Goal: Communication & Community: Answer question/provide support

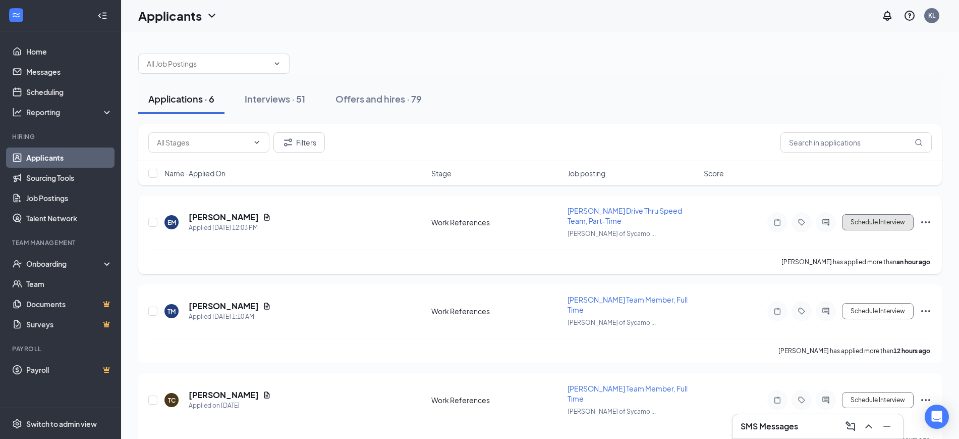
click at [868, 220] on button "Schedule Interview" at bounding box center [878, 222] width 72 height 16
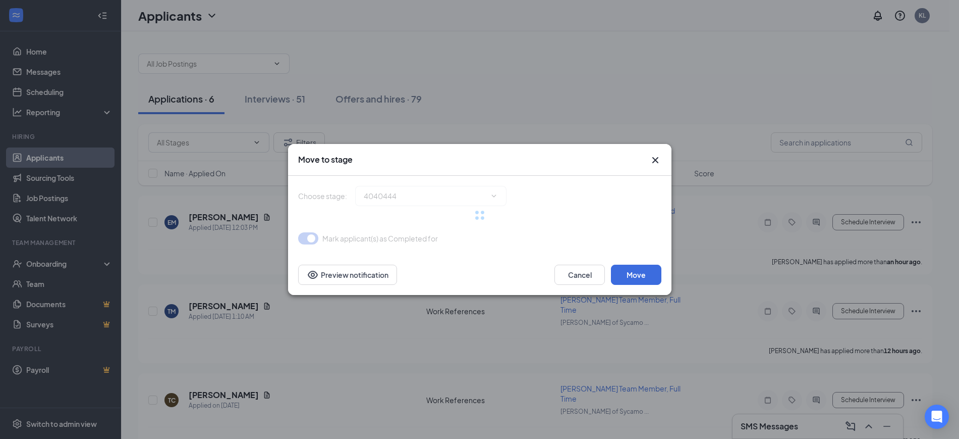
type input "Zoom Interview (next stage)"
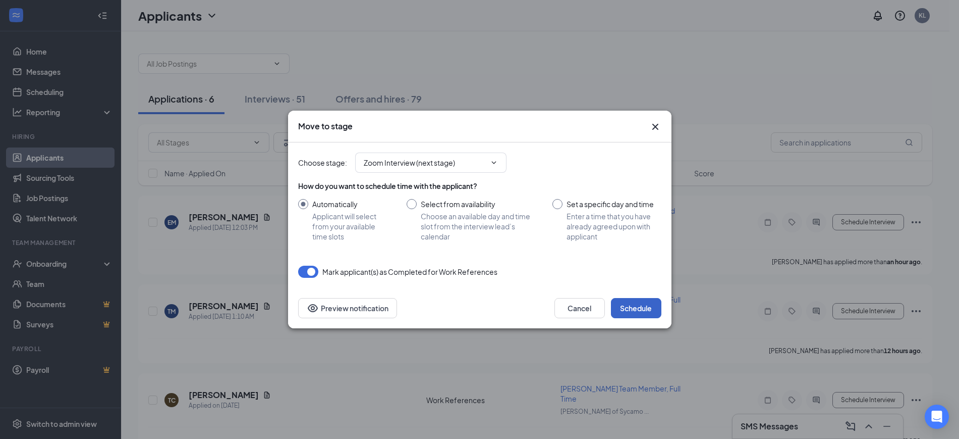
click at [642, 307] on button "Schedule" at bounding box center [636, 308] width 50 height 20
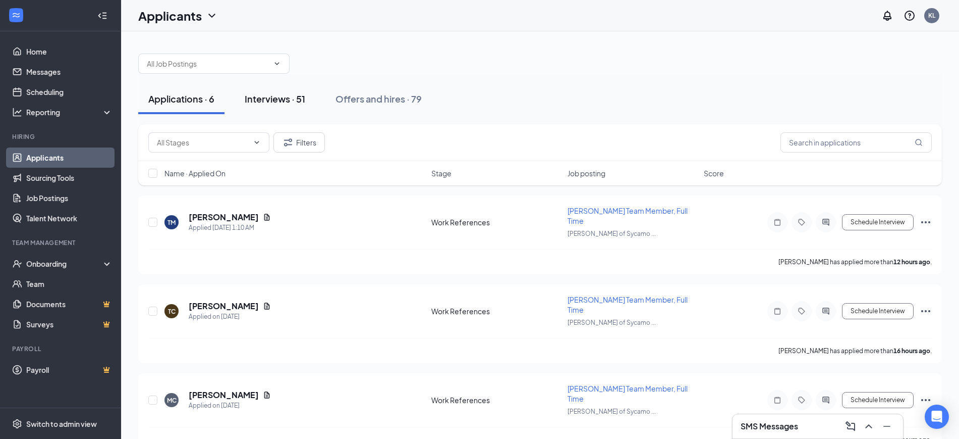
click at [275, 102] on div "Interviews · 51" at bounding box center [275, 98] width 61 height 13
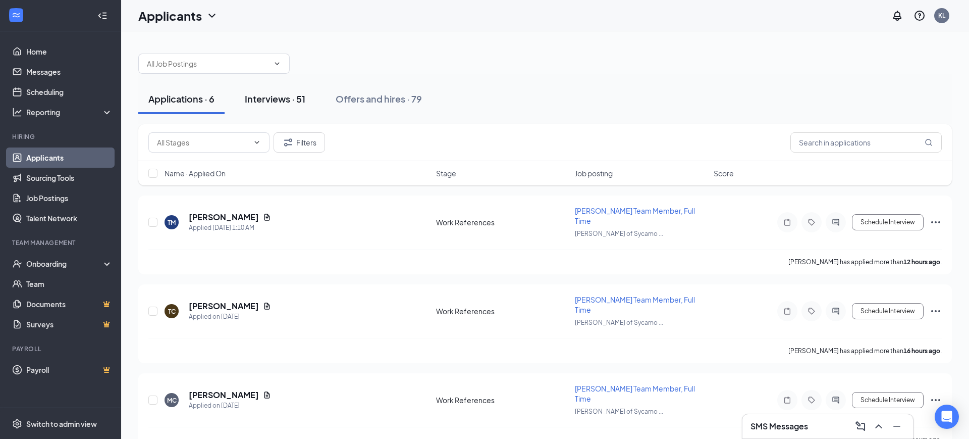
click at [275, 102] on div "Interviews · 51" at bounding box center [275, 98] width 61 height 13
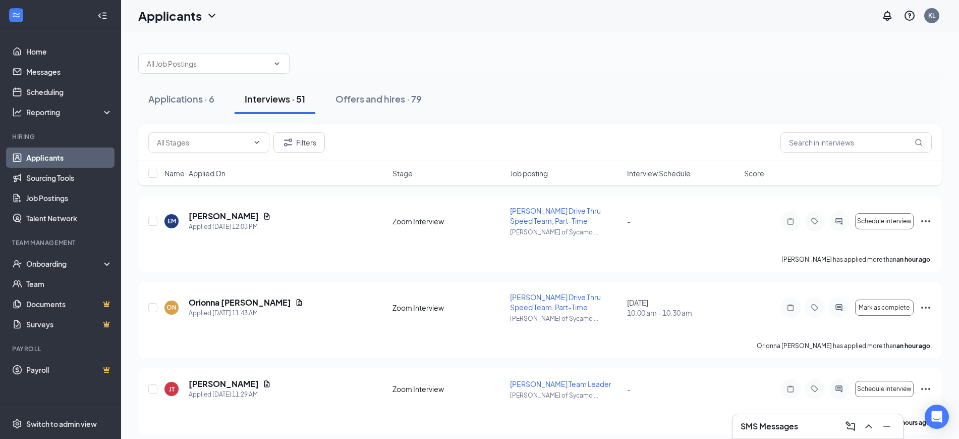
click at [226, 177] on span "Name · Applied On" at bounding box center [195, 173] width 61 height 10
click at [235, 174] on icon "ArrowDown" at bounding box center [233, 173] width 6 height 6
click at [235, 173] on div "Name · Applied On" at bounding box center [276, 173] width 222 height 10
click at [236, 172] on icon "ArrowDown" at bounding box center [233, 173] width 12 height 12
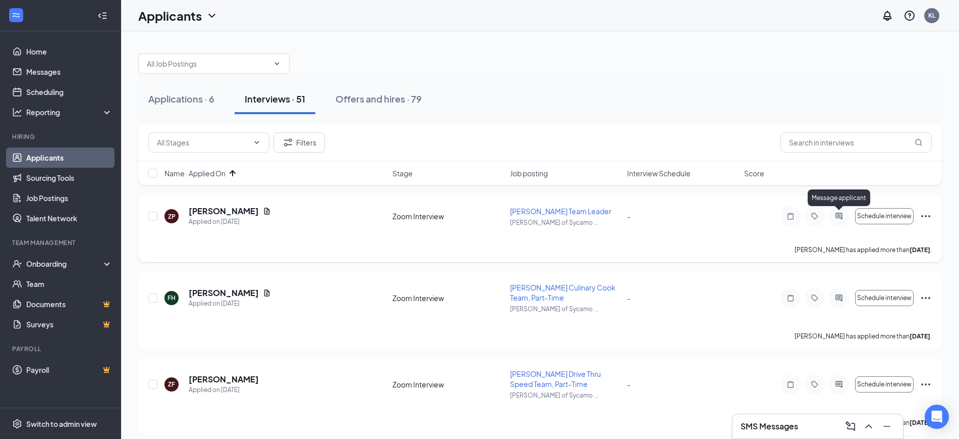
click at [840, 217] on icon "ActiveChat" at bounding box center [839, 215] width 7 height 7
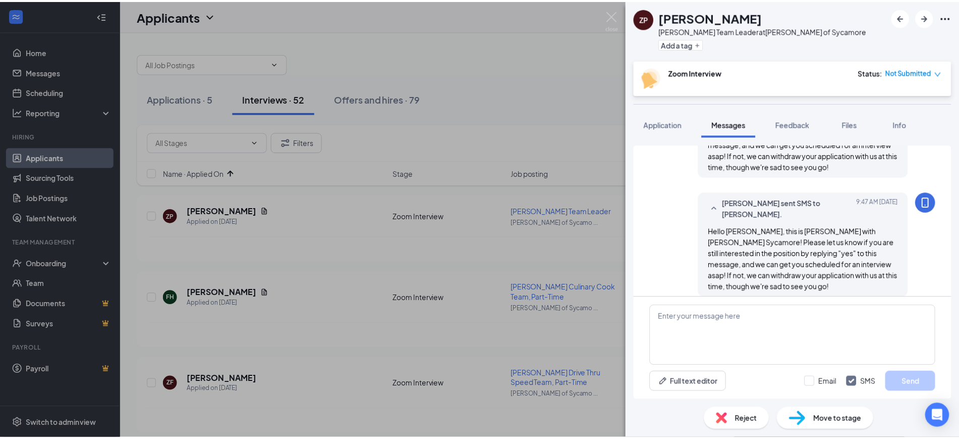
scroll to position [561, 0]
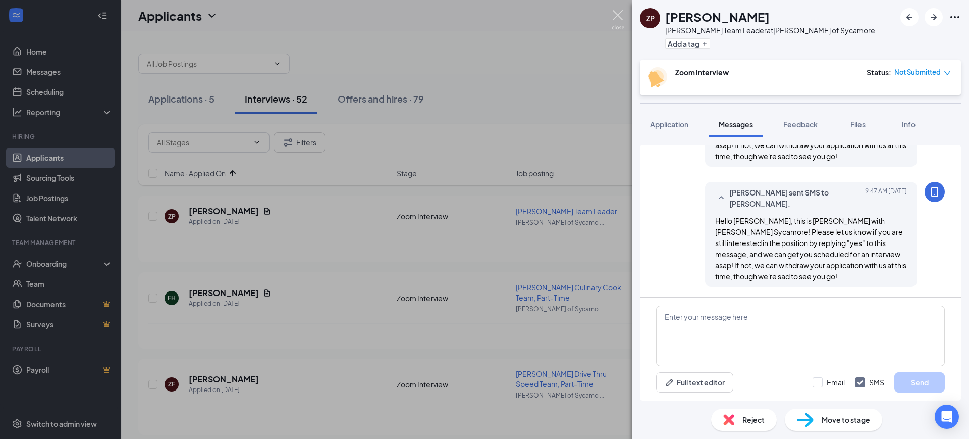
click at [616, 16] on img at bounding box center [618, 20] width 13 height 20
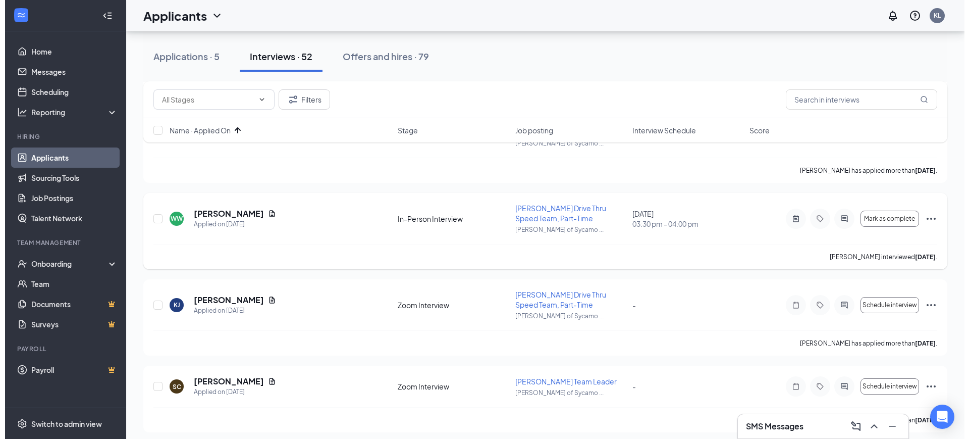
scroll to position [442, 0]
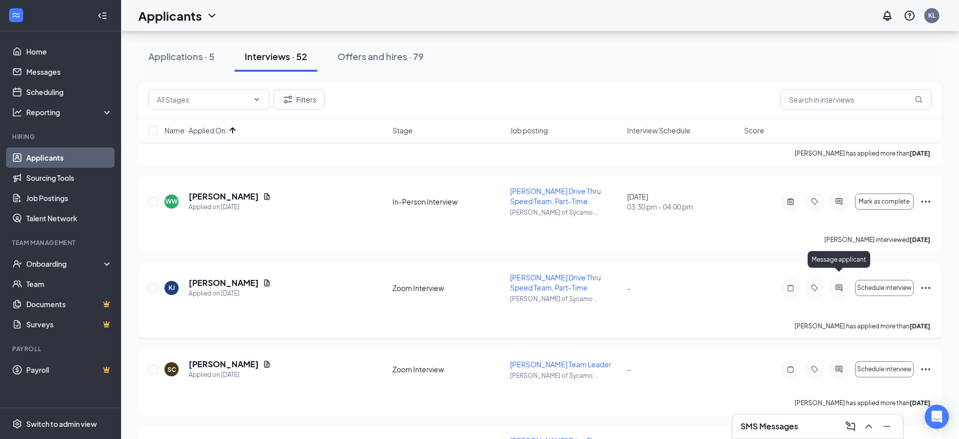
click at [836, 284] on icon "ActiveChat" at bounding box center [839, 288] width 12 height 8
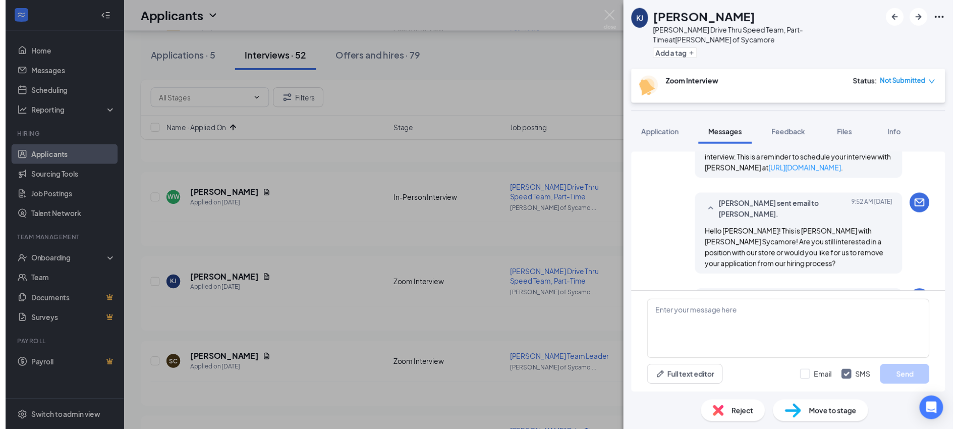
scroll to position [512, 0]
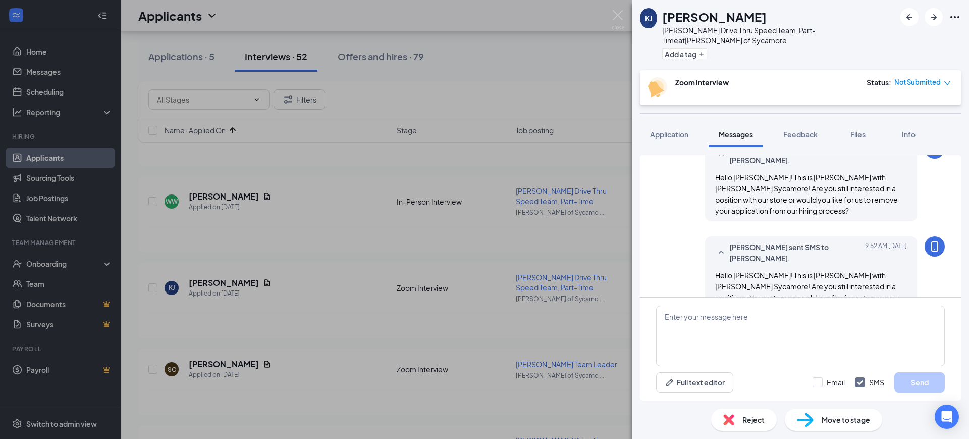
click at [784, 270] on span "Hello [PERSON_NAME]! This is [PERSON_NAME] with [PERSON_NAME] Sycamore! Are you…" at bounding box center [806, 291] width 183 height 42
copy div "Hello [PERSON_NAME]! This is [PERSON_NAME] with [PERSON_NAME] Sycamore! Are you…"
click at [614, 11] on img at bounding box center [618, 20] width 13 height 20
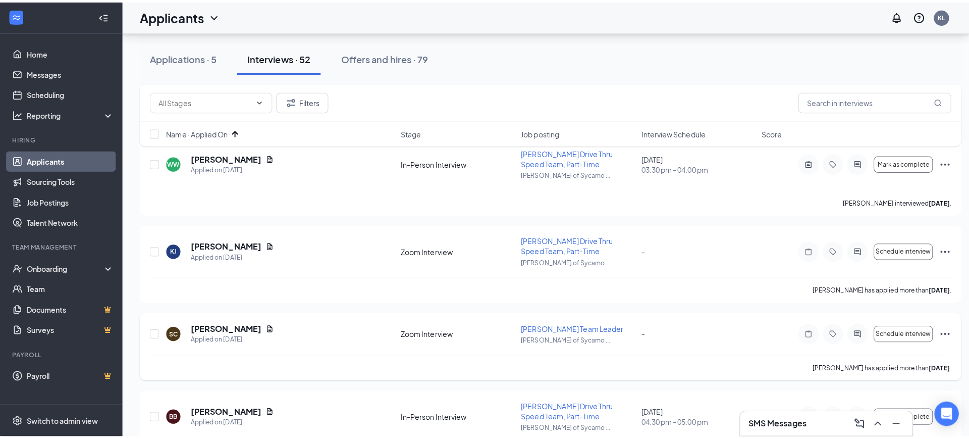
scroll to position [505, 0]
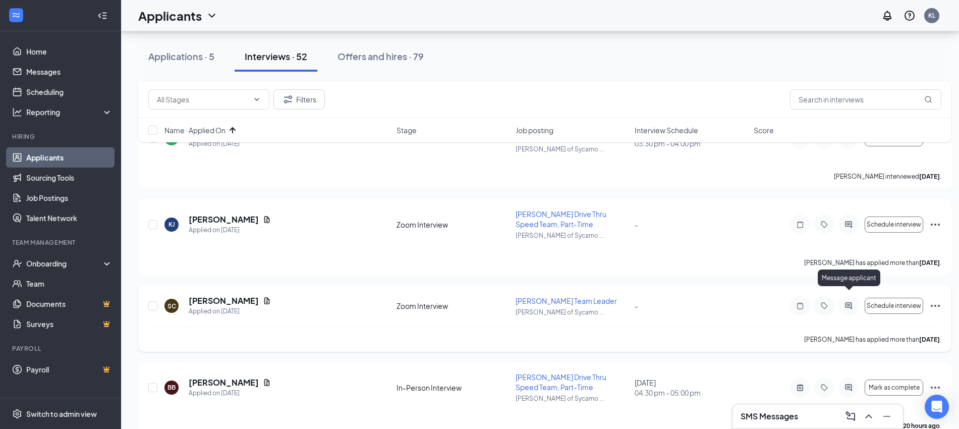
click at [847, 302] on icon "ActiveChat" at bounding box center [849, 306] width 12 height 8
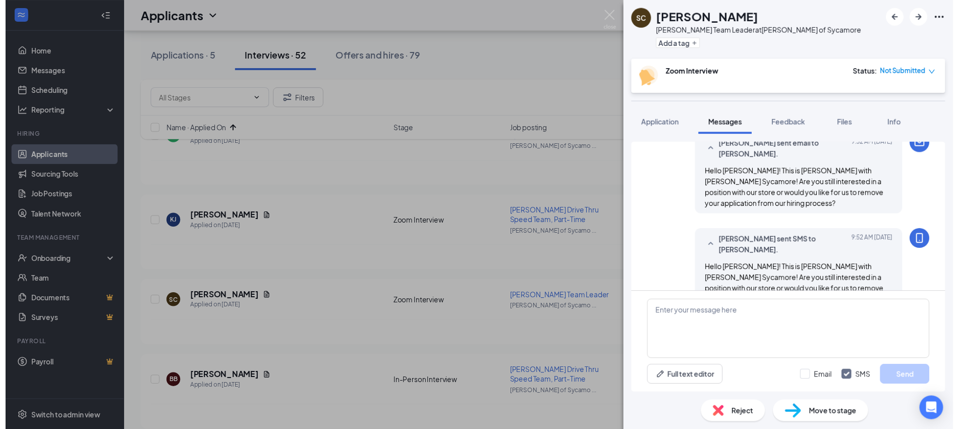
scroll to position [396, 0]
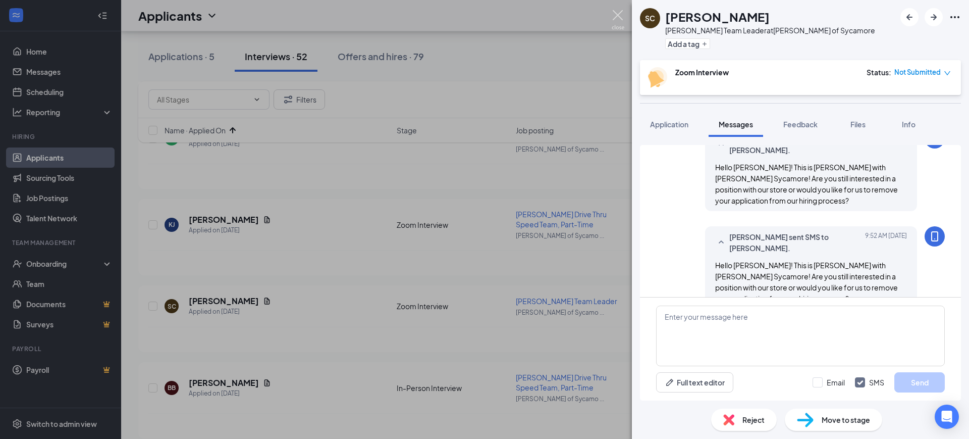
click at [616, 19] on img at bounding box center [618, 20] width 13 height 20
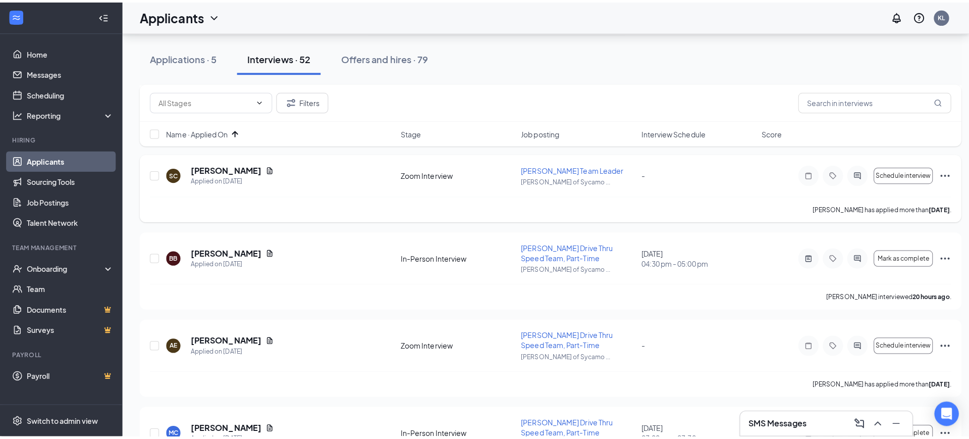
scroll to position [694, 0]
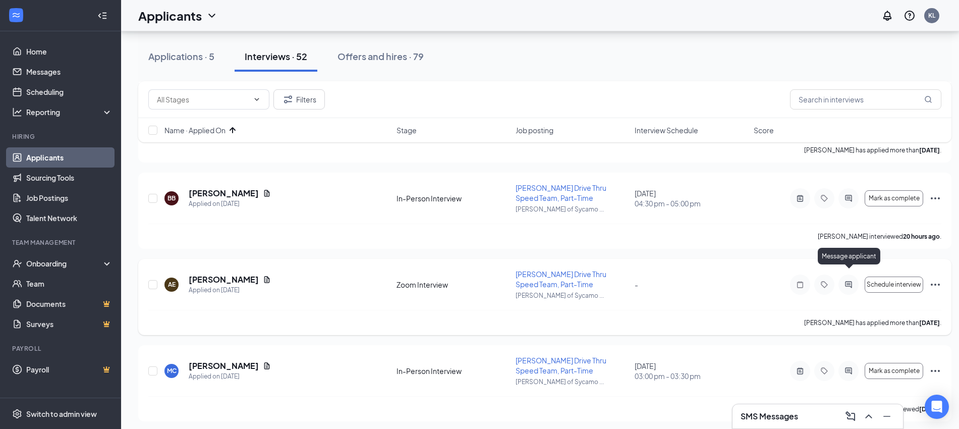
click at [851, 281] on icon "ActiveChat" at bounding box center [849, 285] width 12 height 8
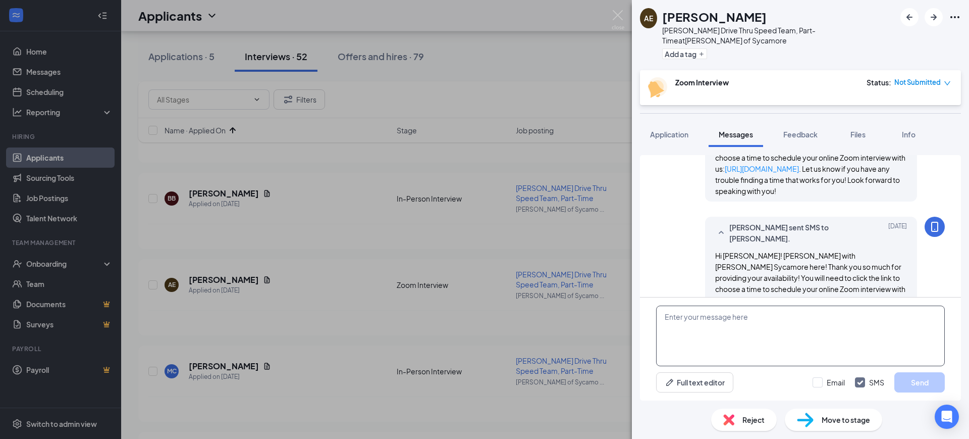
scroll to position [520, 0]
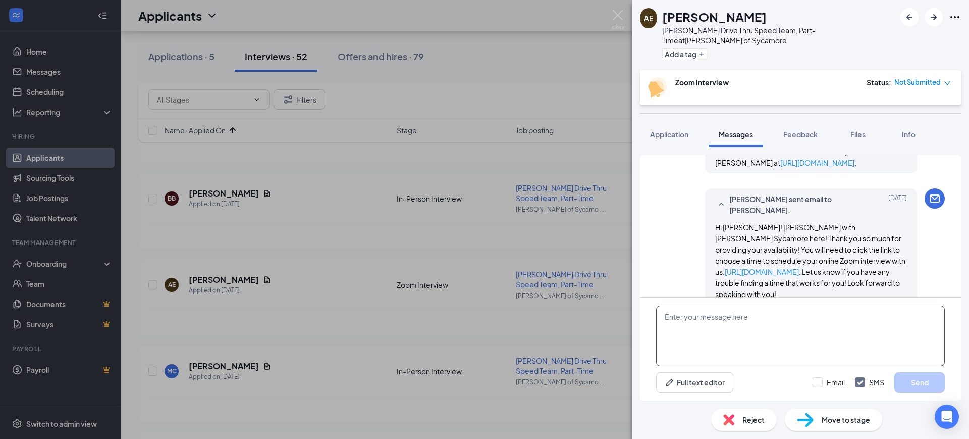
scroll to position [520, 0]
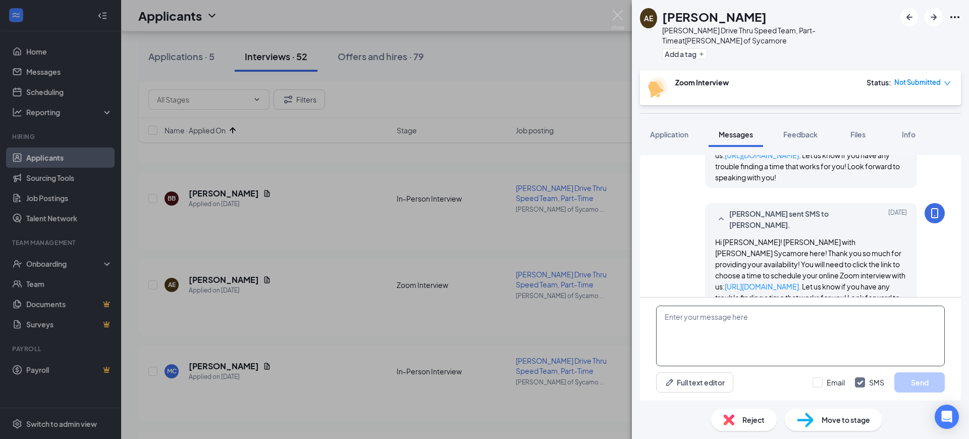
click at [720, 339] on textarea at bounding box center [800, 335] width 289 height 61
paste textarea "Hello [PERSON_NAME]! This is [PERSON_NAME] with [PERSON_NAME] Sycamore! Are you…"
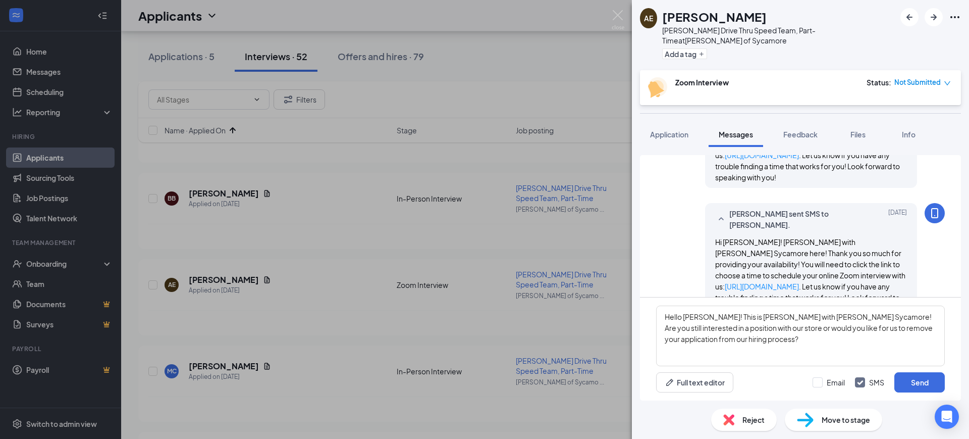
click at [729, 237] on span "Hi [PERSON_NAME]! [PERSON_NAME] with [PERSON_NAME] Sycamore here! Thank you so …" at bounding box center [810, 275] width 190 height 76
copy span "[PERSON_NAME]"
click at [694, 319] on textarea "Hello [PERSON_NAME]! This is [PERSON_NAME] with [PERSON_NAME] Sycamore! Are you…" at bounding box center [800, 335] width 289 height 61
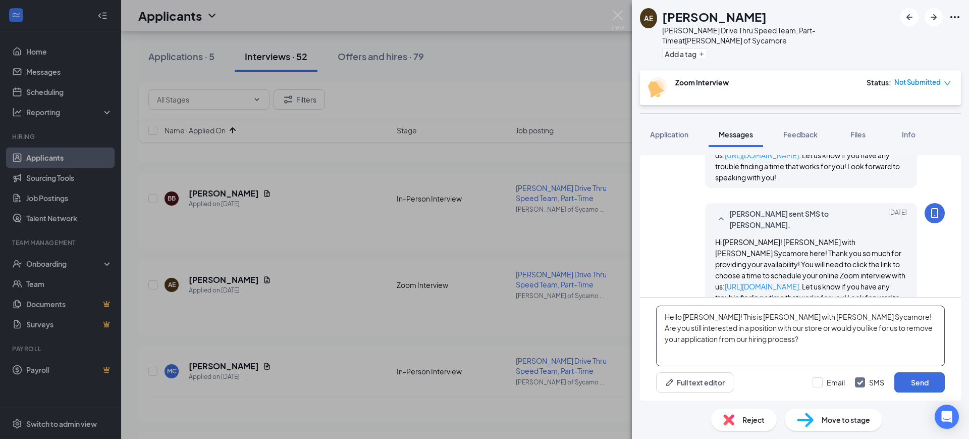
paste textarea "[PERSON_NAME]"
click at [717, 323] on textarea "Hello [PERSON_NAME]! This is [PERSON_NAME] with [PERSON_NAME] Sycamore! Are you…" at bounding box center [800, 335] width 289 height 61
click at [817, 334] on textarea "Hello [PERSON_NAME]! This is [PERSON_NAME] with [PERSON_NAME] Sycamore! Are you…" at bounding box center [800, 335] width 289 height 61
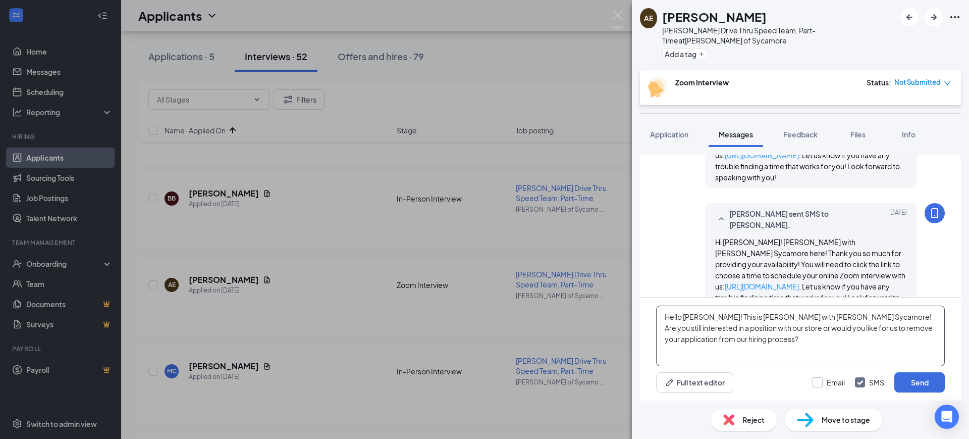
type textarea "Hello [PERSON_NAME]! This is [PERSON_NAME] with [PERSON_NAME] Sycamore! Are you…"
click at [826, 379] on input "Email" at bounding box center [828, 382] width 32 height 10
checkbox input "true"
click at [911, 381] on button "Send" at bounding box center [919, 382] width 50 height 20
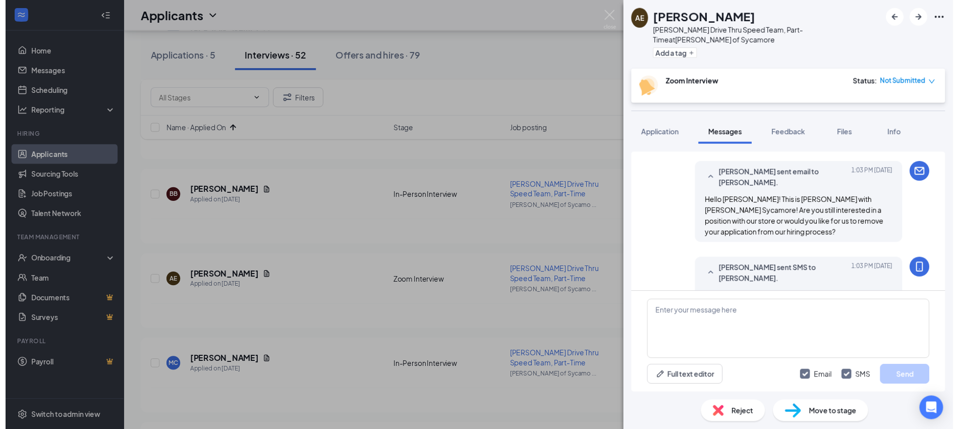
scroll to position [694, 0]
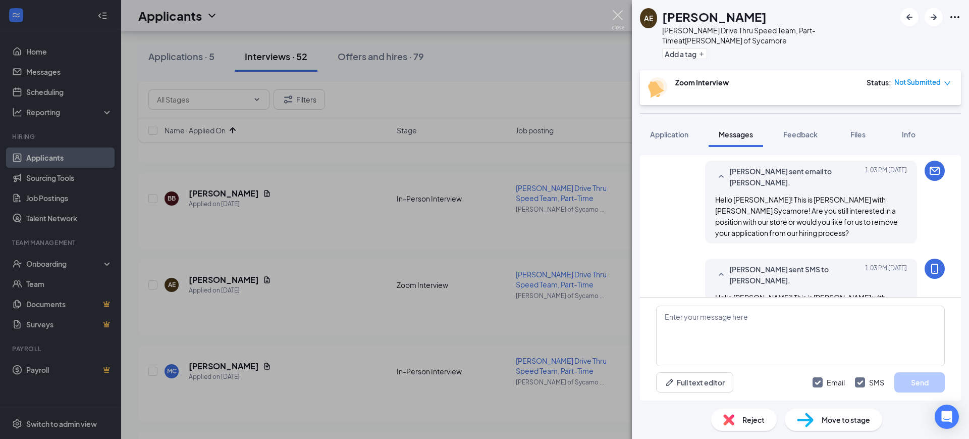
click at [617, 14] on img at bounding box center [618, 20] width 13 height 20
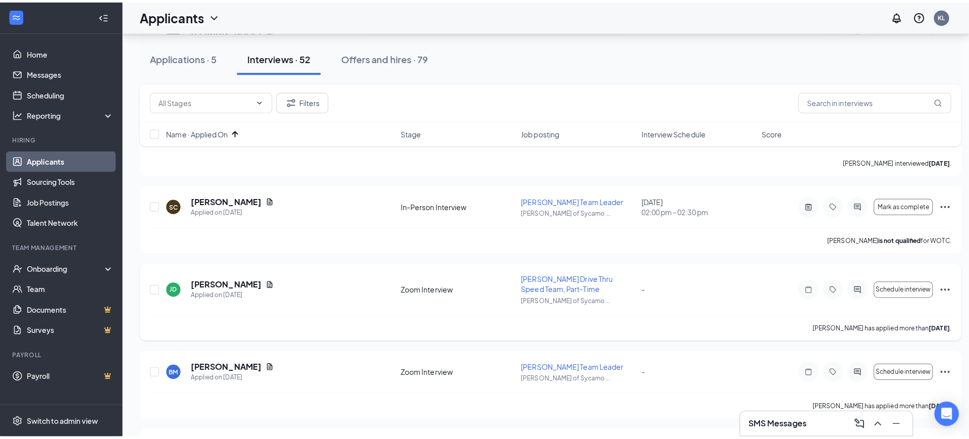
scroll to position [946, 0]
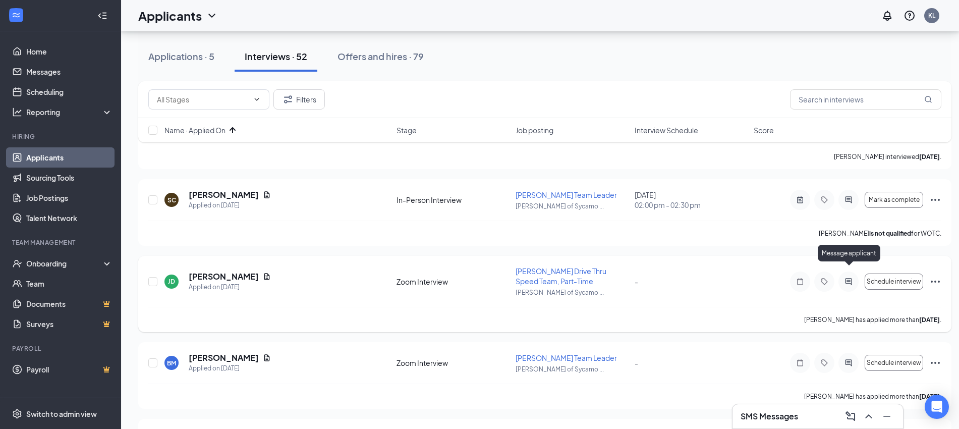
click at [848, 278] on icon "ActiveChat" at bounding box center [849, 282] width 12 height 8
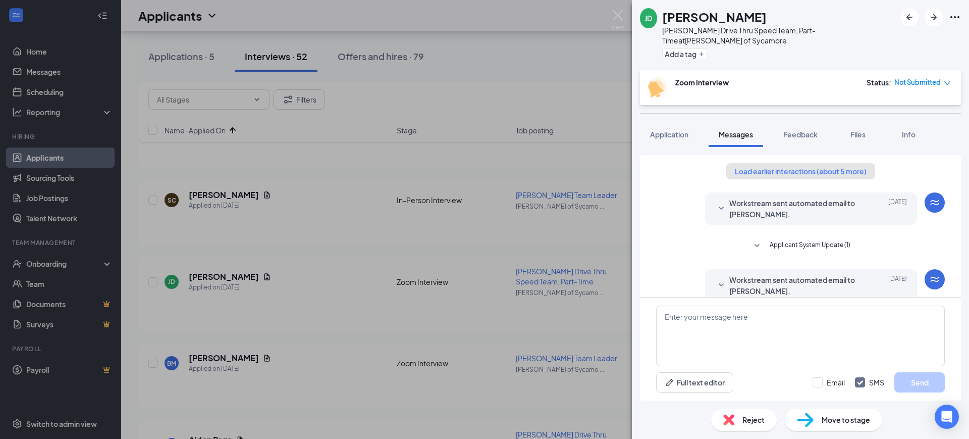
click at [796, 165] on button "Load earlier interactions (about 5 more)" at bounding box center [800, 171] width 149 height 16
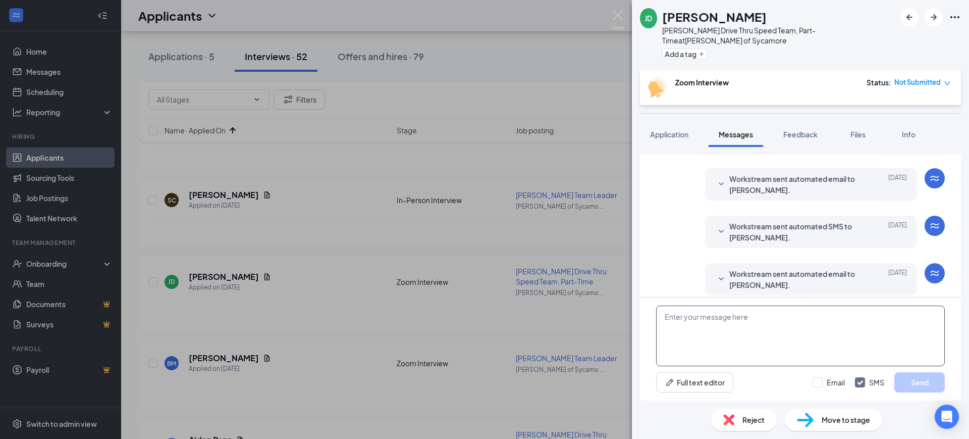
scroll to position [555, 0]
click at [758, 330] on textarea at bounding box center [800, 335] width 289 height 61
paste textarea "Hello [PERSON_NAME]! This is [PERSON_NAME] with [PERSON_NAME] Sycamore! Are you…"
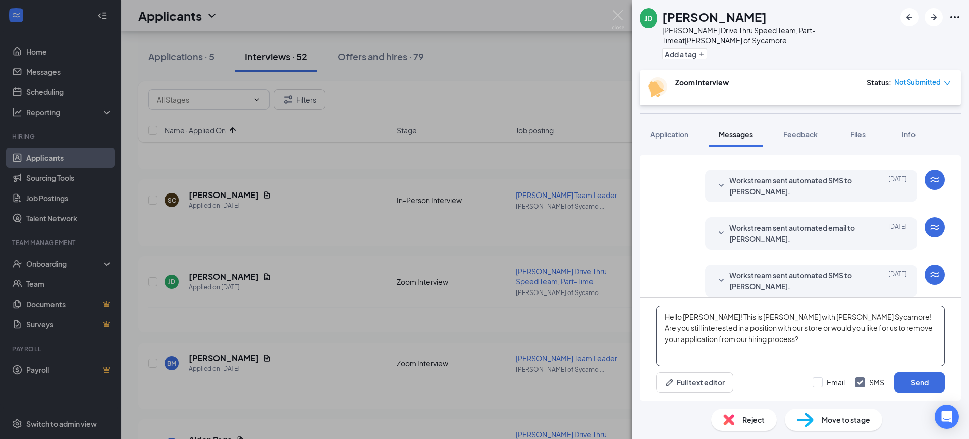
click at [694, 313] on textarea "Hello [PERSON_NAME]! This is [PERSON_NAME] with [PERSON_NAME] Sycamore! Are you…" at bounding box center [800, 335] width 289 height 61
type textarea "Hello [PERSON_NAME]! This is [PERSON_NAME] with [PERSON_NAME] Sycamore! Are you…"
click at [845, 384] on input "Email" at bounding box center [828, 382] width 32 height 10
checkbox input "true"
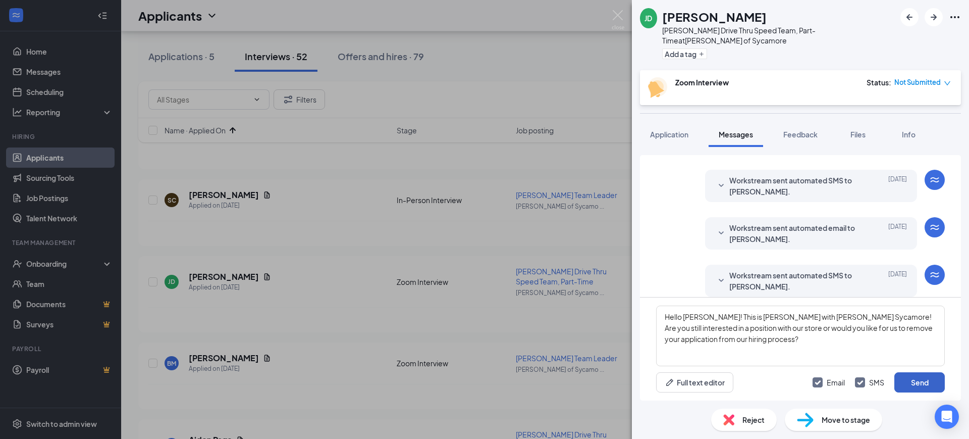
click at [927, 378] on button "Send" at bounding box center [919, 382] width 50 height 20
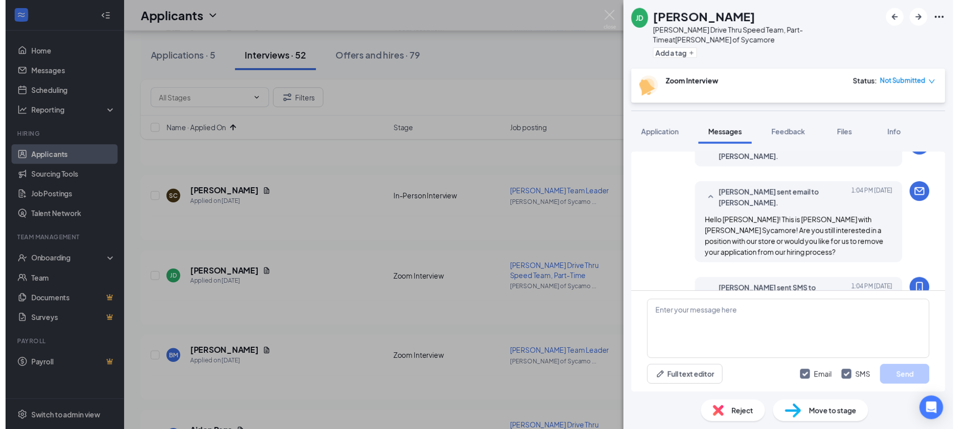
scroll to position [728, 0]
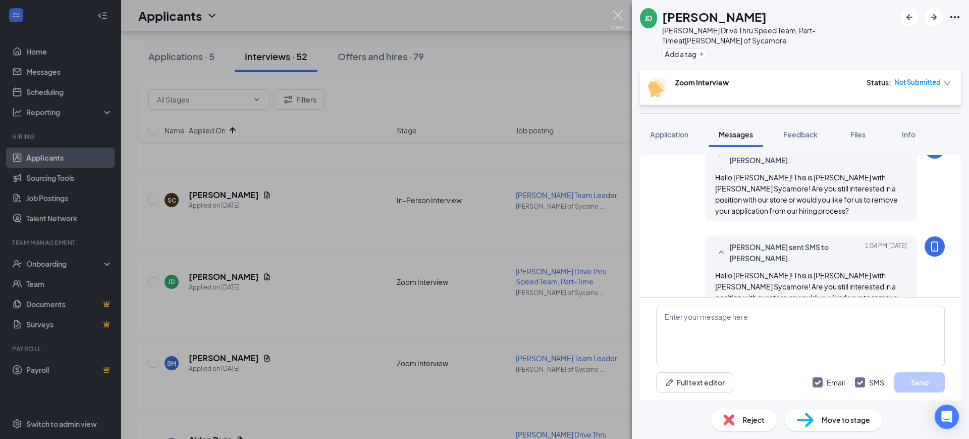
click at [619, 18] on img at bounding box center [618, 20] width 13 height 20
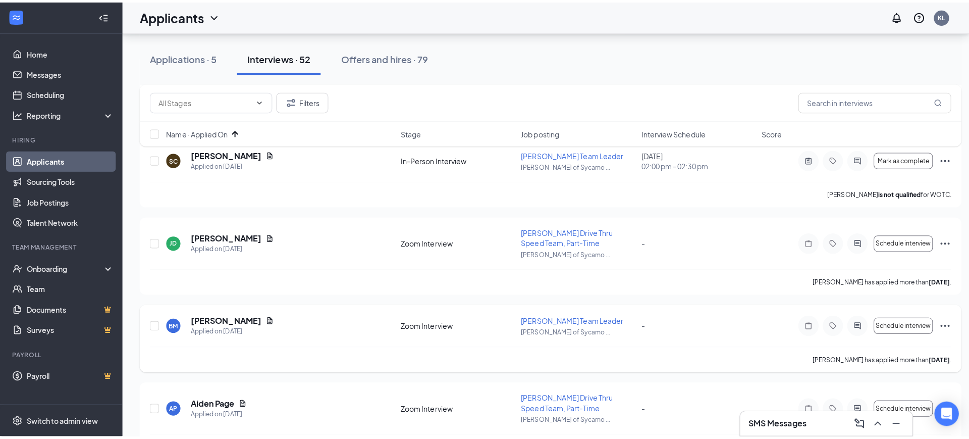
scroll to position [1009, 0]
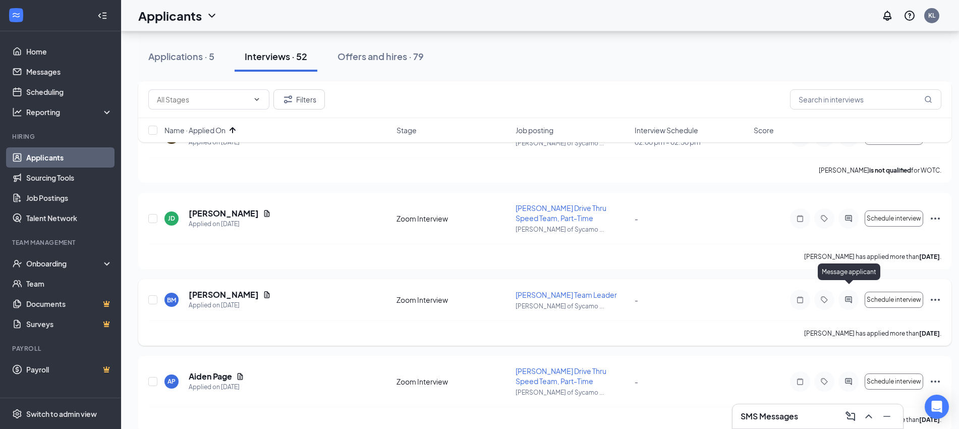
click at [850, 296] on icon "ActiveChat" at bounding box center [849, 300] width 12 height 8
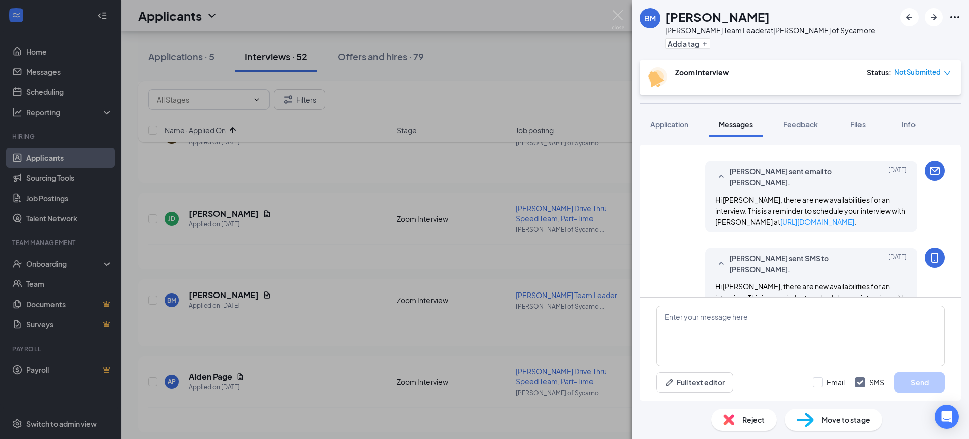
scroll to position [270, 0]
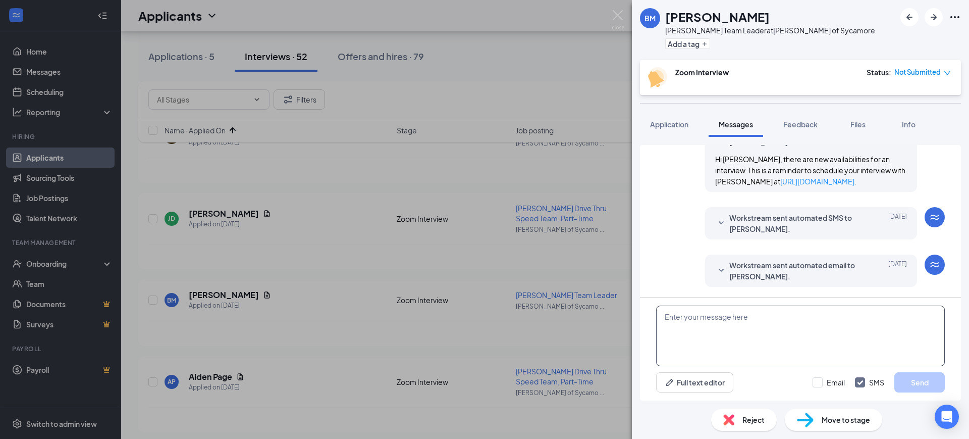
click at [765, 336] on textarea at bounding box center [800, 335] width 289 height 61
paste textarea "Hello [PERSON_NAME]! This is [PERSON_NAME] with [PERSON_NAME] Sycamore! Are you…"
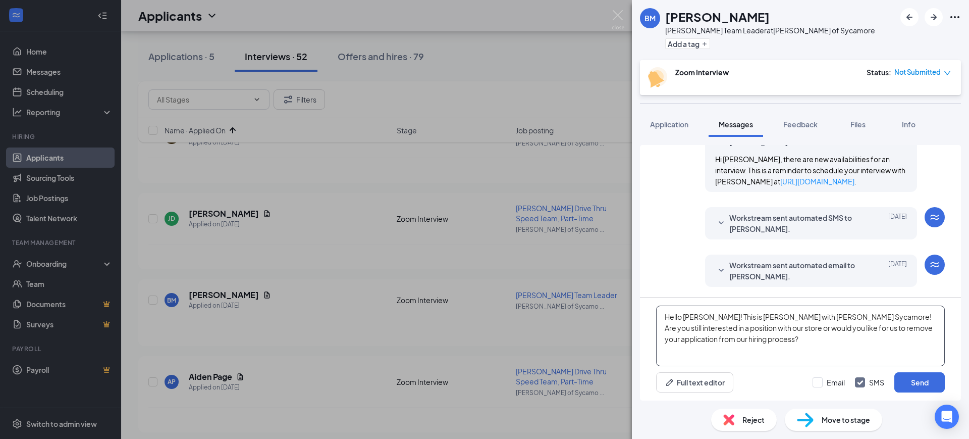
click at [693, 317] on textarea "Hello [PERSON_NAME]! This is [PERSON_NAME] with [PERSON_NAME] Sycamore! Are you…" at bounding box center [800, 335] width 289 height 61
click at [767, 265] on span "Workstream sent automated email to [PERSON_NAME]." at bounding box center [795, 270] width 132 height 22
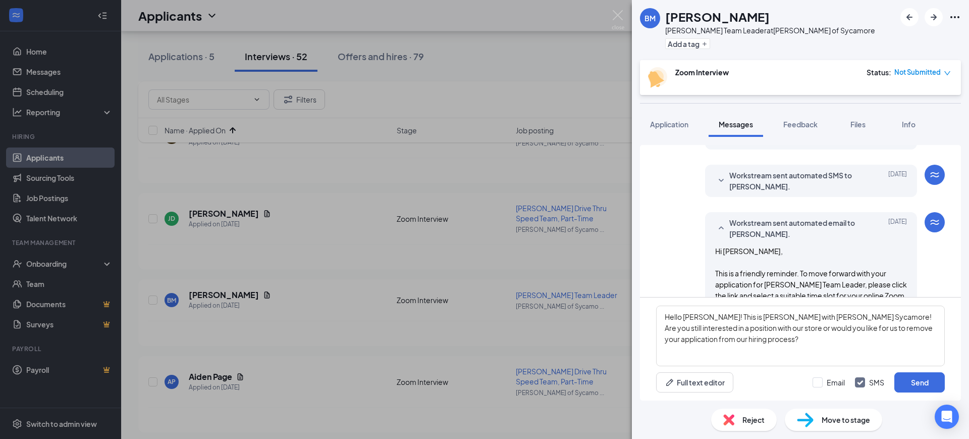
scroll to position [333, 0]
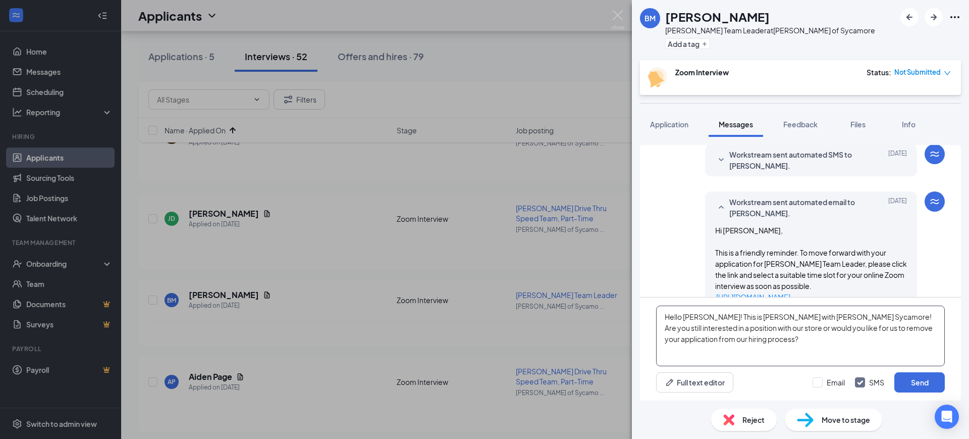
click at [775, 333] on textarea "Hello [PERSON_NAME]! This is [PERSON_NAME] with [PERSON_NAME] Sycamore! Are you…" at bounding box center [800, 335] width 289 height 61
click at [689, 314] on textarea "Hello [PERSON_NAME]! This is [PERSON_NAME] with [PERSON_NAME] Sycamore! Are you…" at bounding box center [800, 335] width 289 height 61
type textarea "Hello [PERSON_NAME]! This is [PERSON_NAME] with [PERSON_NAME] Sycamore! Are you…"
click at [782, 382] on div "Full text editor Email SMS Send" at bounding box center [800, 382] width 289 height 20
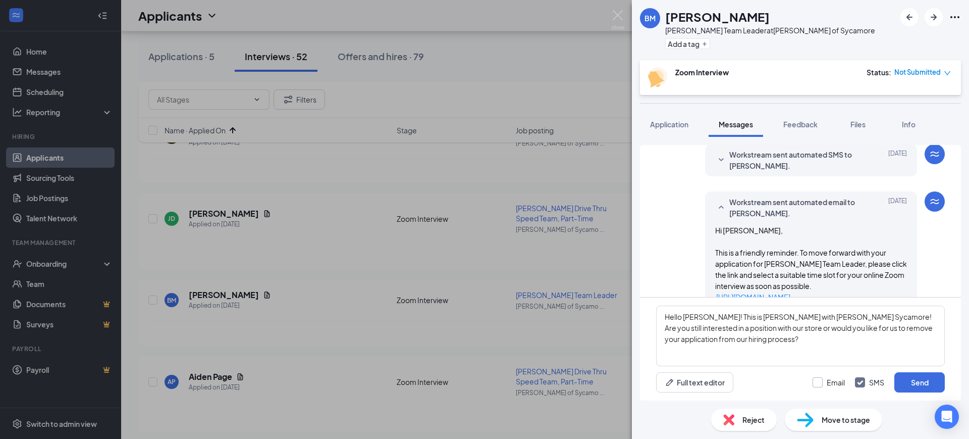
click at [822, 379] on input "Email" at bounding box center [828, 382] width 32 height 10
checkbox input "true"
click at [928, 382] on button "Send" at bounding box center [919, 382] width 50 height 20
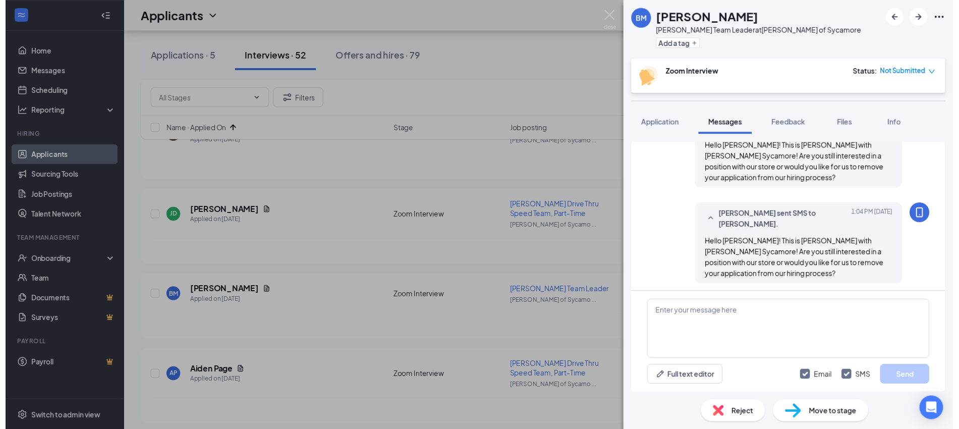
scroll to position [627, 0]
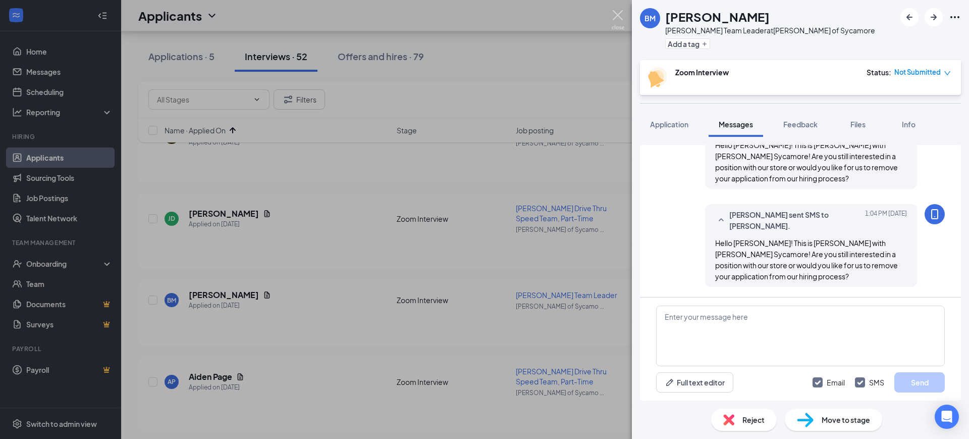
click at [617, 11] on img at bounding box center [618, 20] width 13 height 20
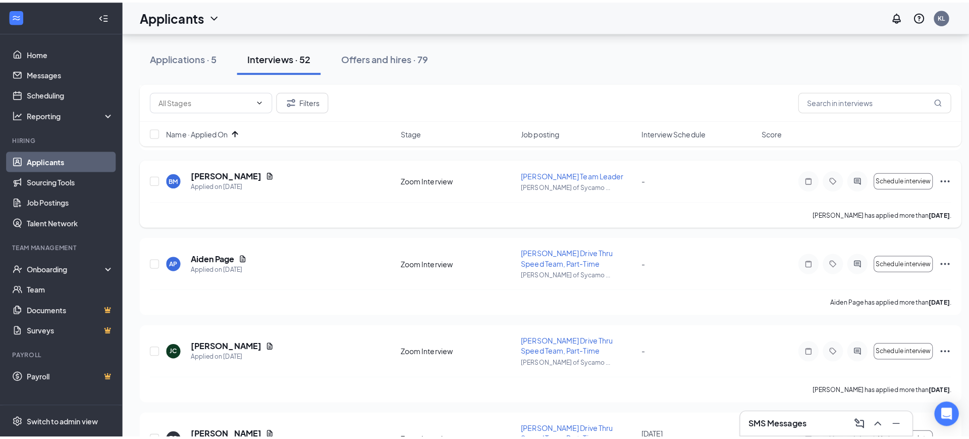
scroll to position [1135, 0]
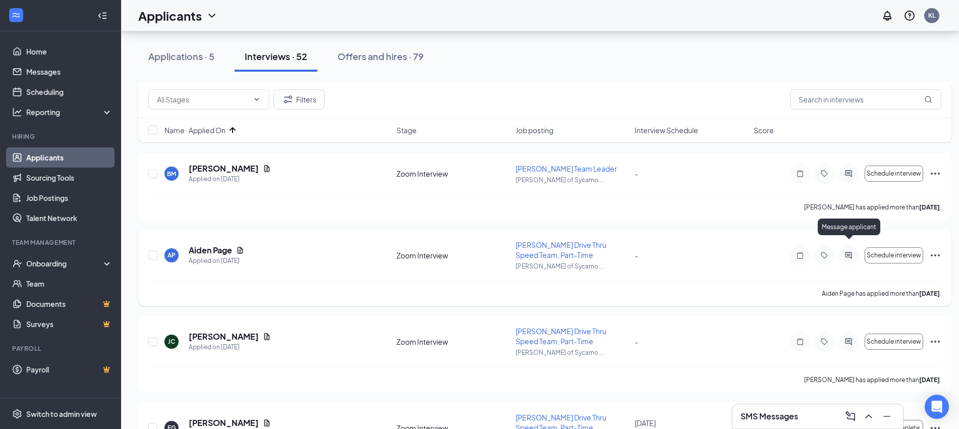
click at [851, 251] on icon "ActiveChat" at bounding box center [849, 255] width 12 height 8
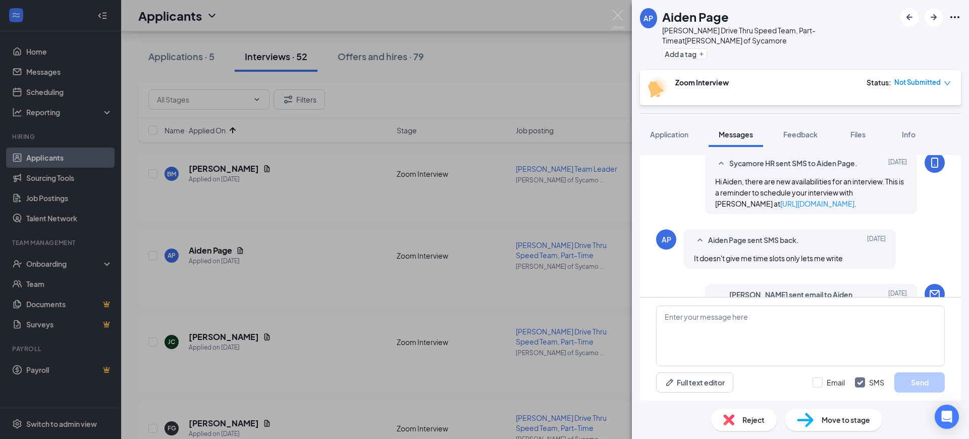
scroll to position [479, 0]
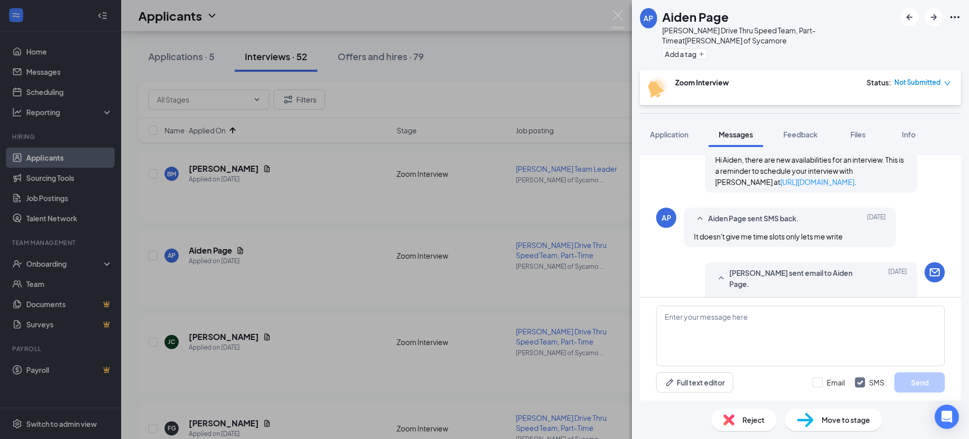
scroll to position [416, 0]
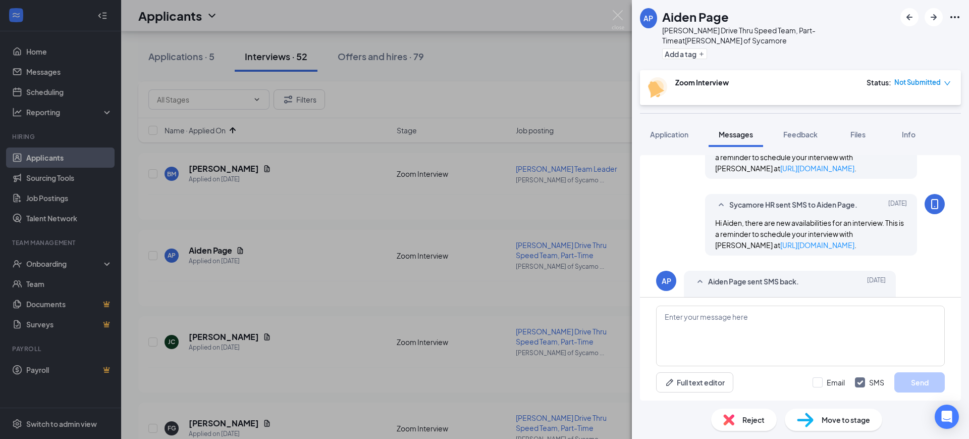
click at [849, 236] on span "Hi Aiden, there are new availabilities for an interview. This is a reminder to …" at bounding box center [809, 233] width 189 height 31
copy span "Hi Aiden, there are new availabilities for an interview. This is a reminder to …"
click at [768, 329] on textarea at bounding box center [800, 335] width 289 height 61
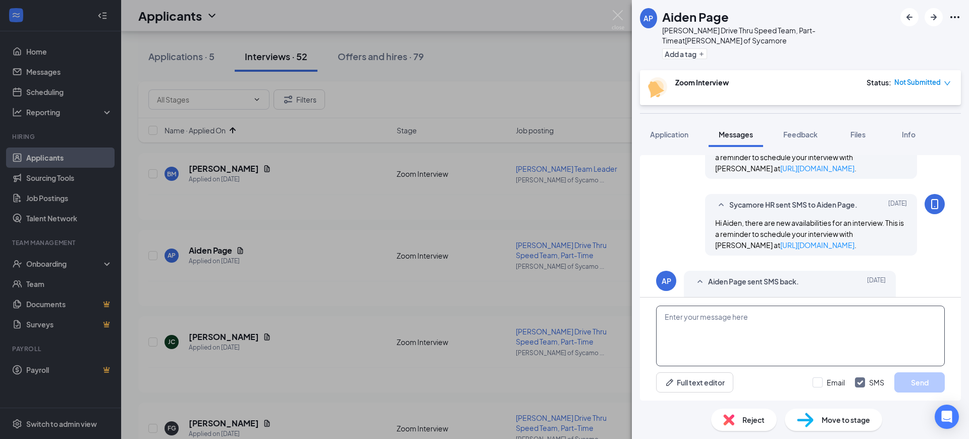
paste textarea "Hi Aiden, there are new availabilities for an interview. This is a reminder to …"
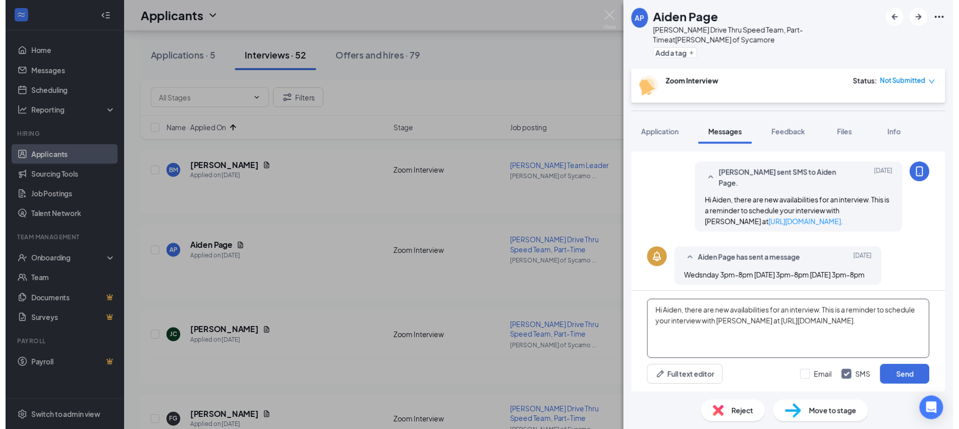
scroll to position [290, 0]
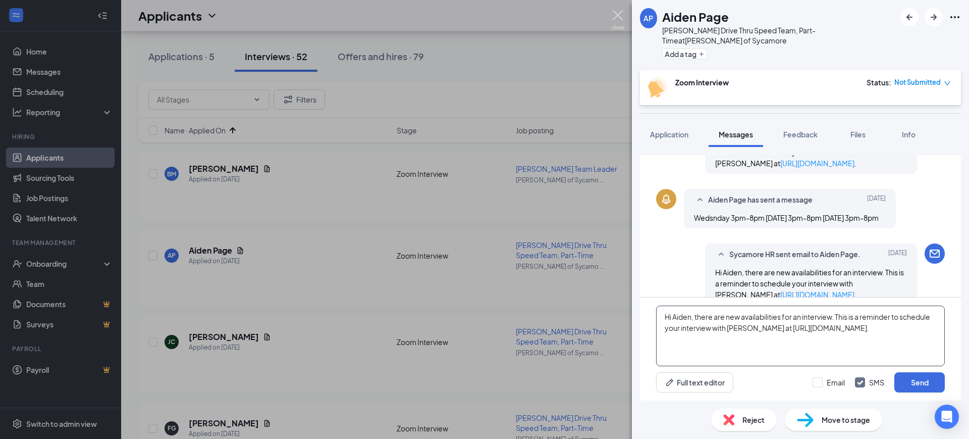
type textarea "Hi Aiden, there are new availabilities for an interview. This is a reminder to …"
click at [622, 14] on img at bounding box center [618, 20] width 13 height 20
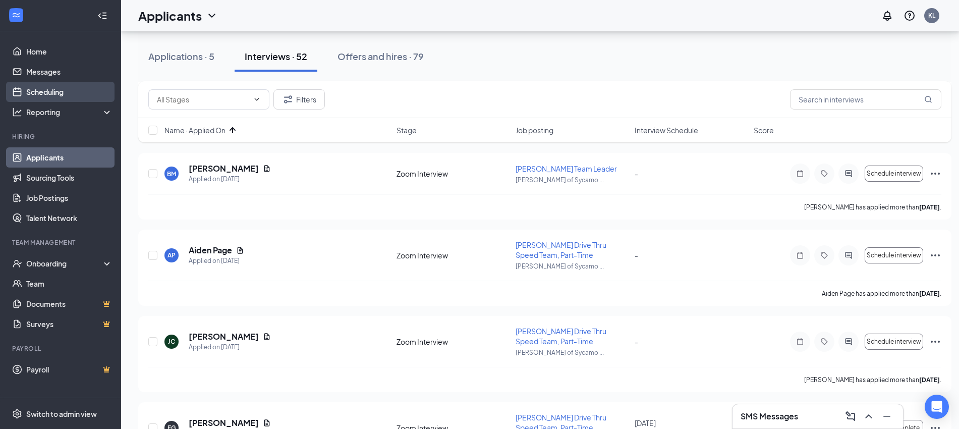
click at [46, 89] on link "Scheduling" at bounding box center [69, 92] width 86 height 20
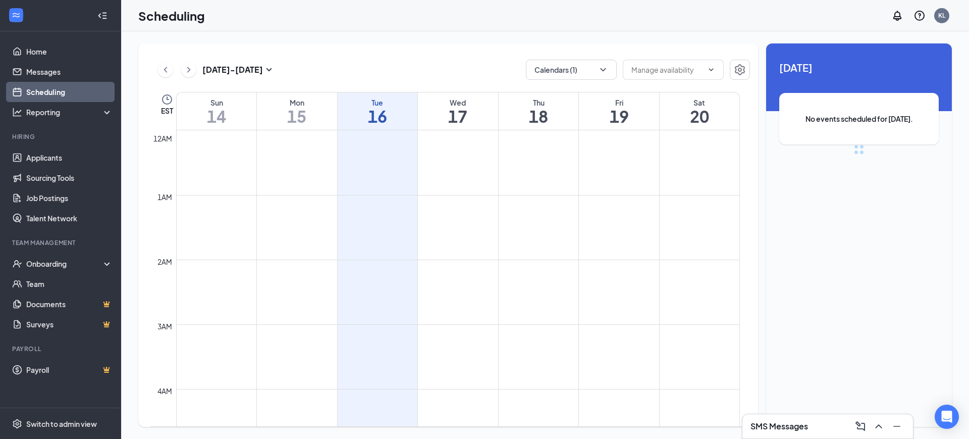
scroll to position [496, 0]
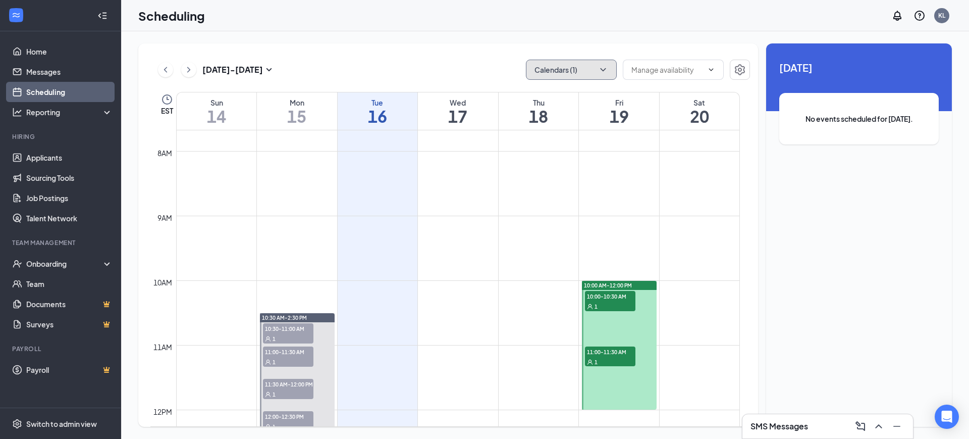
click at [606, 69] on icon "ChevronDown" at bounding box center [603, 70] width 10 height 10
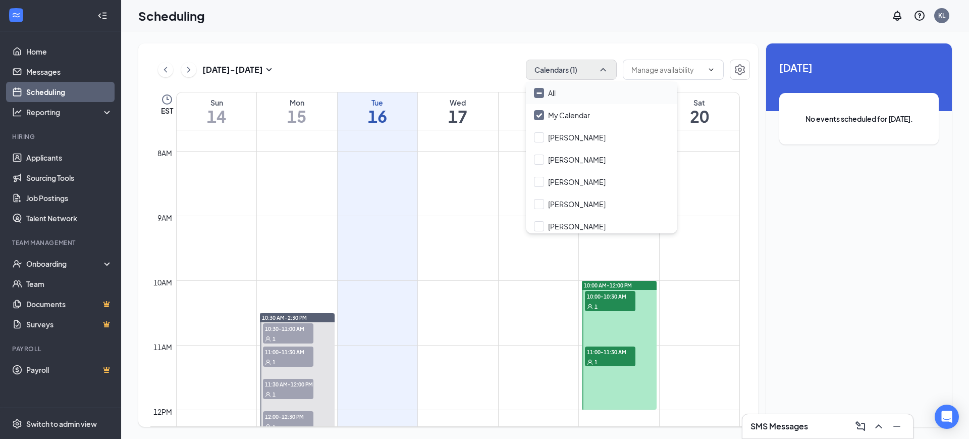
click at [541, 91] on input "All" at bounding box center [545, 93] width 22 height 10
checkbox input "true"
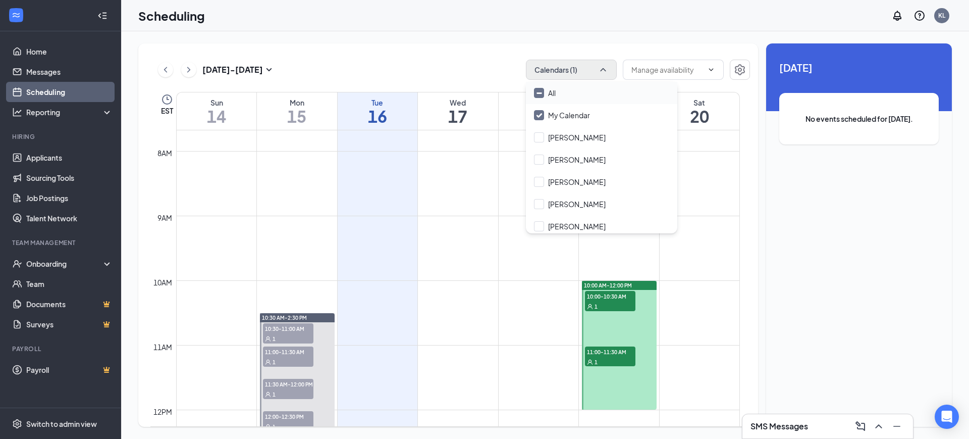
checkbox input "true"
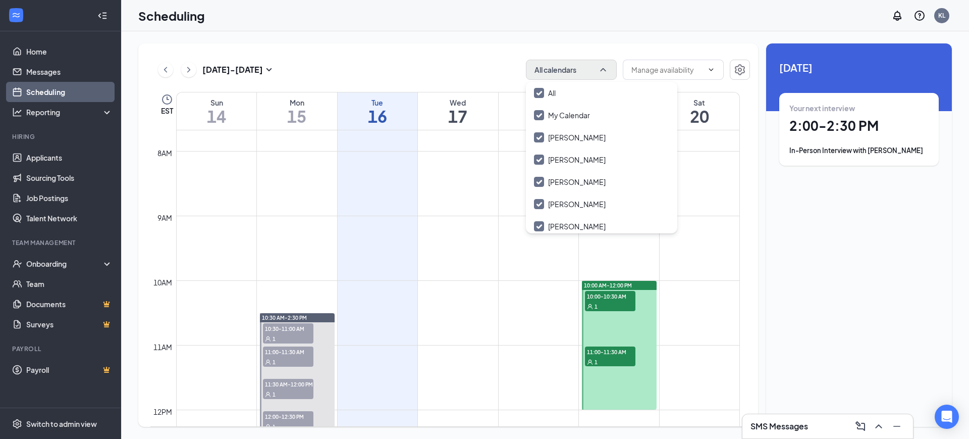
click at [479, 64] on div "[DATE] - [DATE] All calendars" at bounding box center [450, 70] width 600 height 20
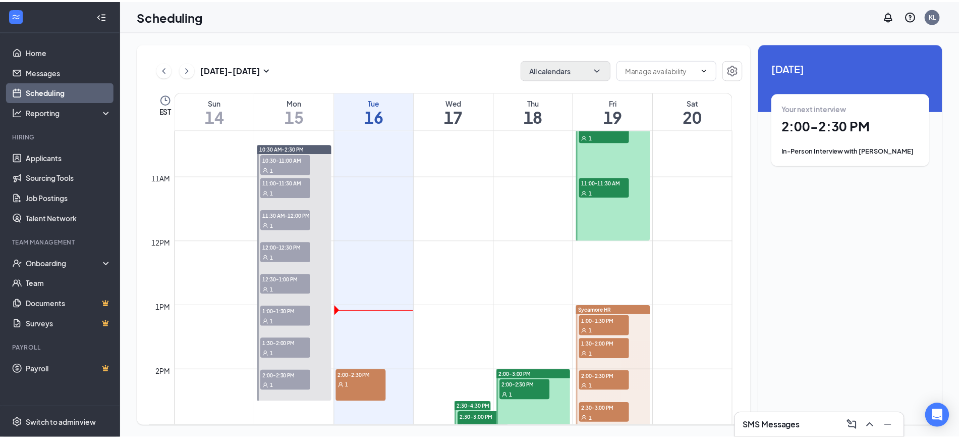
scroll to position [685, 0]
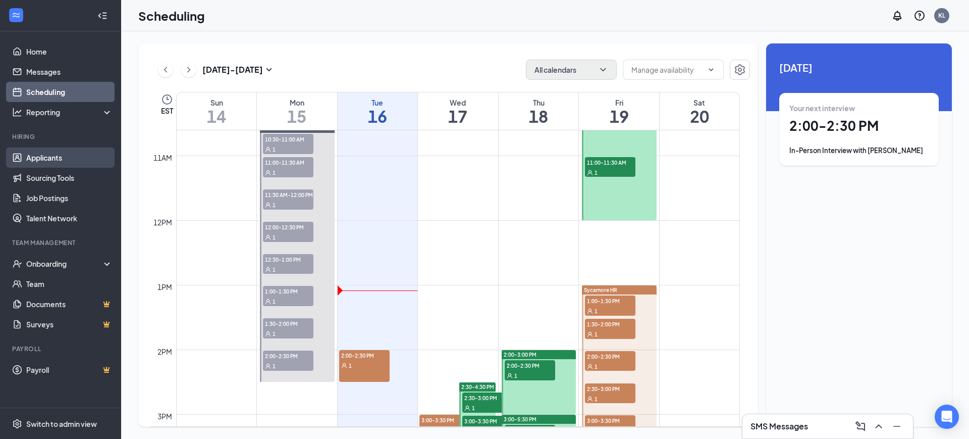
click at [36, 159] on link "Applicants" at bounding box center [69, 157] width 86 height 20
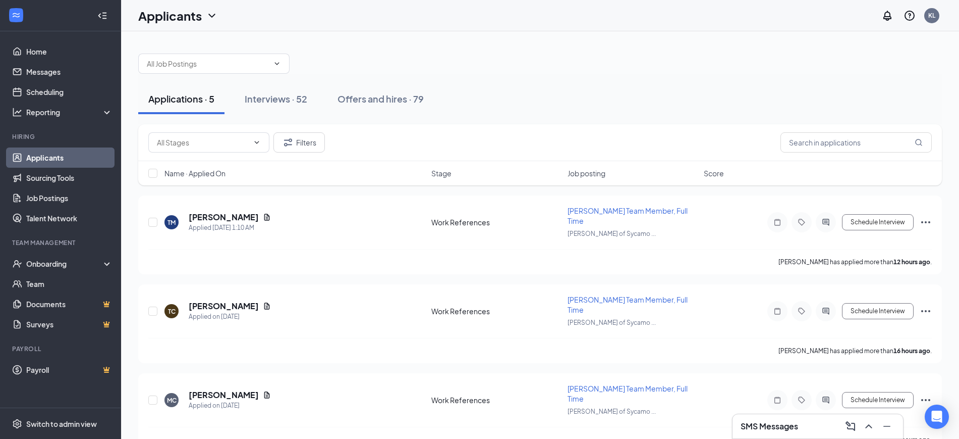
click at [238, 172] on div "Name · Applied On" at bounding box center [295, 173] width 261 height 10
click at [295, 96] on div "Interviews · 52" at bounding box center [276, 98] width 63 height 13
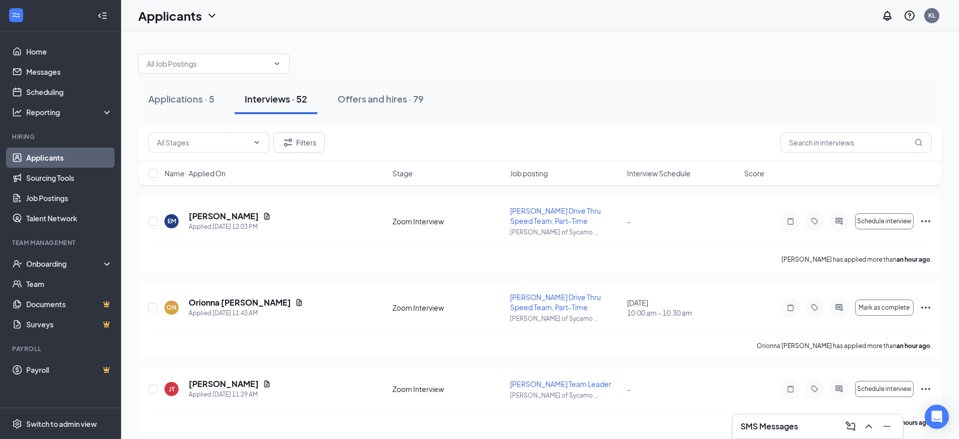
click at [234, 173] on div "Name · Applied On" at bounding box center [276, 173] width 222 height 10
click at [235, 173] on icon "ArrowDown" at bounding box center [233, 173] width 12 height 12
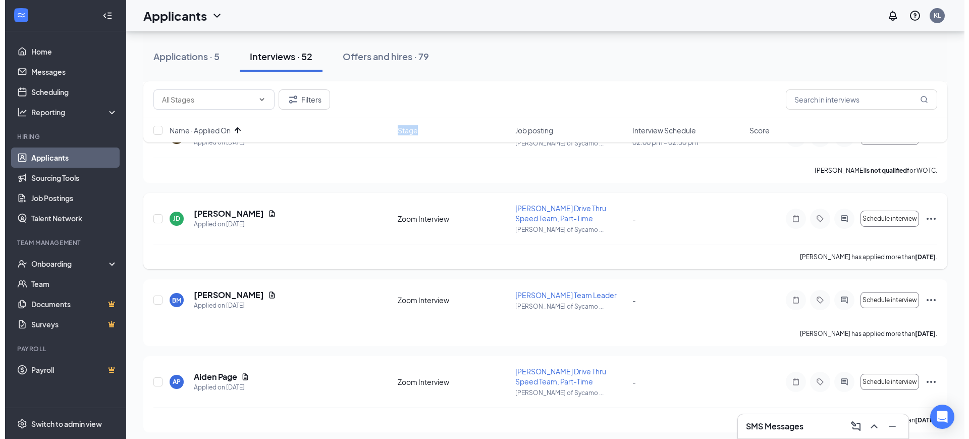
scroll to position [1072, 0]
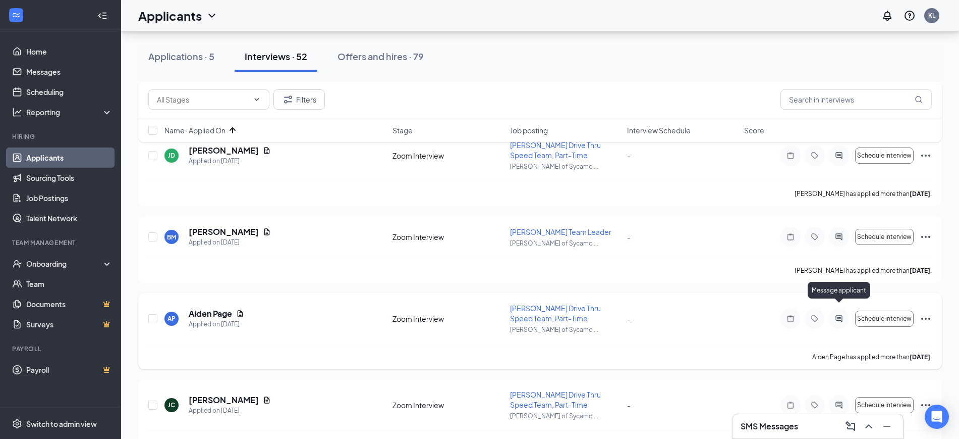
click at [836, 314] on icon "ActiveChat" at bounding box center [839, 318] width 12 height 8
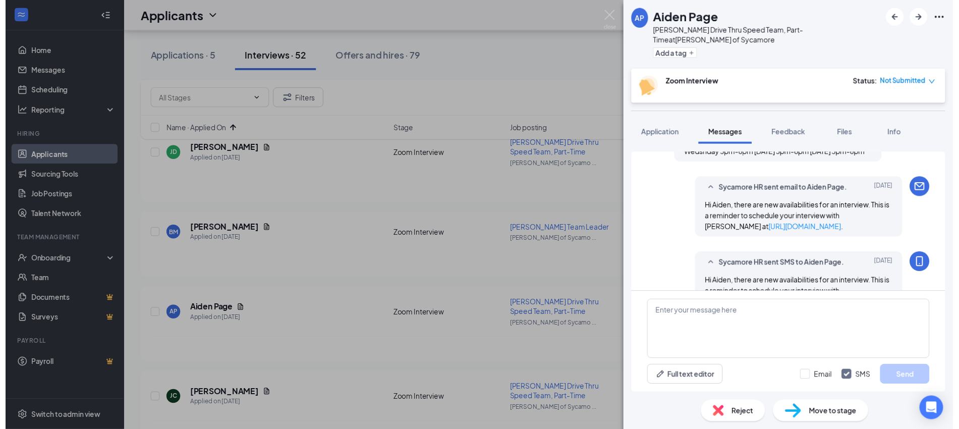
scroll to position [290, 0]
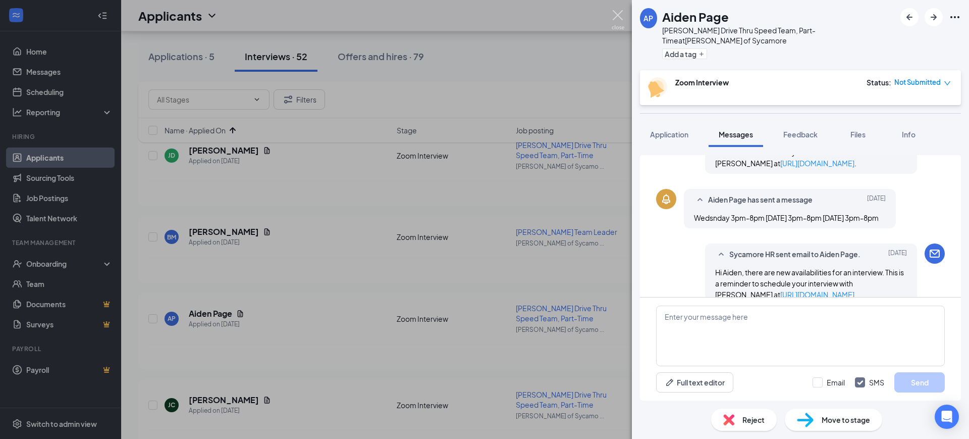
click at [617, 13] on img at bounding box center [618, 20] width 13 height 20
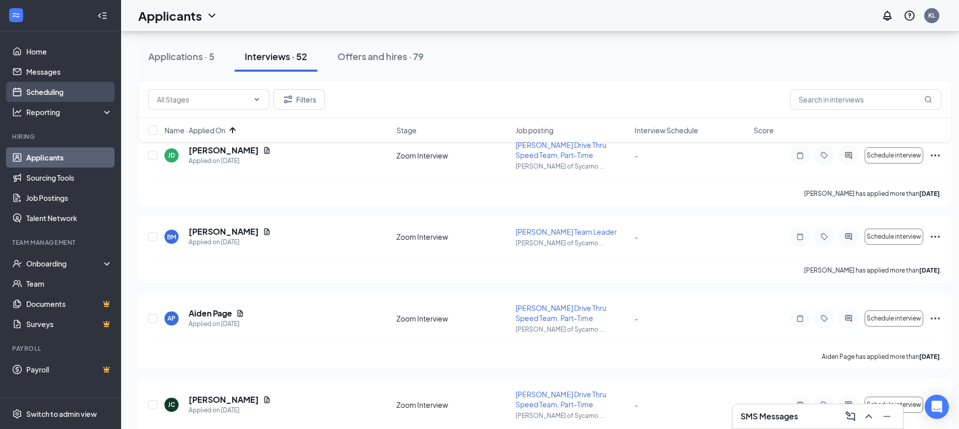
click at [51, 92] on link "Scheduling" at bounding box center [69, 92] width 86 height 20
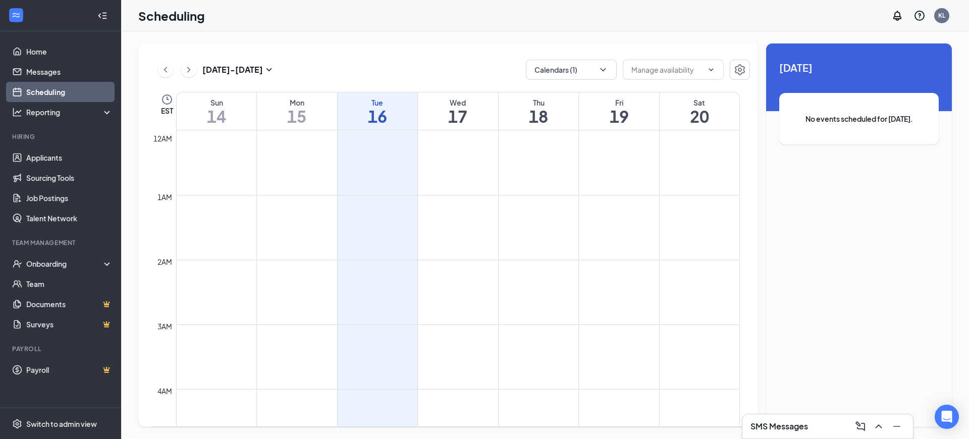
scroll to position [496, 0]
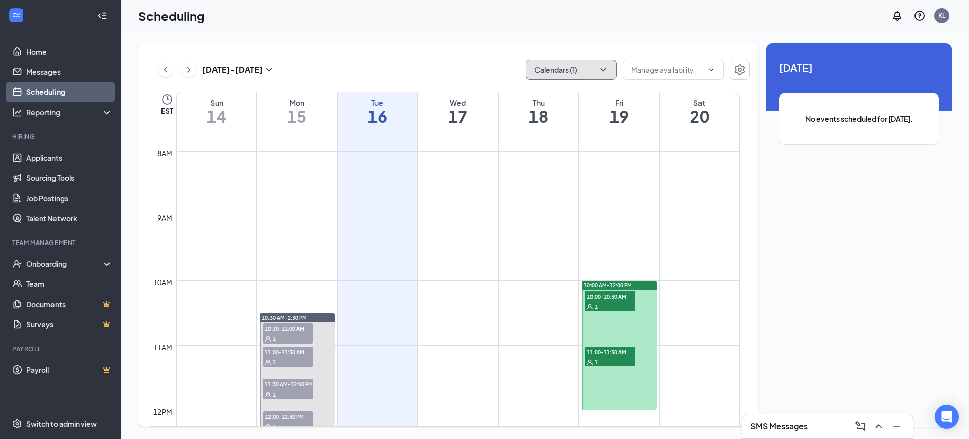
click at [583, 71] on button "Calendars (1)" at bounding box center [571, 70] width 91 height 20
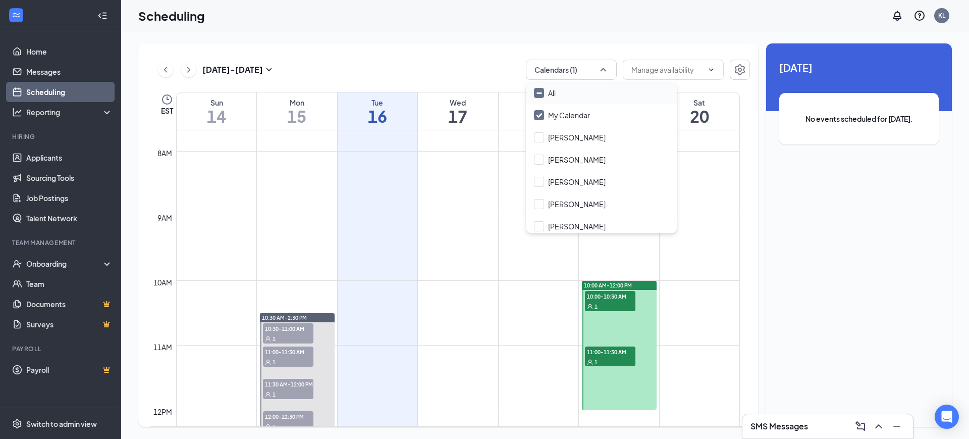
click at [544, 91] on input "All" at bounding box center [545, 93] width 22 height 10
checkbox input "true"
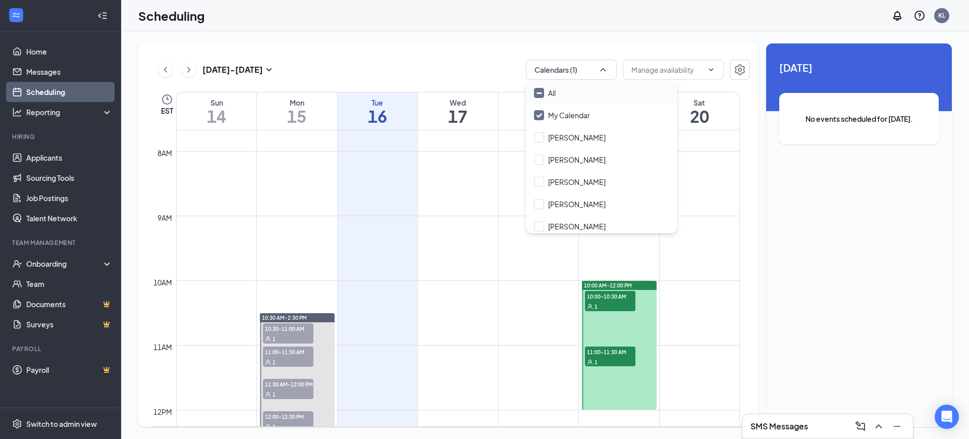
checkbox input "true"
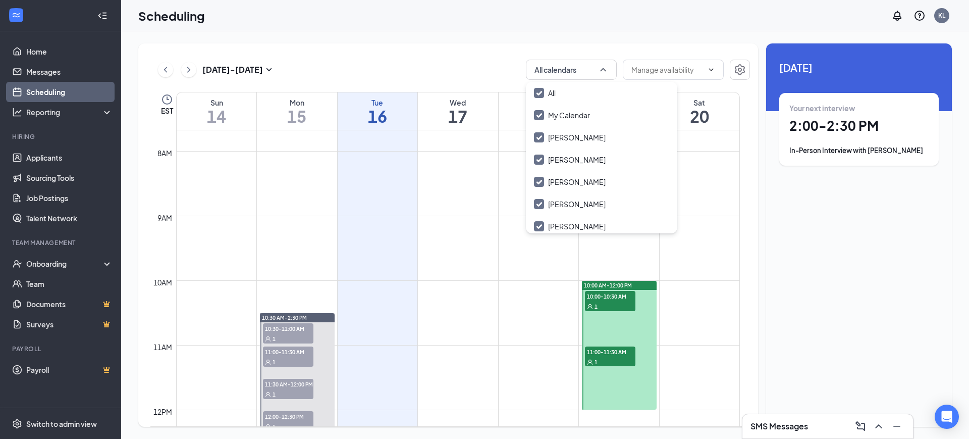
click at [468, 62] on div "[DATE] - [DATE] All calendars" at bounding box center [450, 70] width 600 height 20
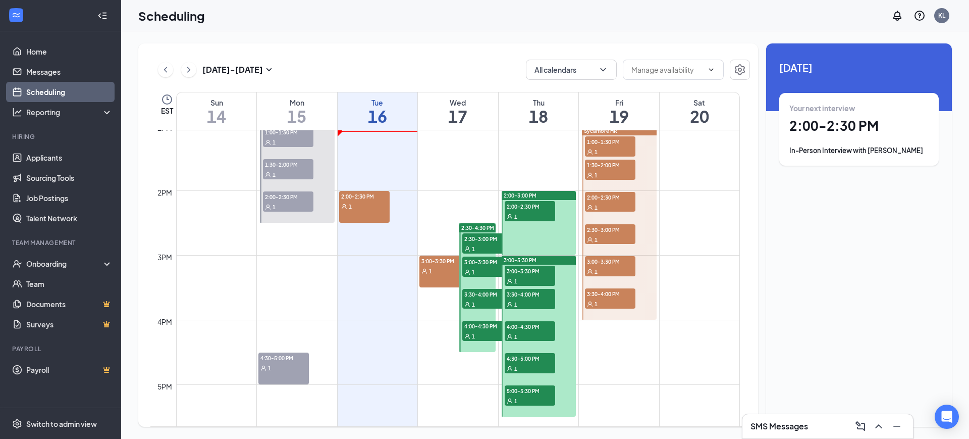
scroll to position [875, 0]
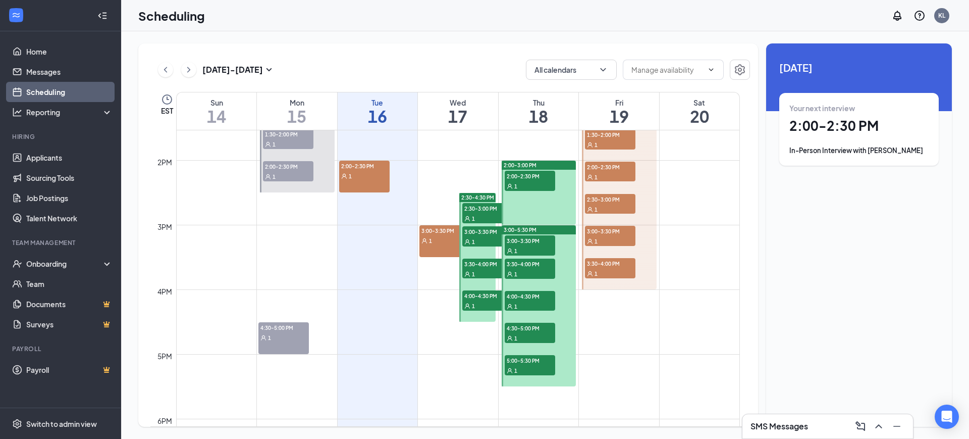
click at [535, 365] on div "1" at bounding box center [530, 370] width 50 height 10
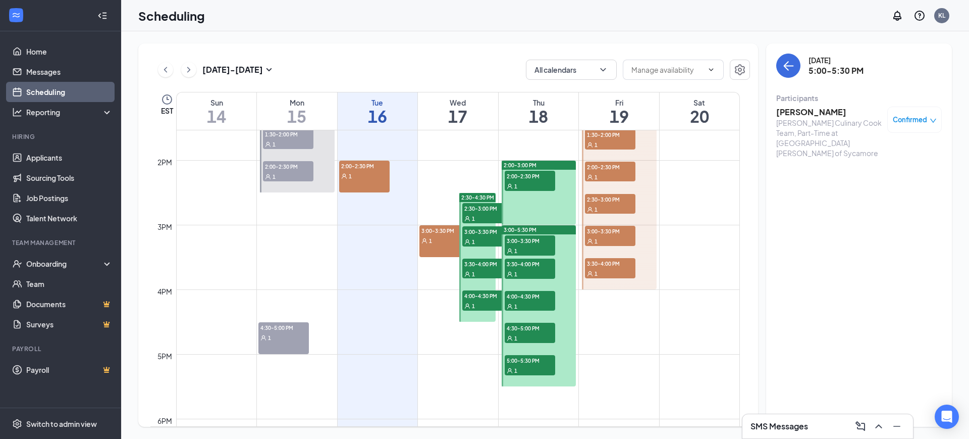
click at [530, 328] on span "4:30-5:00 PM" at bounding box center [530, 327] width 50 height 10
click at [484, 298] on span "4:00-4:30 PM" at bounding box center [487, 295] width 50 height 10
click at [476, 265] on span "3:30-4:00 PM" at bounding box center [487, 263] width 50 height 10
click at [486, 238] on div "1" at bounding box center [487, 241] width 50 height 10
click at [486, 209] on span "2:30-3:00 PM" at bounding box center [487, 208] width 50 height 10
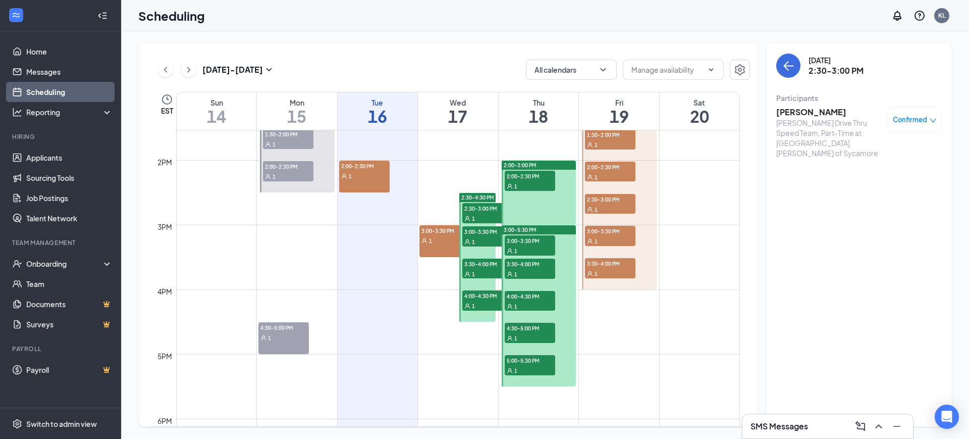
click at [516, 241] on span "3:00-3:30 PM" at bounding box center [530, 240] width 50 height 10
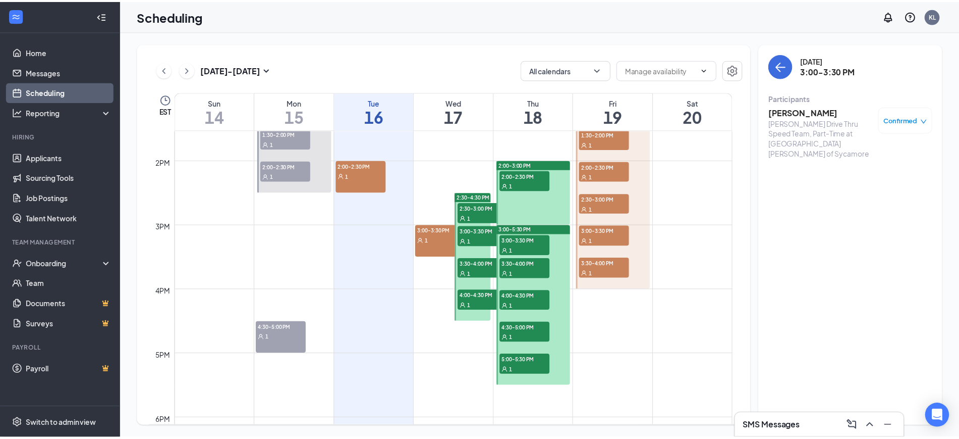
scroll to position [938, 0]
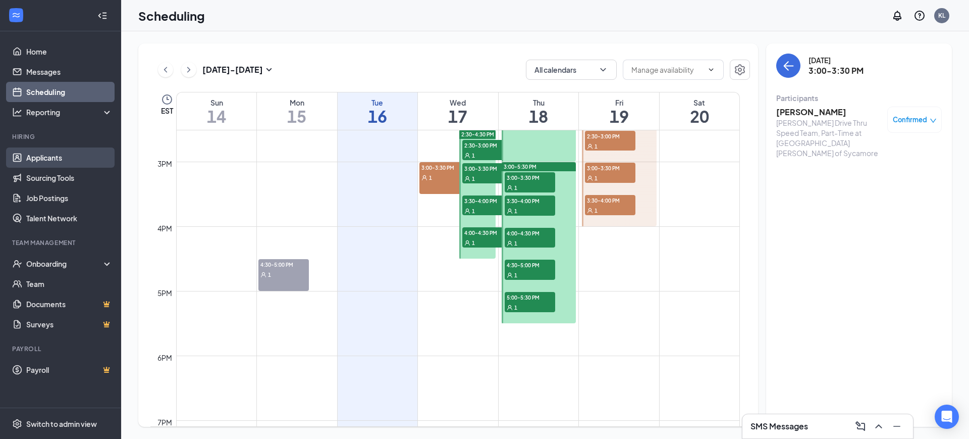
click at [37, 155] on link "Applicants" at bounding box center [69, 157] width 86 height 20
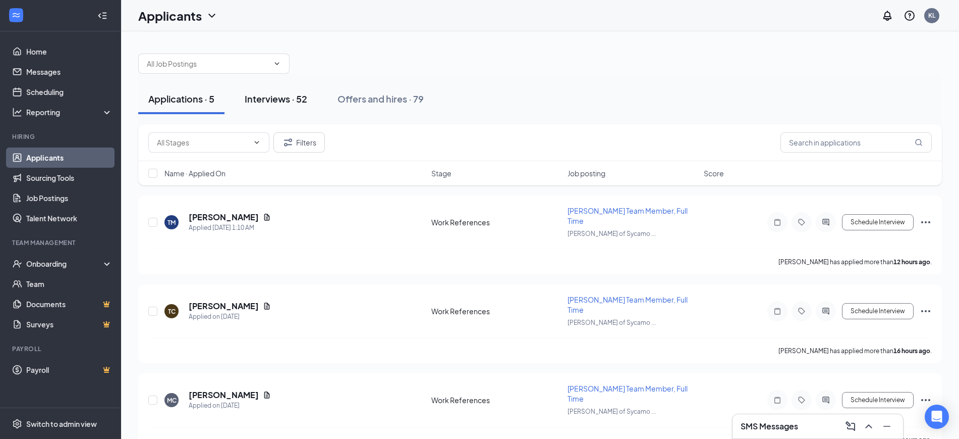
click at [267, 97] on div "Interviews · 52" at bounding box center [276, 98] width 63 height 13
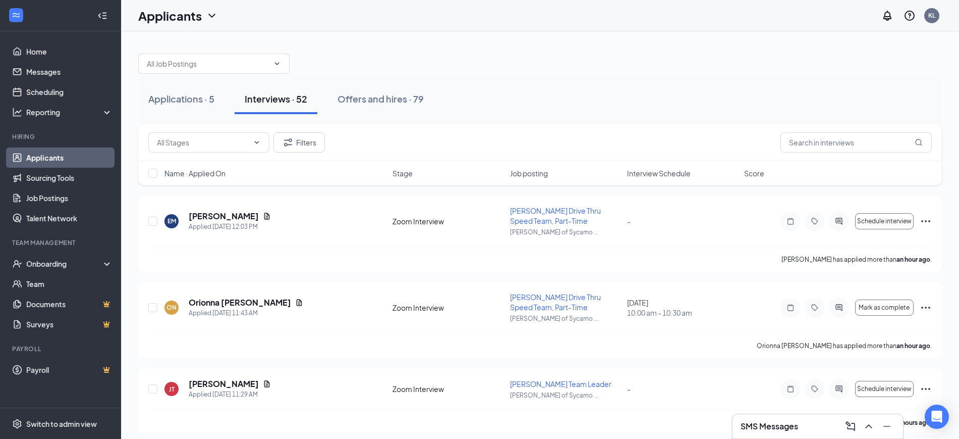
click at [248, 174] on div "Name · Applied On" at bounding box center [276, 173] width 222 height 10
click at [239, 170] on icon "ArrowDown" at bounding box center [233, 173] width 12 height 12
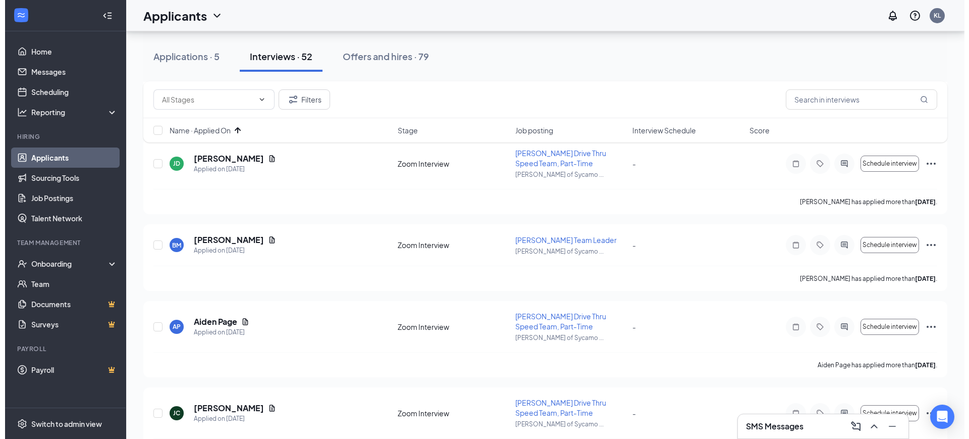
scroll to position [1072, 0]
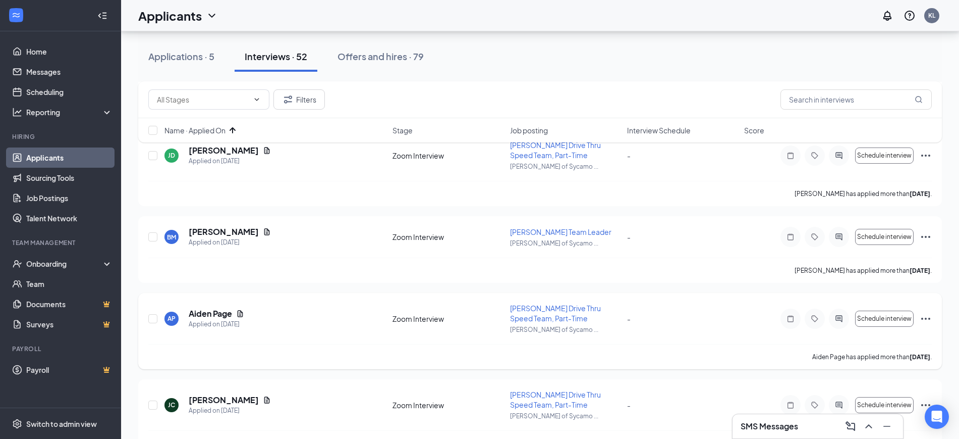
click at [839, 314] on icon "ActiveChat" at bounding box center [839, 318] width 12 height 8
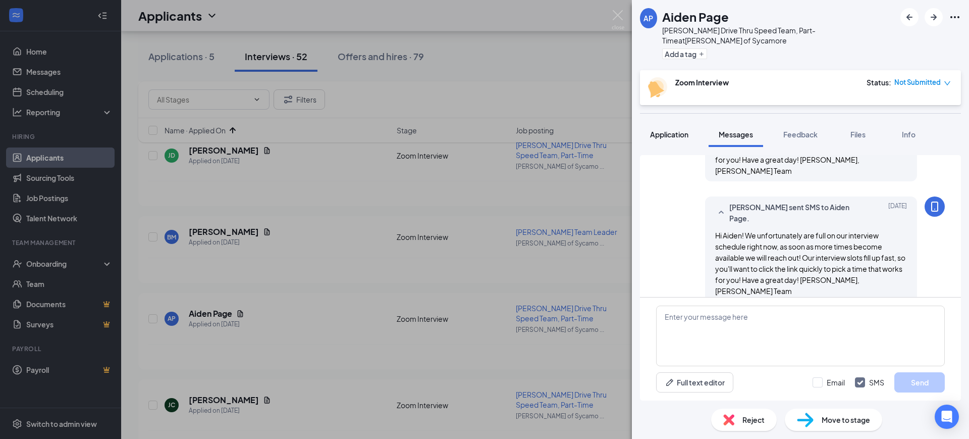
scroll to position [669, 0]
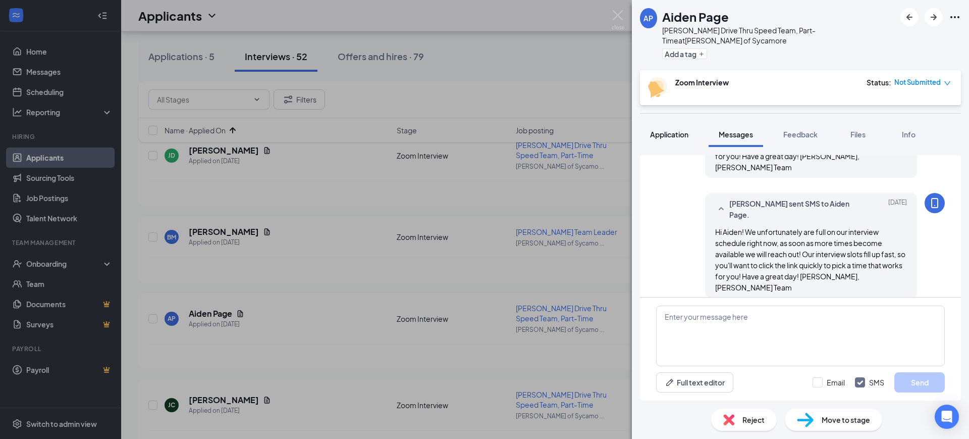
click at [668, 130] on span "Application" at bounding box center [669, 134] width 38 height 9
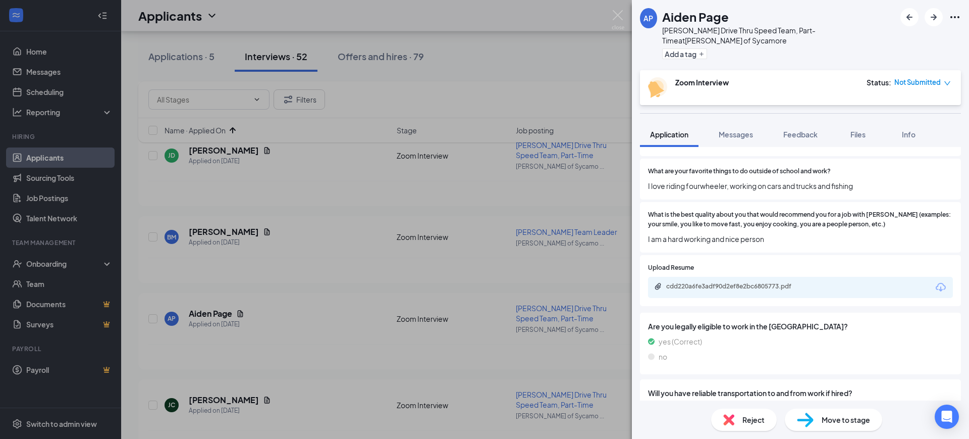
scroll to position [631, 0]
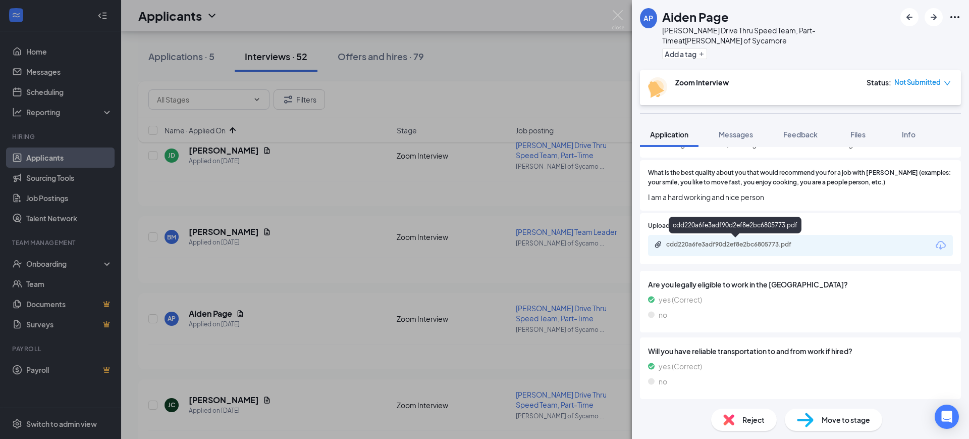
click at [766, 241] on div "cdd220a6fe3adf90d2ef8e2bc6805773.pdf" at bounding box center [736, 244] width 141 height 8
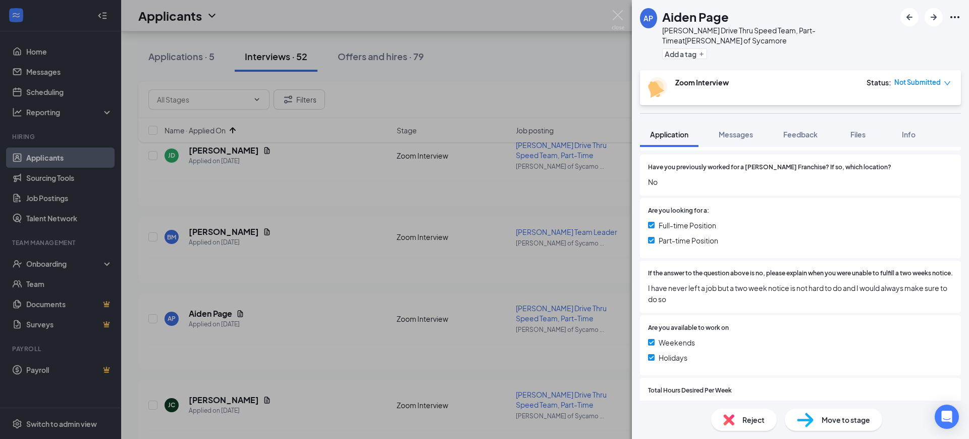
scroll to position [0, 0]
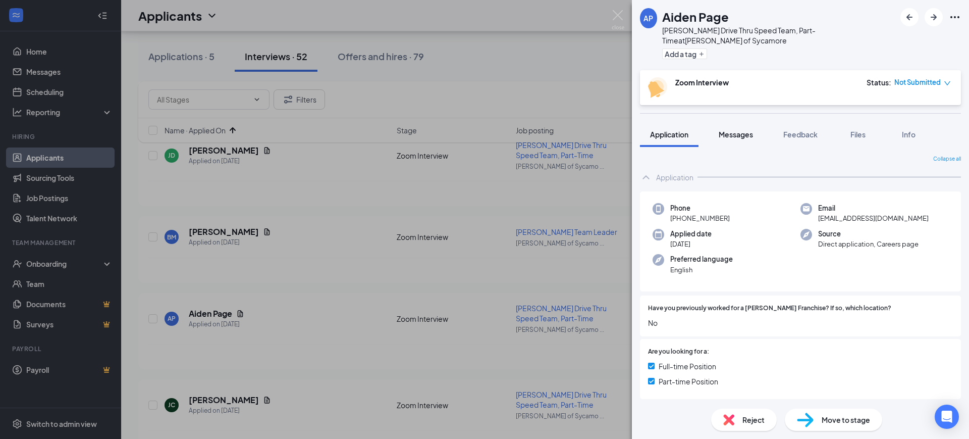
click at [737, 129] on div "Messages" at bounding box center [736, 134] width 34 height 10
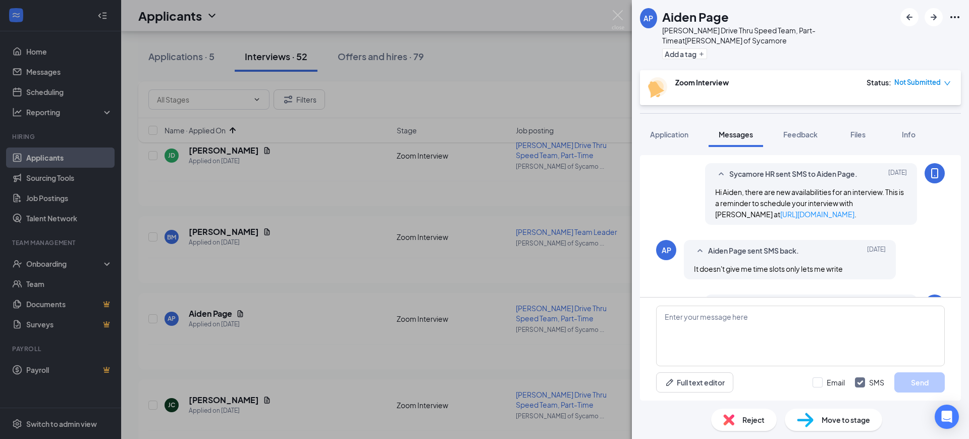
scroll to position [669, 0]
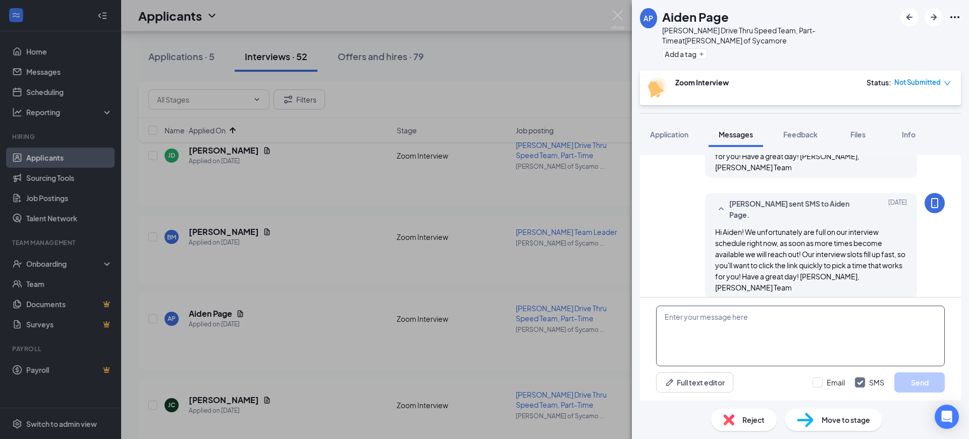
click at [771, 333] on textarea at bounding box center [800, 335] width 289 height 61
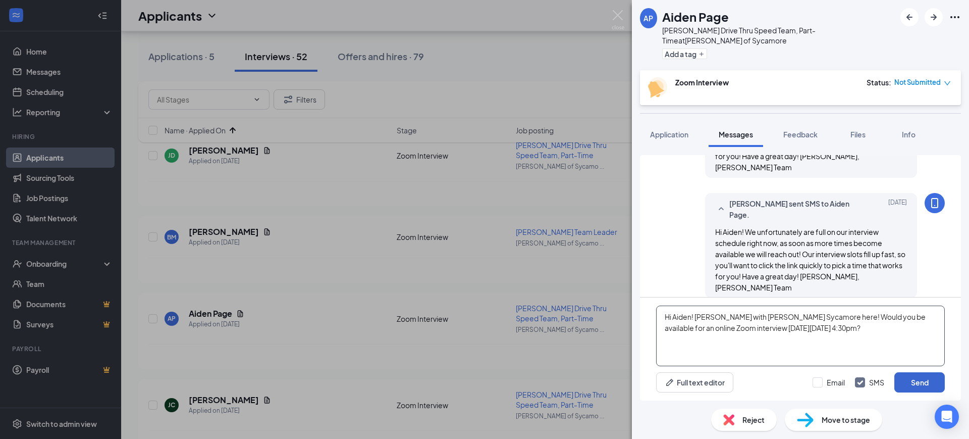
type textarea "Hi Aiden! [PERSON_NAME] with [PERSON_NAME] Sycamore here! Would you be availabl…"
click at [927, 381] on button "Send" at bounding box center [919, 382] width 50 height 20
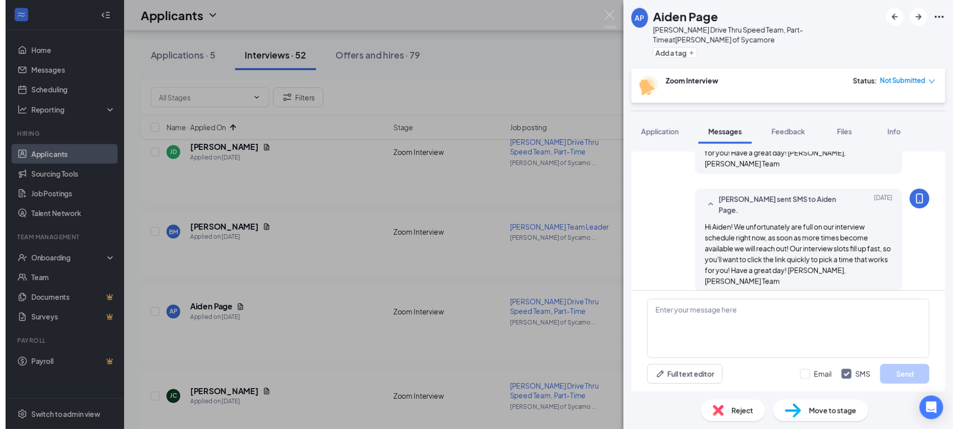
scroll to position [755, 0]
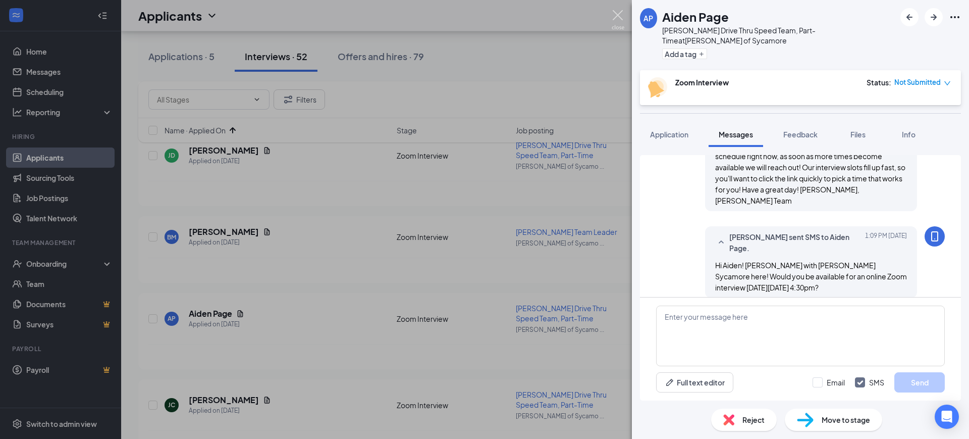
click at [620, 15] on img at bounding box center [618, 20] width 13 height 20
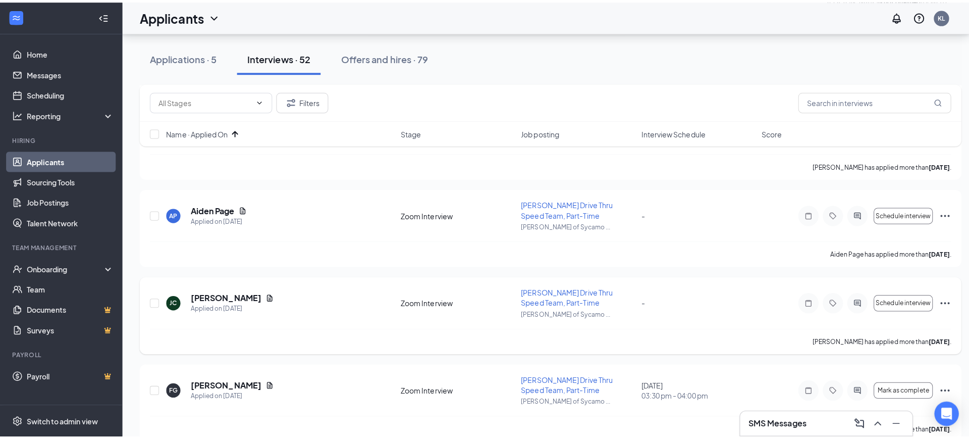
scroll to position [1199, 0]
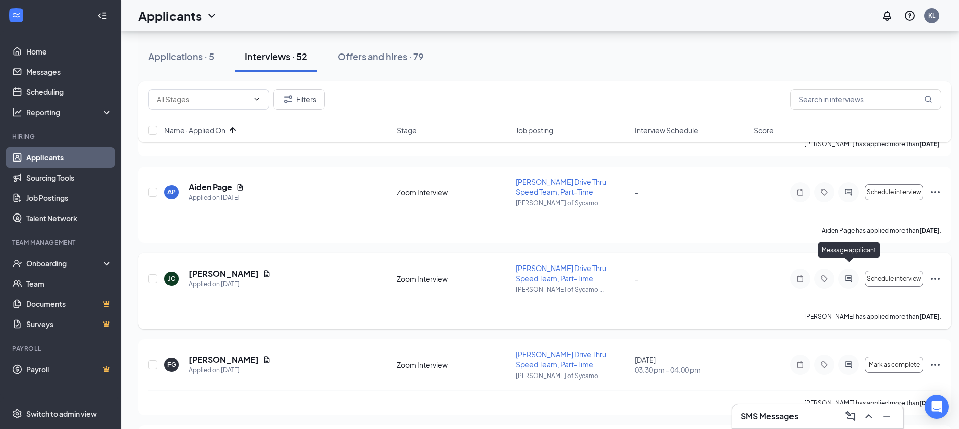
click at [848, 275] on icon "ActiveChat" at bounding box center [849, 279] width 12 height 8
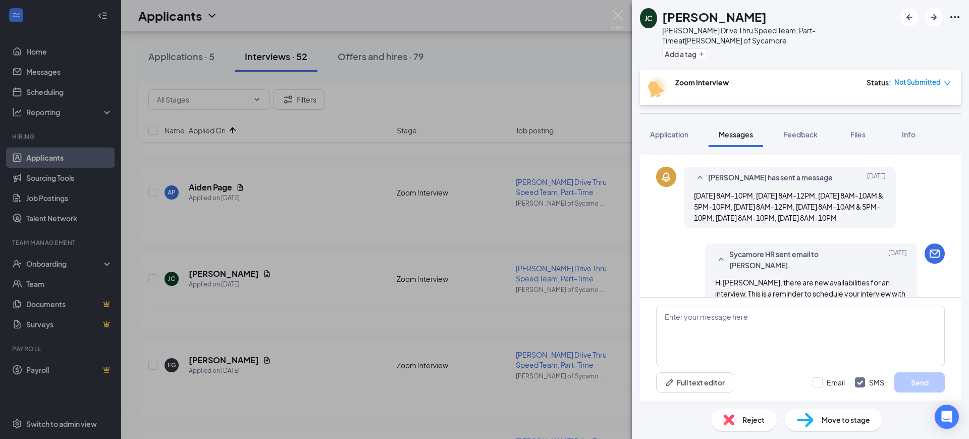
scroll to position [337, 0]
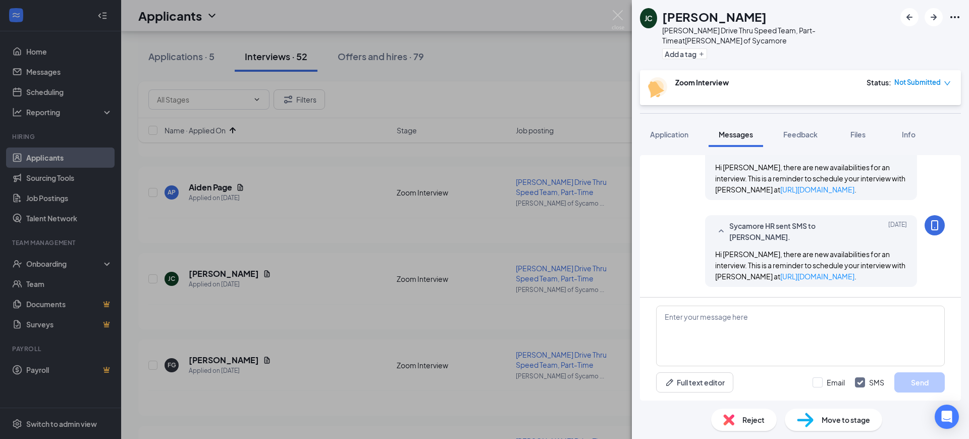
scroll to position [400, 0]
click at [804, 162] on span "Hi [PERSON_NAME], there are new availabilities for an interview. This is a remi…" at bounding box center [810, 177] width 190 height 31
click at [805, 162] on span "Hi [PERSON_NAME], there are new availabilities for an interview. This is a remi…" at bounding box center [810, 177] width 190 height 31
copy div "Hi [PERSON_NAME], there are new availabilities for an interview. This is a remi…"
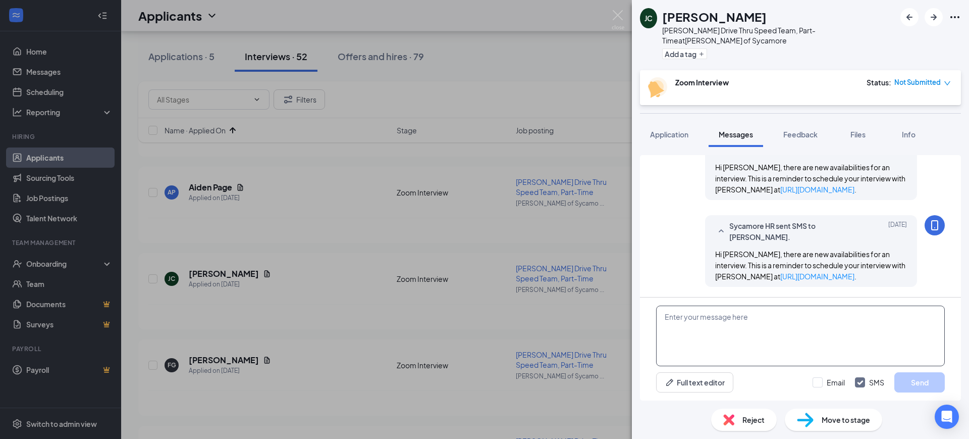
click at [752, 334] on textarea at bounding box center [800, 335] width 289 height 61
paste textarea "Hi [PERSON_NAME], there are new availabilities for an interview. This is a remi…"
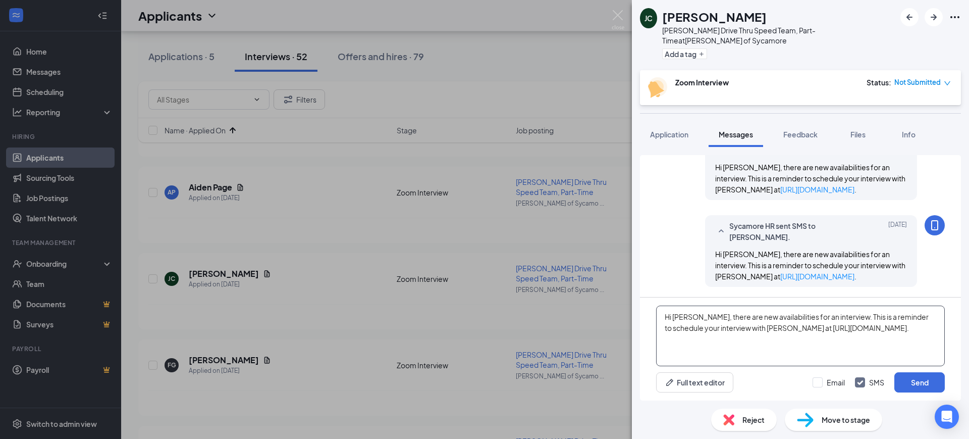
click at [698, 316] on textarea "Hi [PERSON_NAME], there are new availabilities for an interview. This is a remi…" at bounding box center [800, 335] width 289 height 61
drag, startPoint x: 816, startPoint y: 315, endPoint x: 866, endPoint y: 322, distance: 51.0
click at [862, 320] on textarea "Hi [PERSON_NAME]! [PERSON_NAME] with [PERSON_NAME] Sycamore here! There are new…" at bounding box center [800, 335] width 289 height 61
drag, startPoint x: 885, startPoint y: 326, endPoint x: 895, endPoint y: 328, distance: 10.2
click at [895, 328] on textarea "Hi [PERSON_NAME]! [PERSON_NAME] with [PERSON_NAME] Sycamore here! There are new…" at bounding box center [800, 335] width 289 height 61
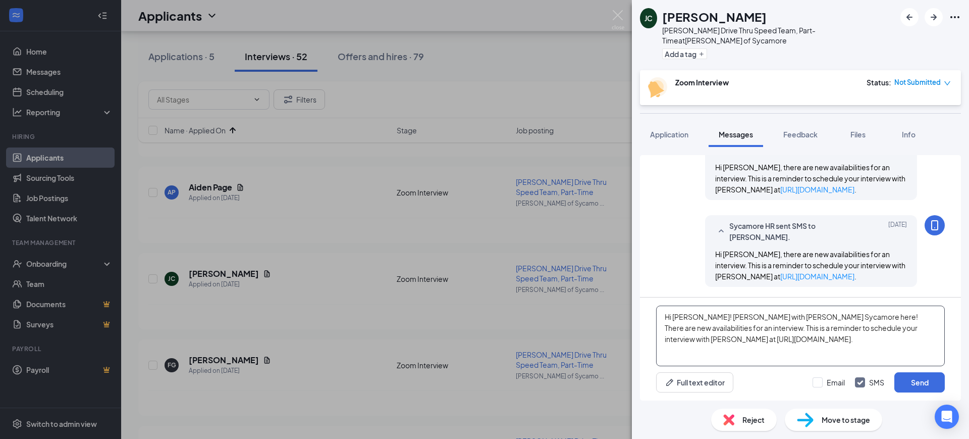
drag, startPoint x: 877, startPoint y: 328, endPoint x: 883, endPoint y: 326, distance: 5.8
click at [877, 327] on textarea "Hi [PERSON_NAME]! [PERSON_NAME] with [PERSON_NAME] Sycamore here! There are new…" at bounding box center [800, 335] width 289 height 61
click at [905, 329] on textarea "Hi [PERSON_NAME]! [PERSON_NAME] with [PERSON_NAME] Sycamore here! There are new…" at bounding box center [800, 335] width 289 height 61
click at [898, 327] on textarea "Hi [PERSON_NAME]! [PERSON_NAME] with [PERSON_NAME] Sycamore here! There are new…" at bounding box center [800, 335] width 289 height 61
drag, startPoint x: 896, startPoint y: 330, endPoint x: 816, endPoint y: 316, distance: 81.3
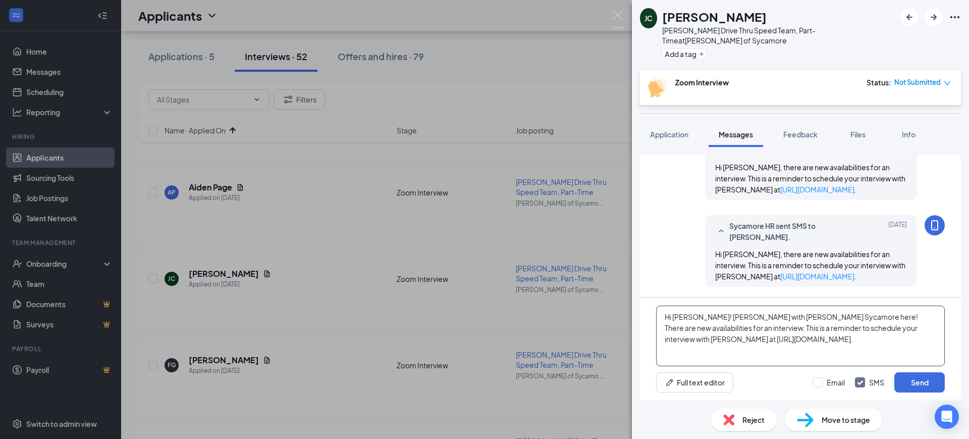
click at [816, 316] on textarea "Hi [PERSON_NAME]! [PERSON_NAME] with [PERSON_NAME] Sycamore here! There are new…" at bounding box center [800, 335] width 289 height 61
click at [827, 351] on textarea "Hi [PERSON_NAME]! [PERSON_NAME] with [PERSON_NAME] Sycamore here! We have some …" at bounding box center [800, 335] width 289 height 61
click at [839, 340] on textarea "Hi [PERSON_NAME]! [PERSON_NAME] with [PERSON_NAME] Sycamore here! We have some …" at bounding box center [800, 335] width 289 height 61
type textarea "Hi [PERSON_NAME]! [PERSON_NAME] with [PERSON_NAME] Sycamore here! We have some …"
click at [826, 384] on input "Email" at bounding box center [828, 382] width 32 height 10
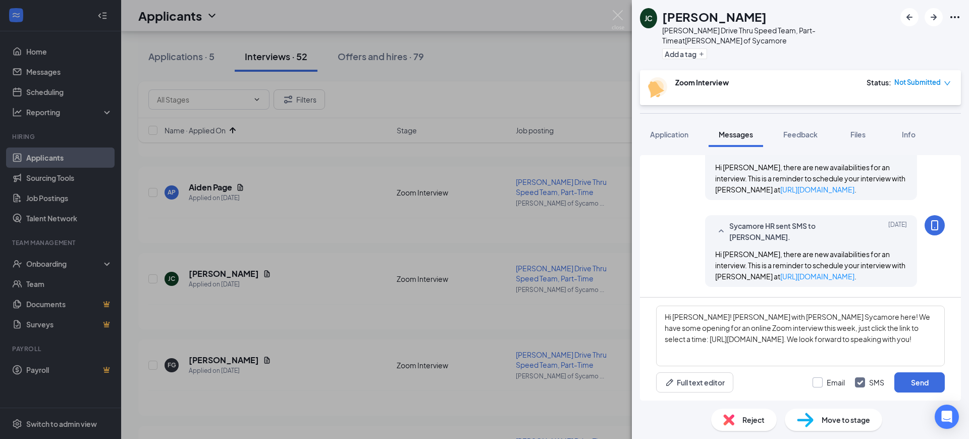
checkbox input "true"
click at [893, 314] on textarea "Hi [PERSON_NAME]! [PERSON_NAME] with [PERSON_NAME] Sycamore here! We have some …" at bounding box center [800, 335] width 289 height 61
click at [880, 316] on textarea "Hi [PERSON_NAME]! [PERSON_NAME] with [PERSON_NAME] Sycamore here! We have some …" at bounding box center [800, 335] width 289 height 61
click at [920, 336] on textarea "Hi [PERSON_NAME]! [PERSON_NAME] with [PERSON_NAME] Sycamore here! We have a few…" at bounding box center [800, 335] width 289 height 61
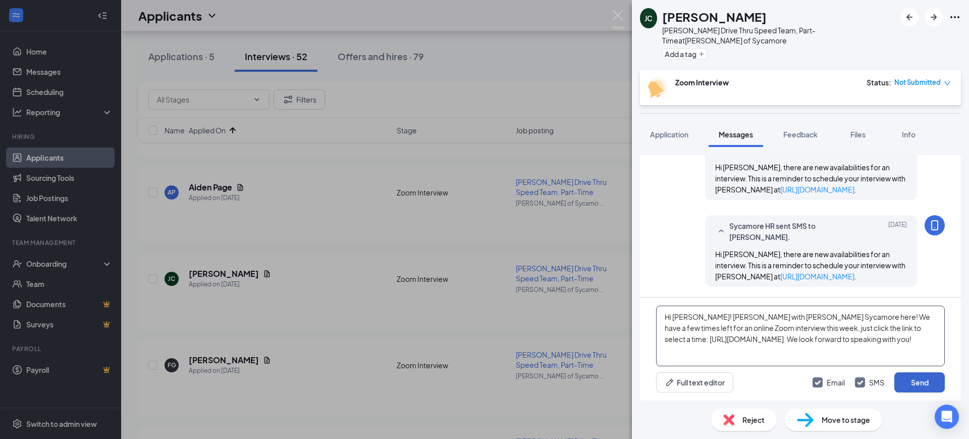
type textarea "Hi [PERSON_NAME]! [PERSON_NAME] with [PERSON_NAME] Sycamore here! We have a few…"
click at [925, 381] on button "Send" at bounding box center [919, 382] width 50 height 20
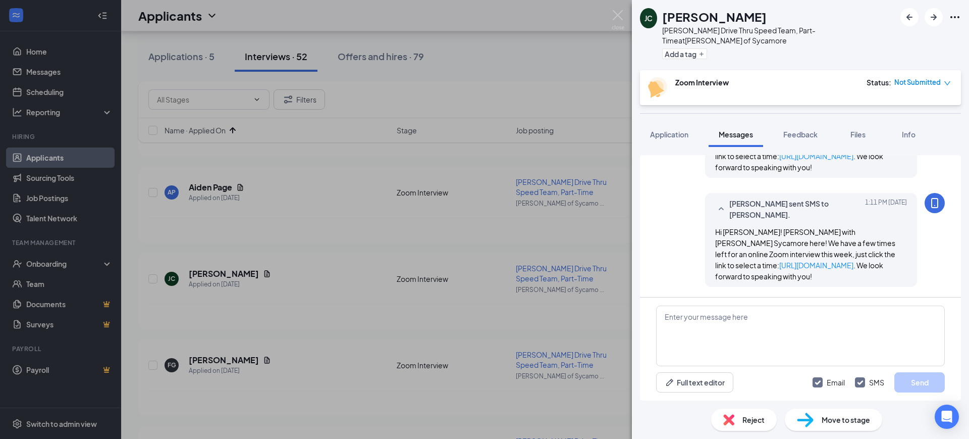
scroll to position [618, 0]
click at [674, 130] on span "Application" at bounding box center [669, 134] width 38 height 9
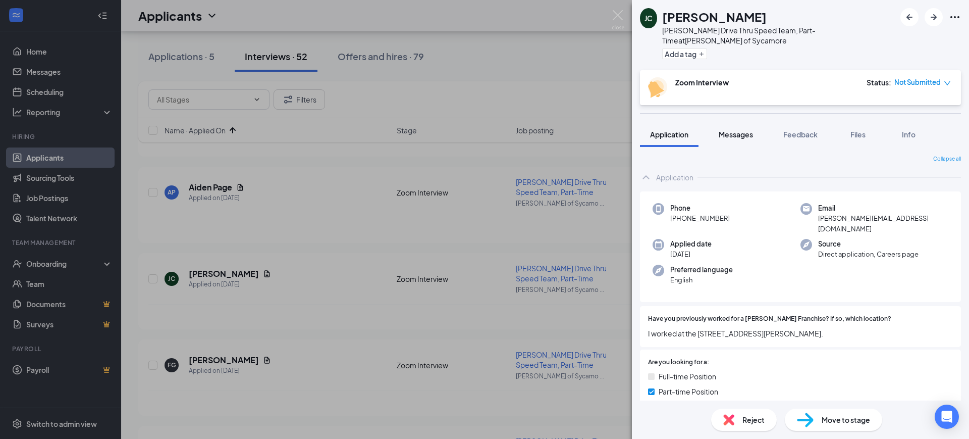
click at [742, 130] on span "Messages" at bounding box center [736, 134] width 34 height 9
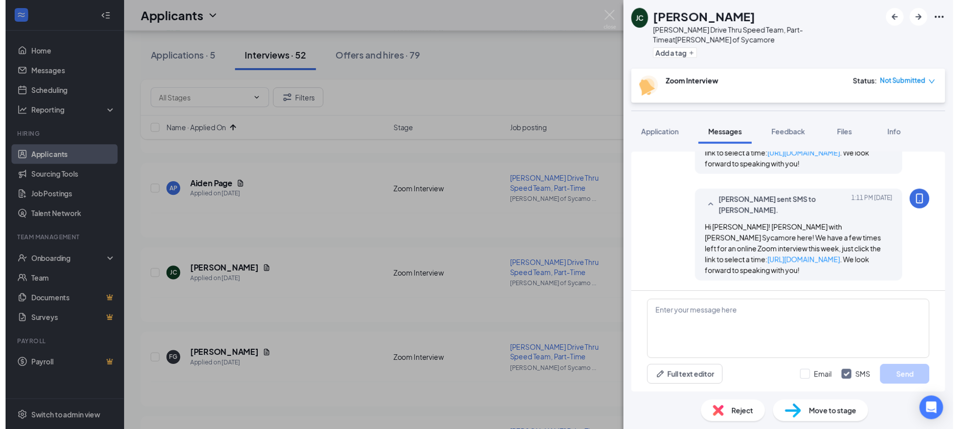
scroll to position [541, 0]
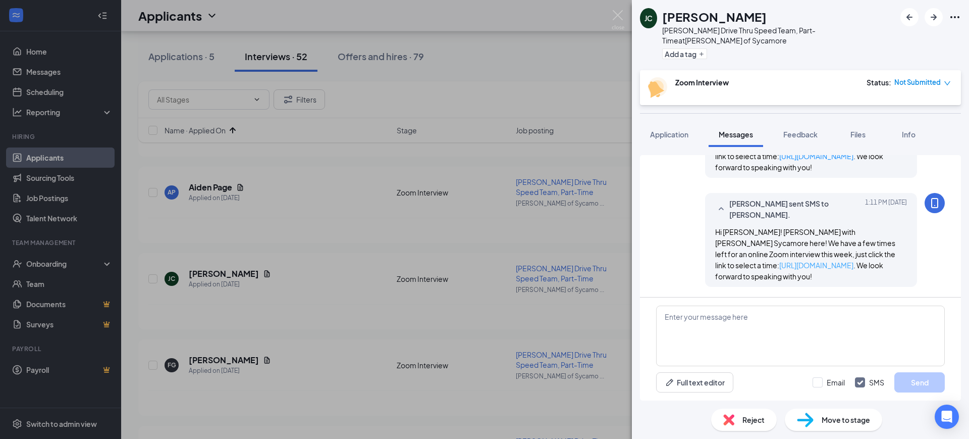
click at [782, 262] on link "[URL][DOMAIN_NAME]" at bounding box center [816, 264] width 74 height 9
click at [617, 13] on img at bounding box center [618, 20] width 13 height 20
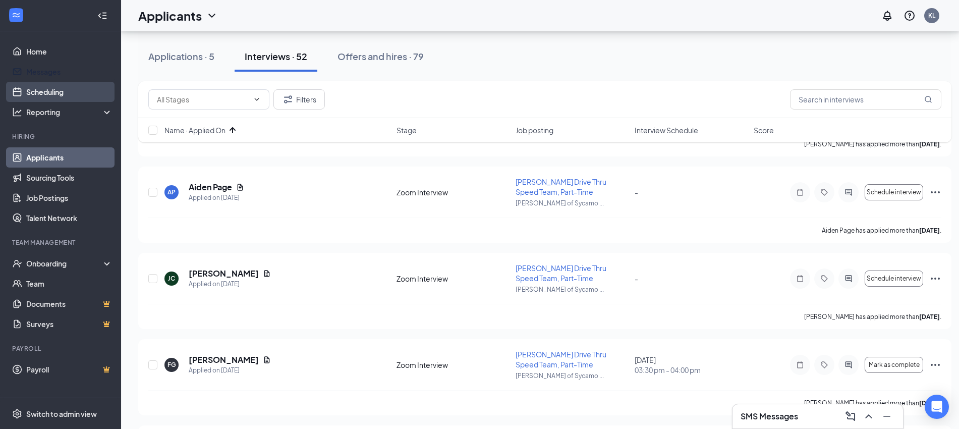
click at [44, 87] on link "Scheduling" at bounding box center [69, 92] width 86 height 20
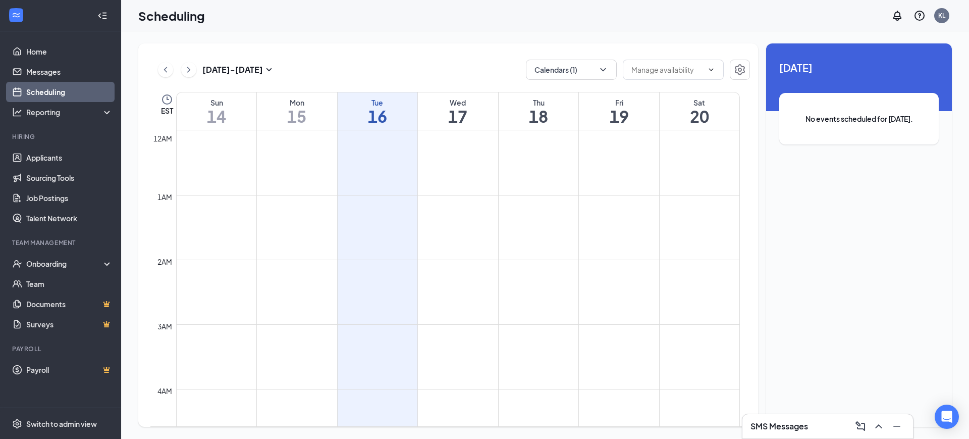
scroll to position [496, 0]
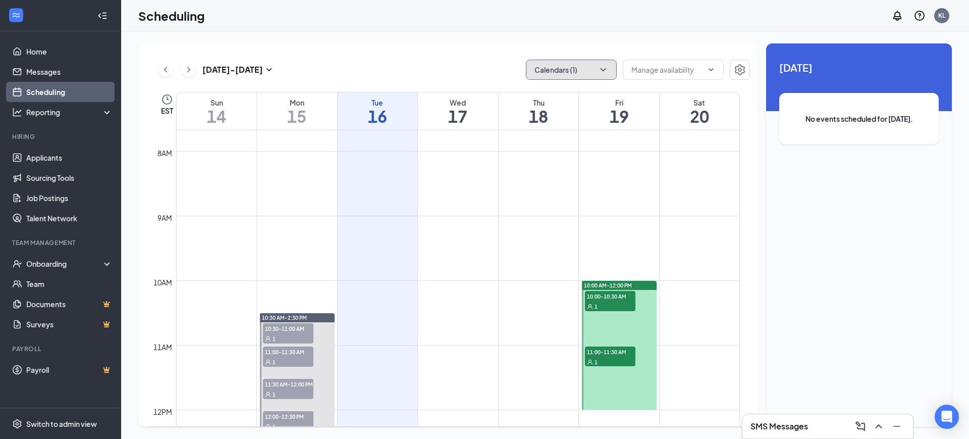
click at [599, 70] on icon "ChevronDown" at bounding box center [603, 70] width 10 height 10
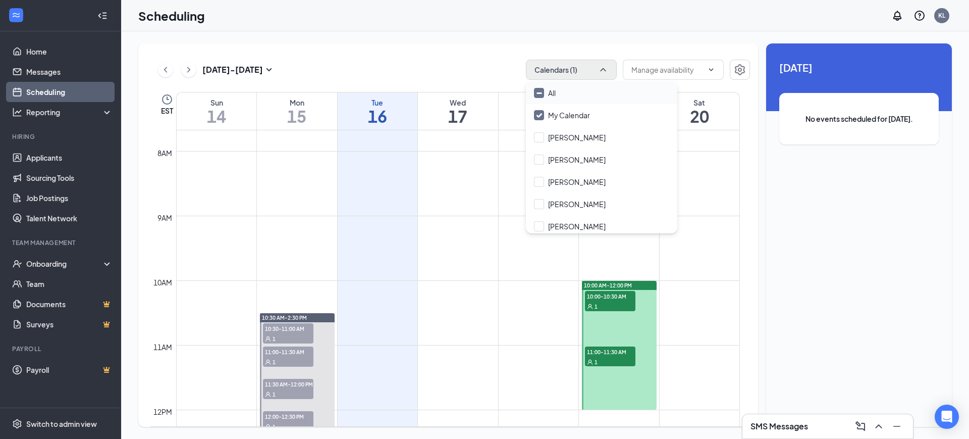
click at [539, 88] on input "All" at bounding box center [545, 93] width 22 height 10
checkbox input "true"
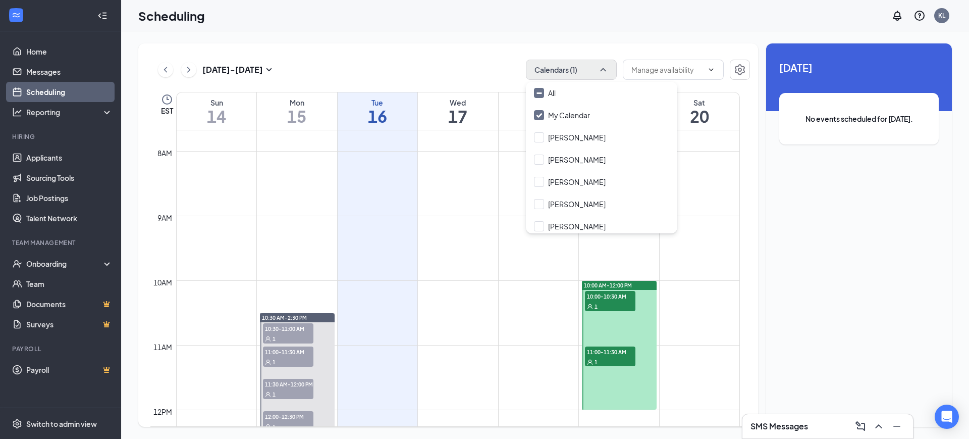
checkbox input "true"
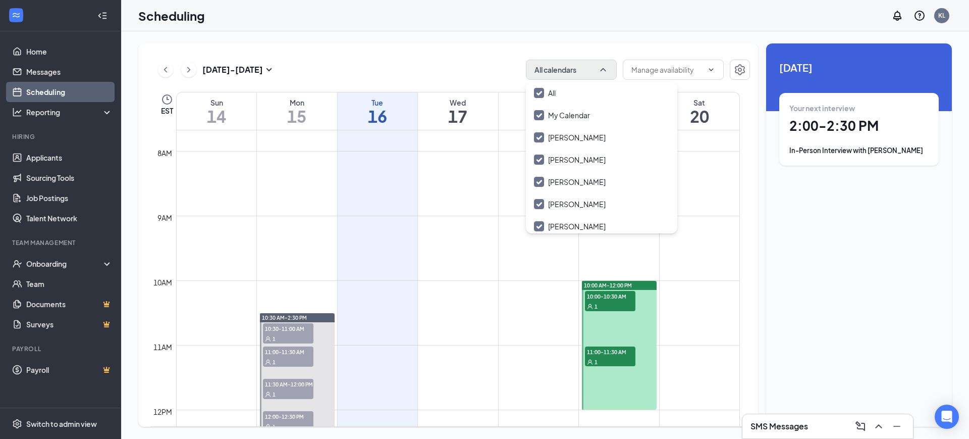
click at [459, 66] on div "[DATE] - [DATE] All calendars" at bounding box center [450, 70] width 600 height 20
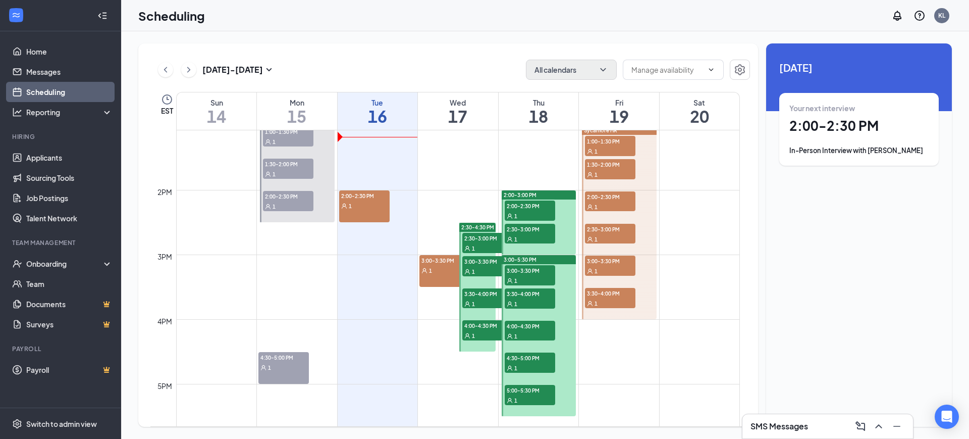
scroll to position [875, 0]
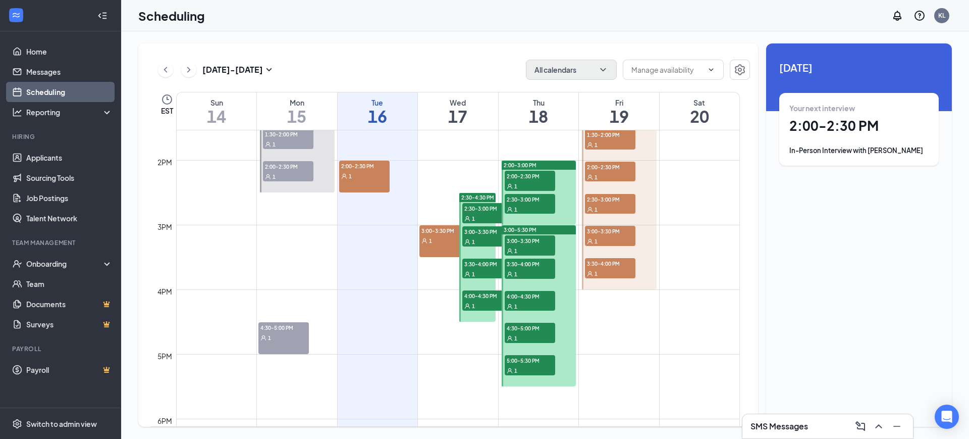
click at [539, 178] on span "2:00-2:30 PM" at bounding box center [530, 176] width 50 height 10
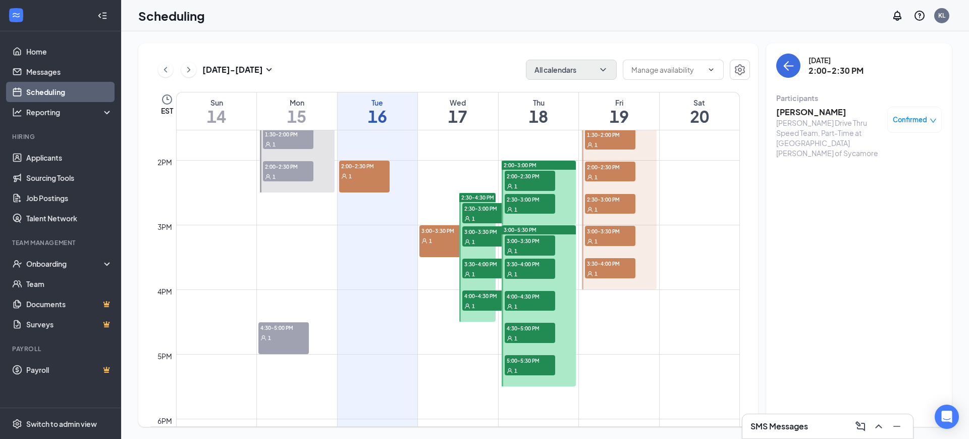
click at [533, 204] on div "1" at bounding box center [530, 209] width 50 height 10
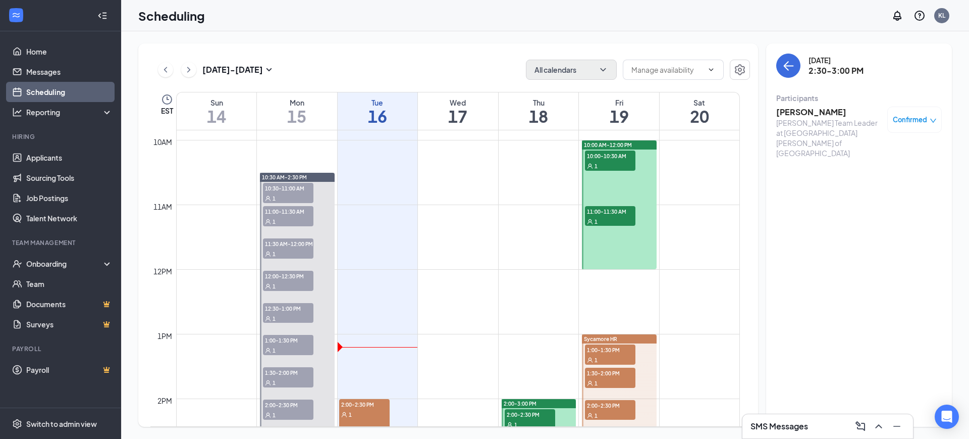
scroll to position [622, 0]
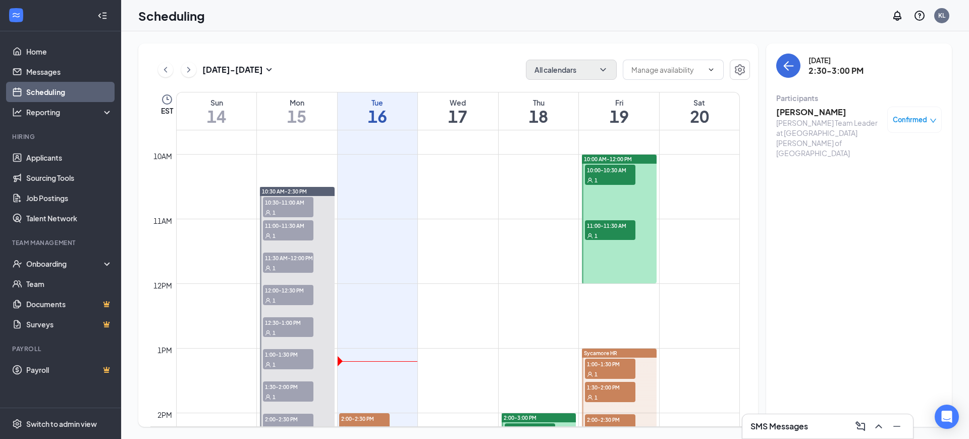
click at [613, 175] on div "1" at bounding box center [610, 180] width 50 height 10
click at [621, 229] on span "11:00-11:30 AM" at bounding box center [610, 225] width 50 height 10
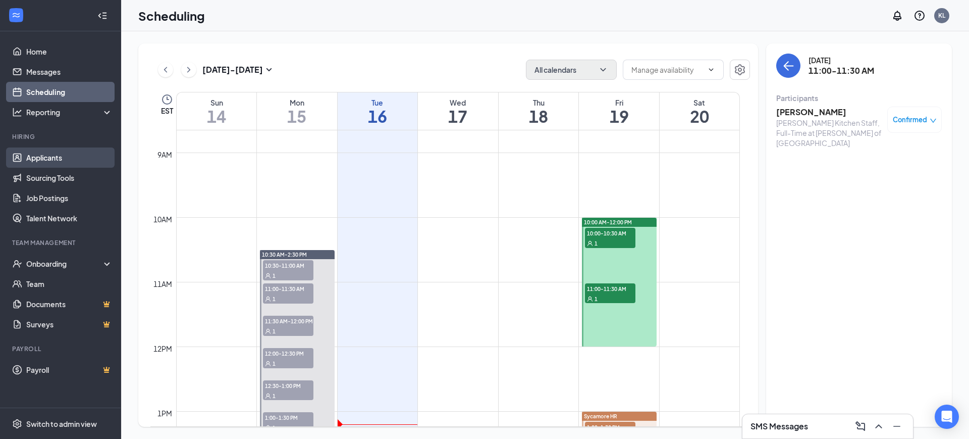
click at [48, 157] on link "Applicants" at bounding box center [69, 157] width 86 height 20
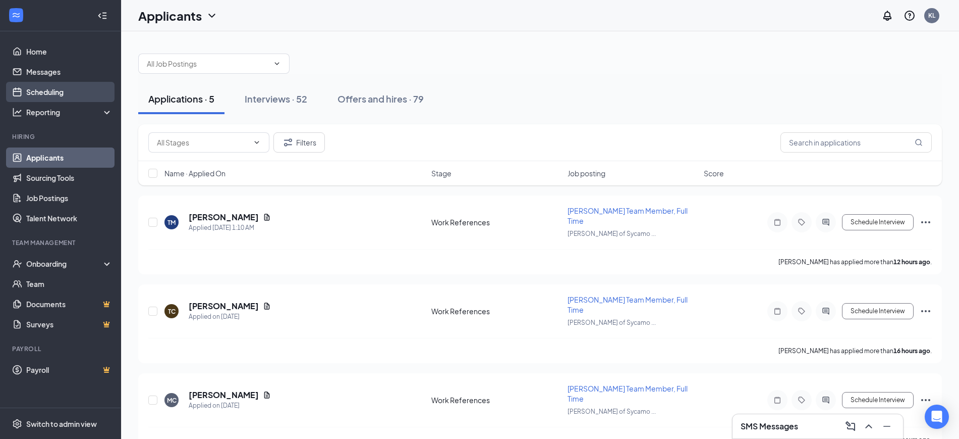
click at [45, 91] on link "Scheduling" at bounding box center [69, 92] width 86 height 20
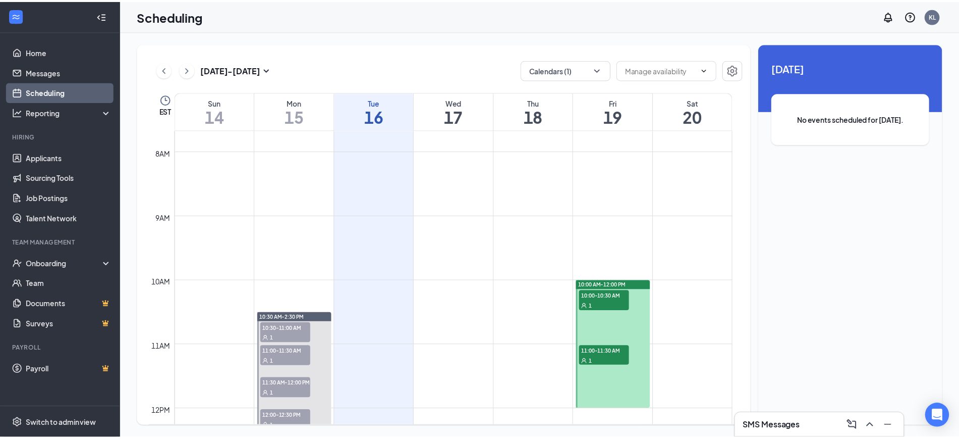
scroll to position [622, 0]
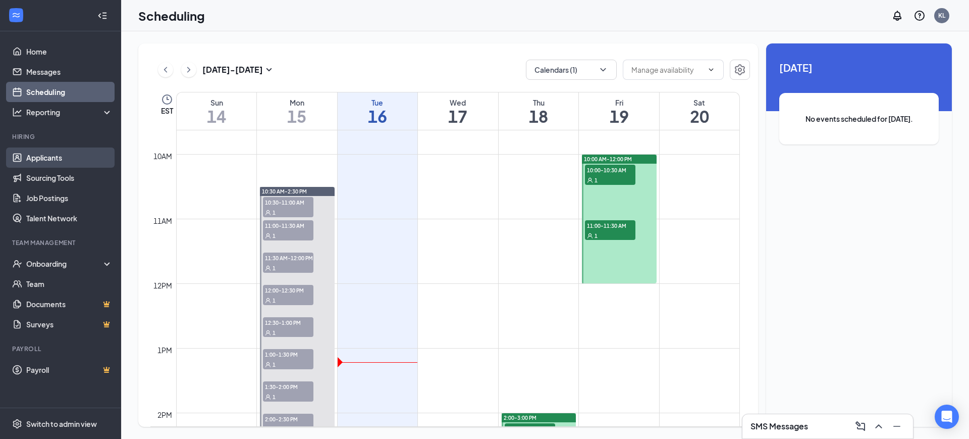
click at [50, 154] on link "Applicants" at bounding box center [69, 157] width 86 height 20
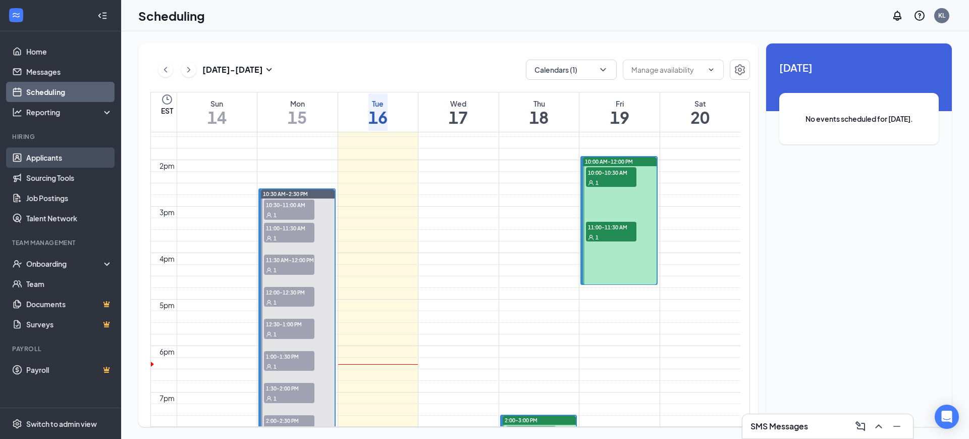
click at [50, 154] on link "Applicants" at bounding box center [69, 157] width 86 height 20
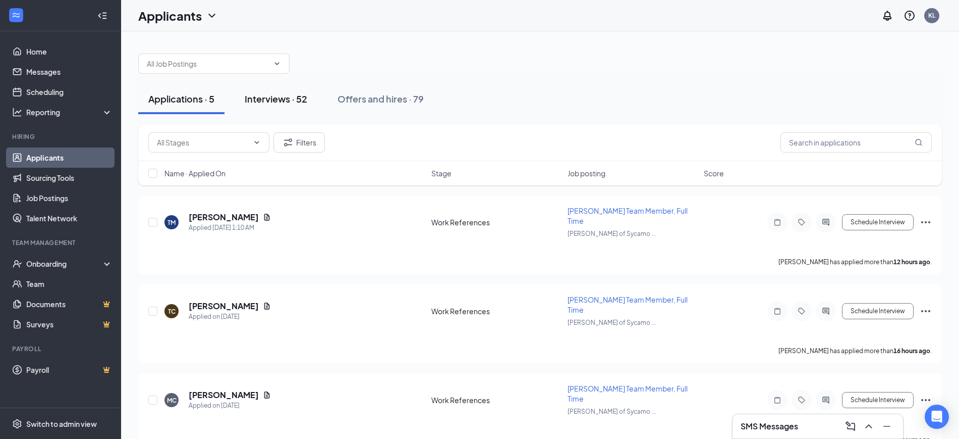
click at [272, 96] on div "Interviews · 52" at bounding box center [276, 98] width 63 height 13
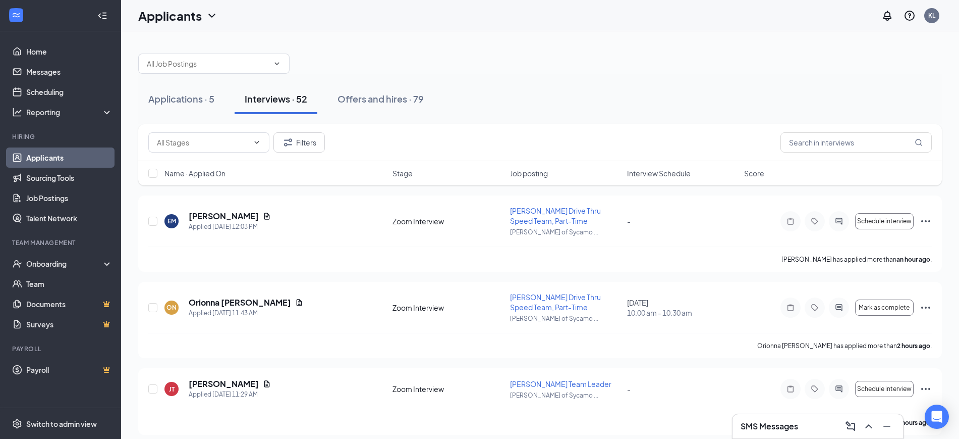
click at [232, 174] on div "Name · Applied On" at bounding box center [276, 173] width 222 height 10
click at [238, 172] on icon "ArrowDown" at bounding box center [233, 173] width 12 height 12
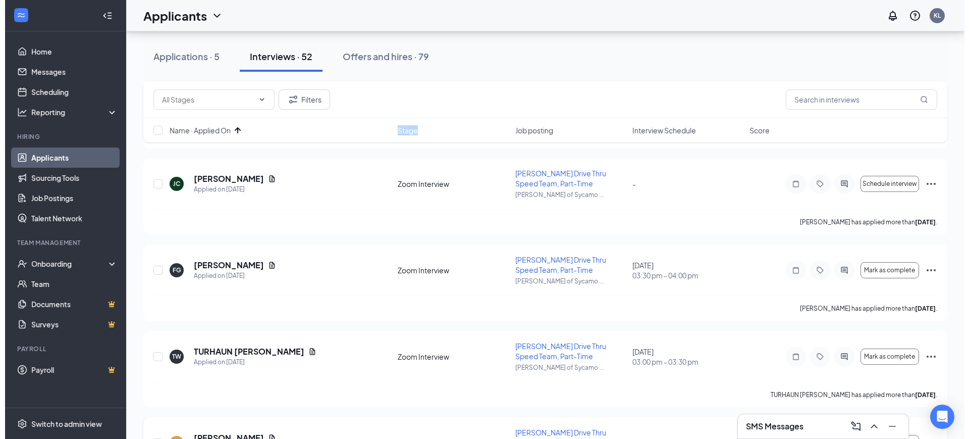
scroll to position [1199, 0]
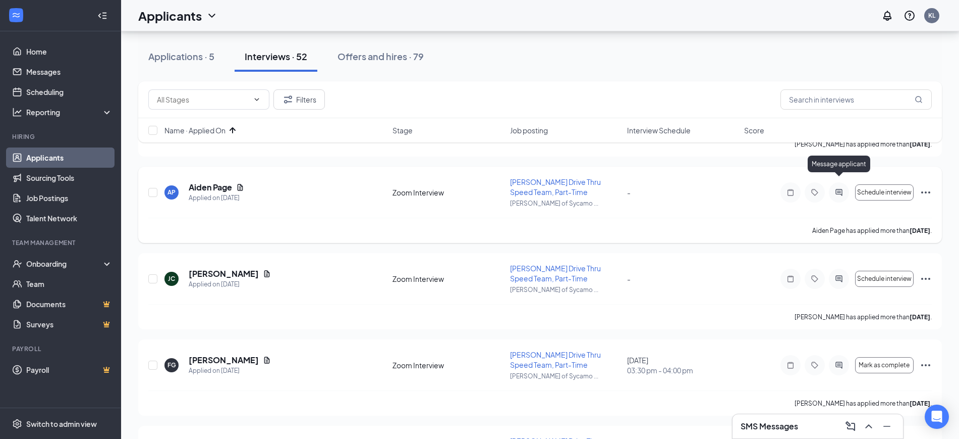
click at [837, 189] on icon "ActiveChat" at bounding box center [839, 192] width 7 height 7
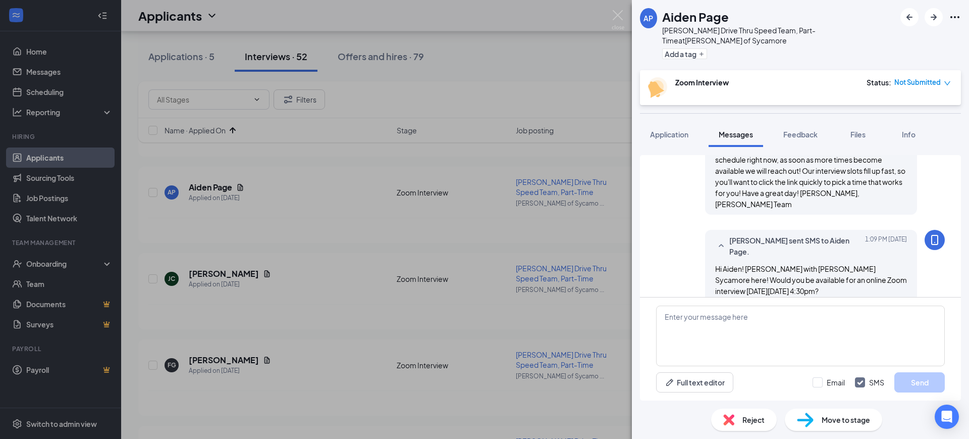
scroll to position [708, 0]
drag, startPoint x: 615, startPoint y: 16, endPoint x: 835, endPoint y: 288, distance: 349.5
click at [615, 16] on img at bounding box center [618, 20] width 13 height 20
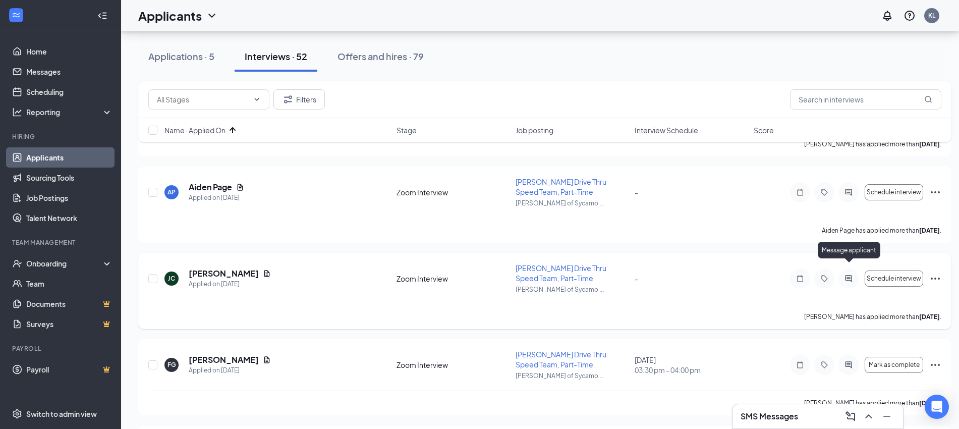
click at [849, 275] on icon "ActiveChat" at bounding box center [849, 279] width 12 height 8
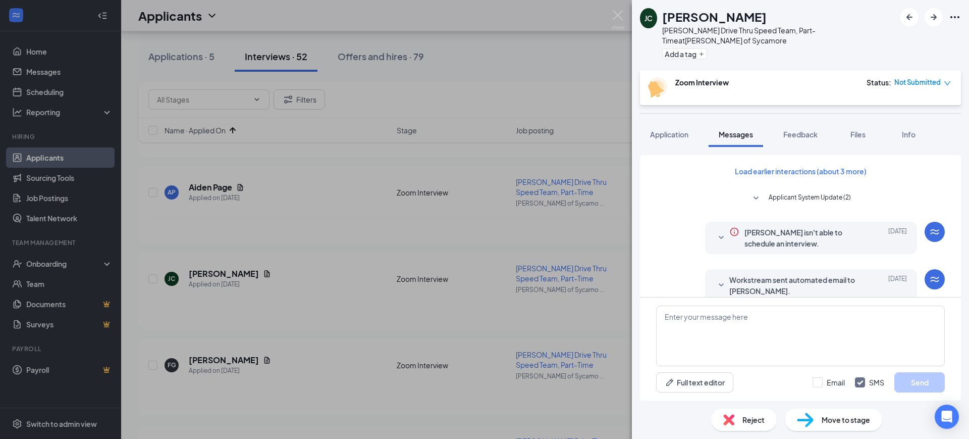
scroll to position [541, 0]
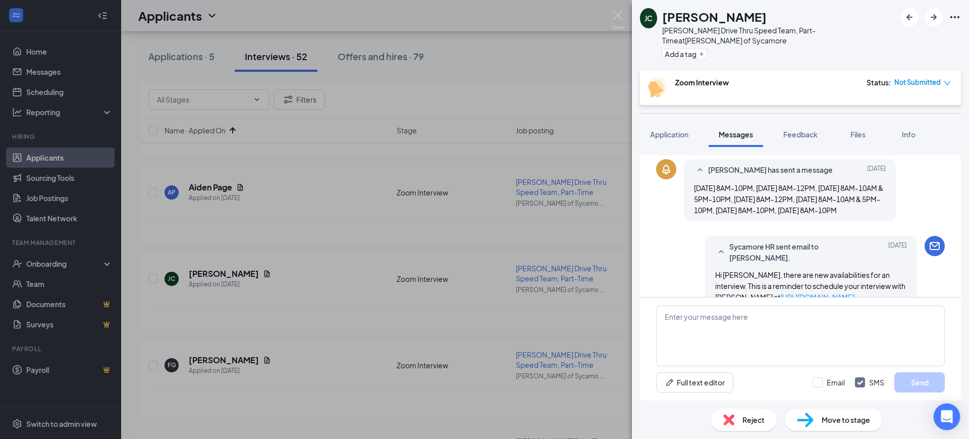
scroll to position [226, 0]
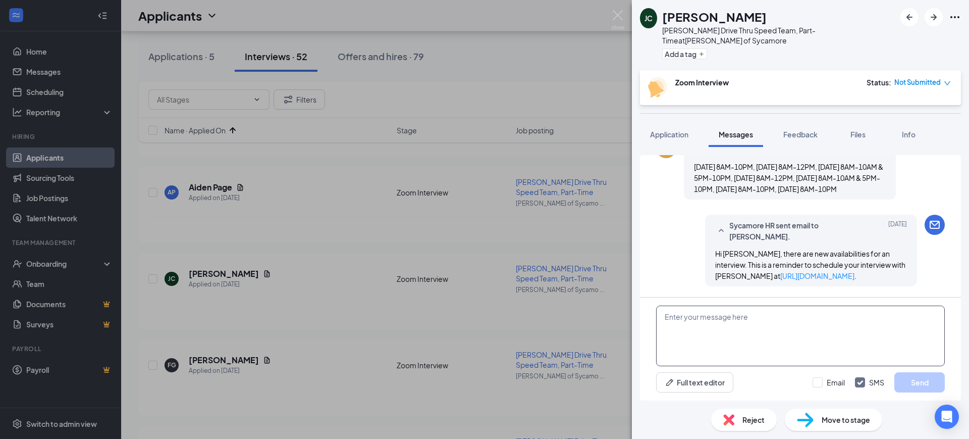
click at [695, 330] on textarea at bounding box center [800, 335] width 289 height 61
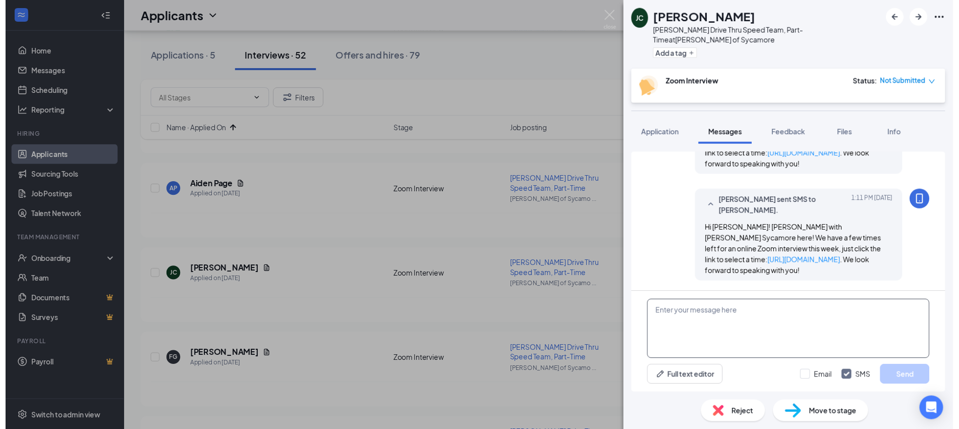
scroll to position [541, 0]
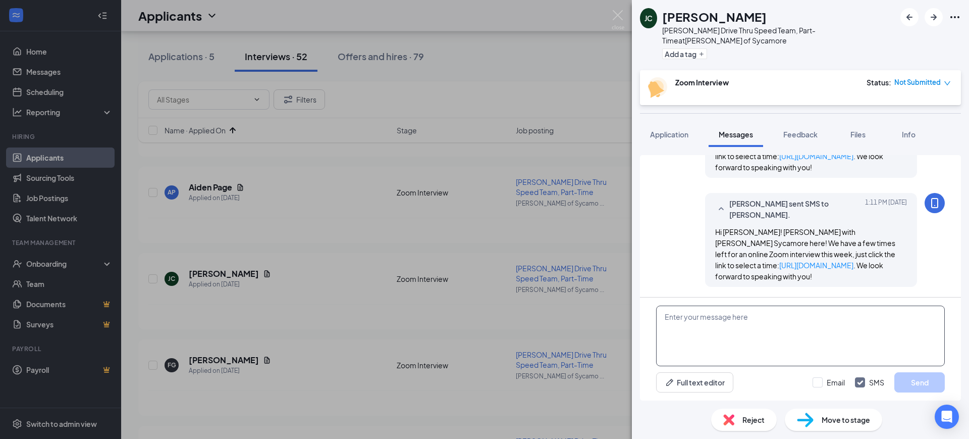
click at [776, 331] on textarea at bounding box center [800, 335] width 289 height 61
drag, startPoint x: 616, startPoint y: 15, endPoint x: 695, endPoint y: 278, distance: 274.6
click at [616, 14] on img at bounding box center [618, 20] width 13 height 20
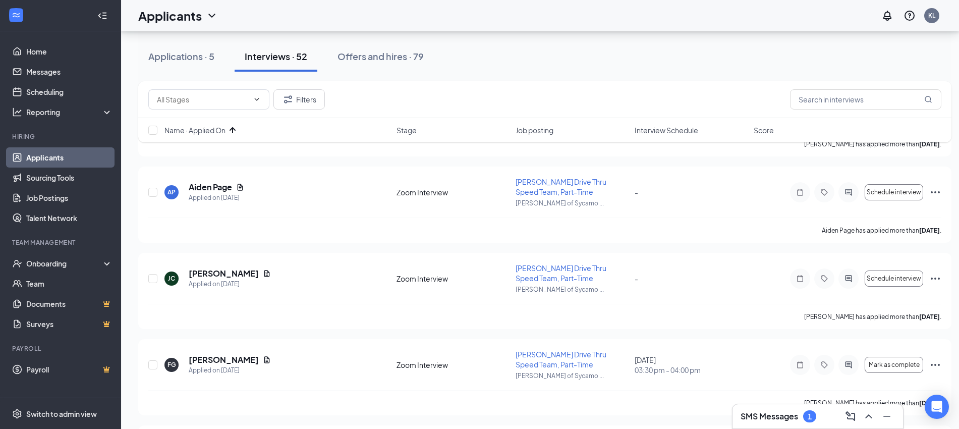
click at [780, 417] on h3 "SMS Messages" at bounding box center [770, 416] width 58 height 11
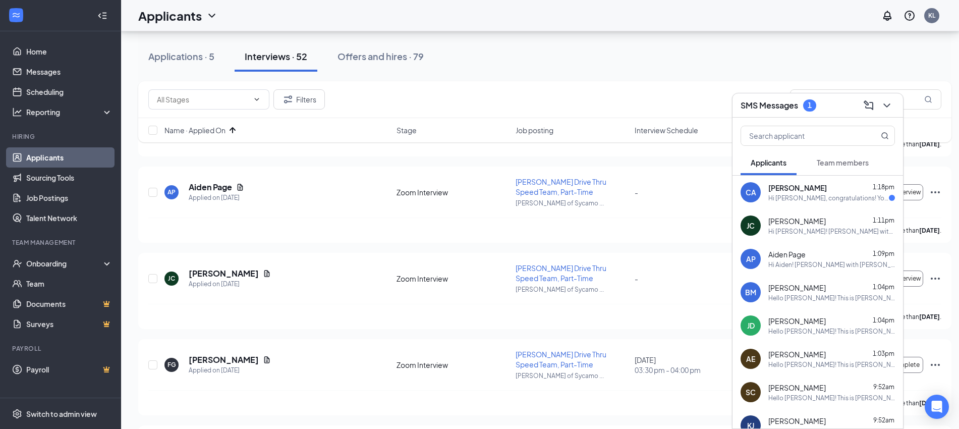
click at [831, 188] on div "[PERSON_NAME] 1:18pm" at bounding box center [832, 188] width 127 height 10
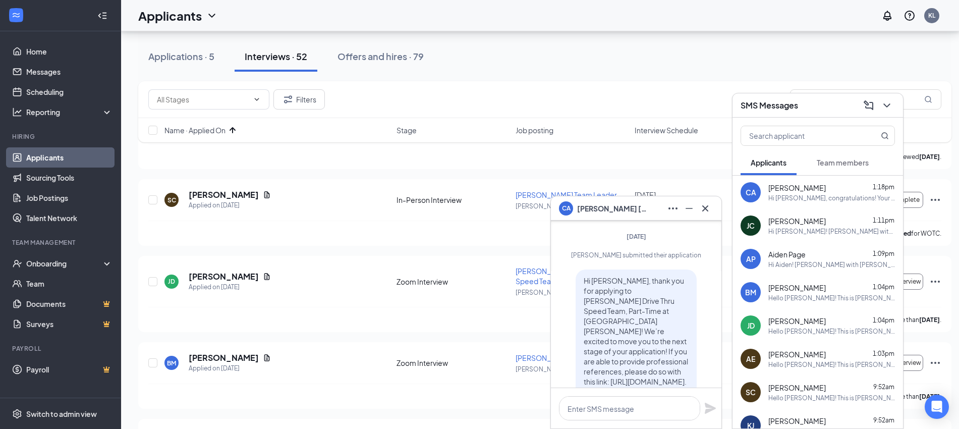
scroll to position [-798, 0]
click at [713, 207] on button at bounding box center [705, 208] width 16 height 16
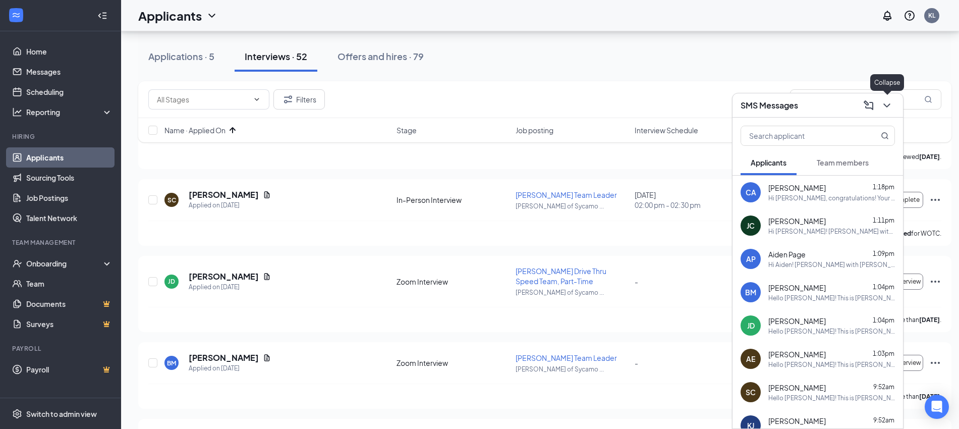
click at [891, 102] on icon "ChevronDown" at bounding box center [887, 105] width 12 height 12
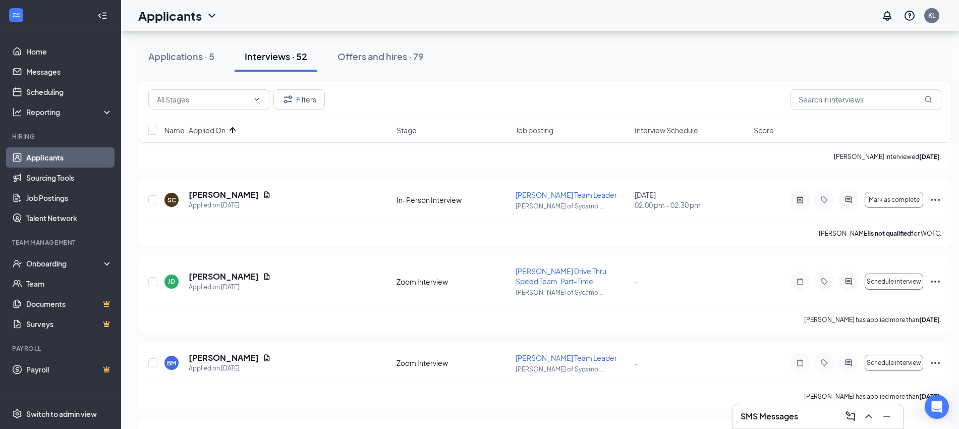
click at [716, 131] on div "Interview Schedule" at bounding box center [691, 130] width 113 height 10
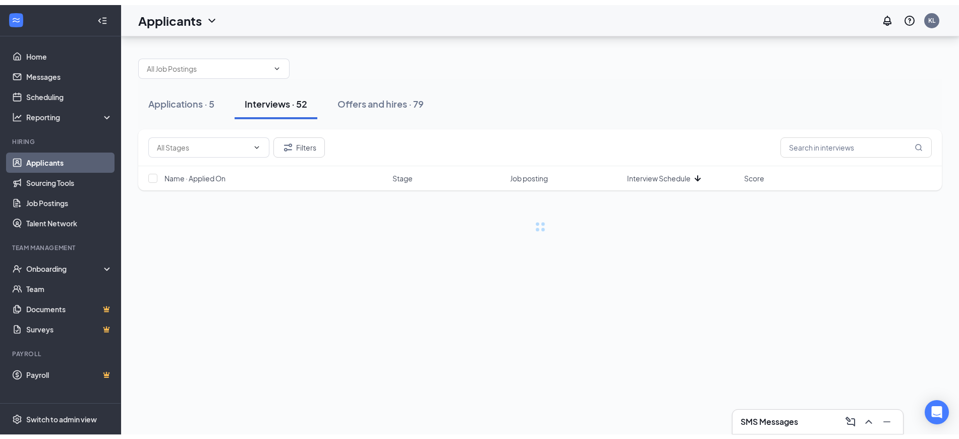
scroll to position [0, 0]
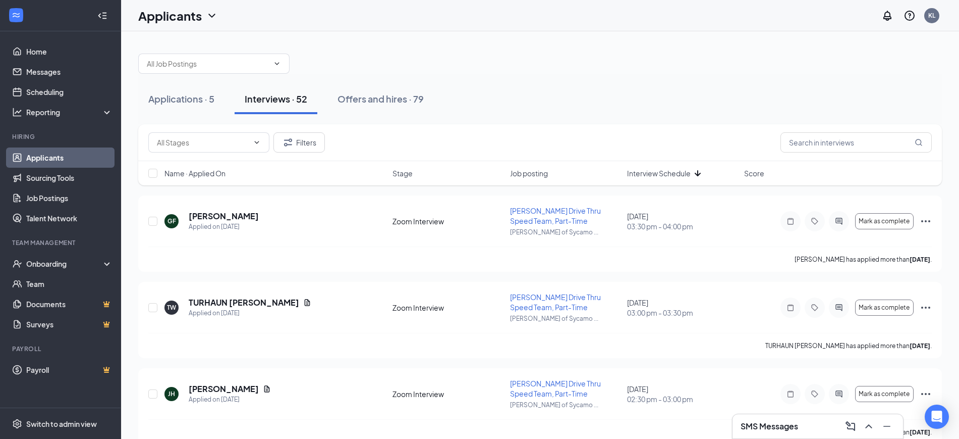
click at [704, 174] on div "Interview Schedule" at bounding box center [682, 173] width 111 height 10
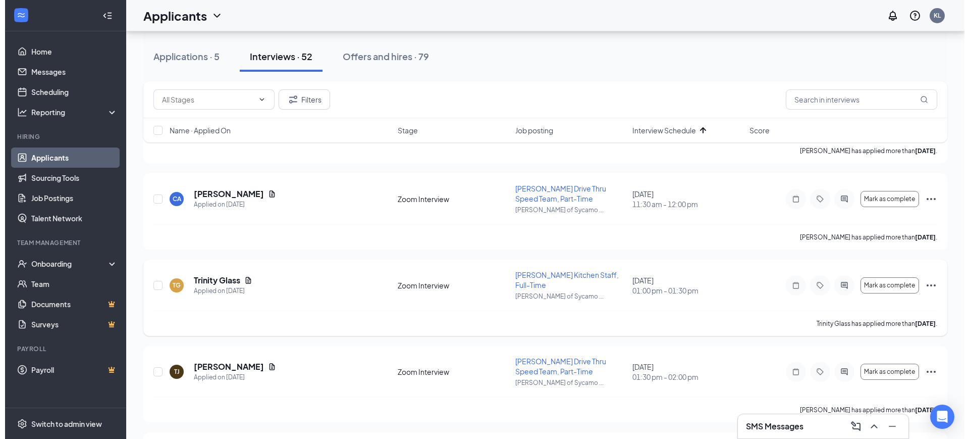
scroll to position [1549, 0]
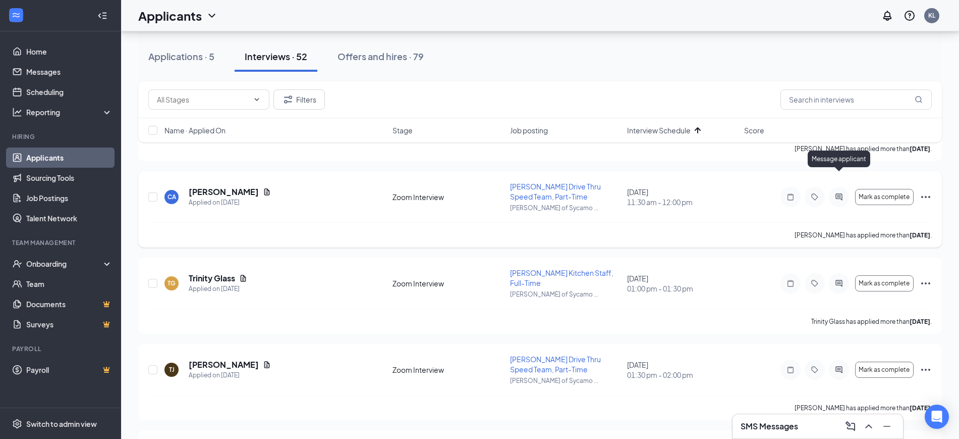
click at [837, 193] on icon "ActiveChat" at bounding box center [839, 197] width 12 height 8
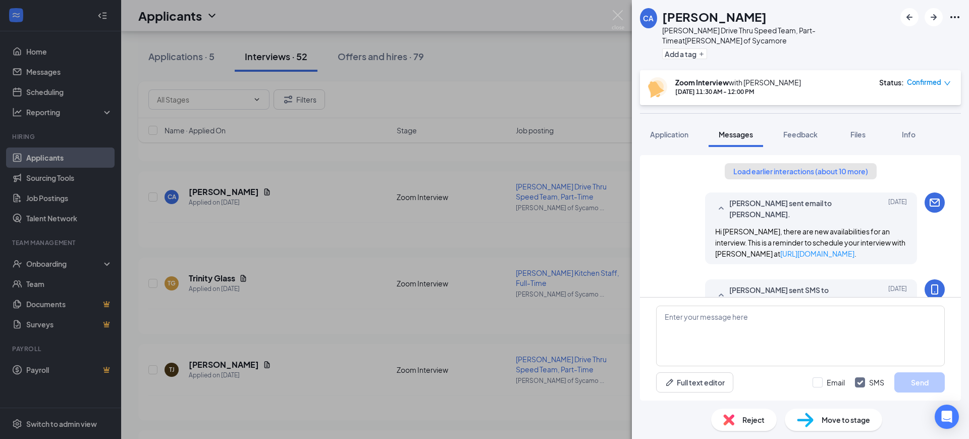
click at [807, 164] on button "Load earlier interactions (about 10 more)" at bounding box center [801, 171] width 152 height 16
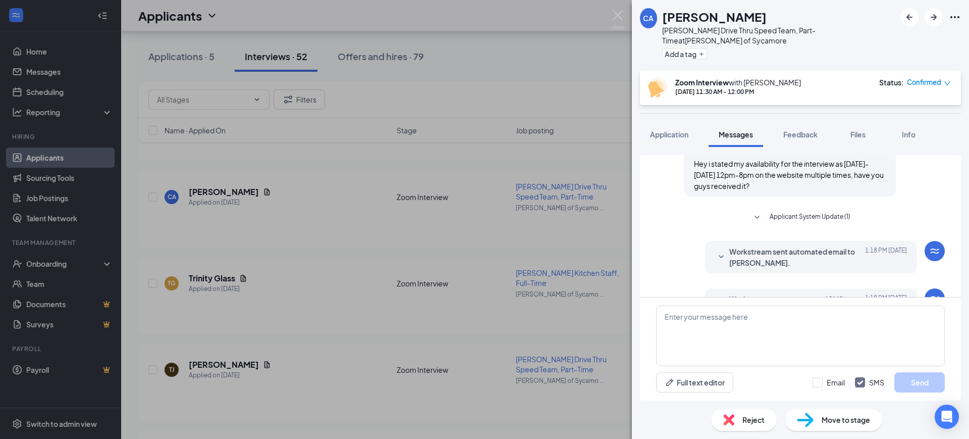
scroll to position [907, 0]
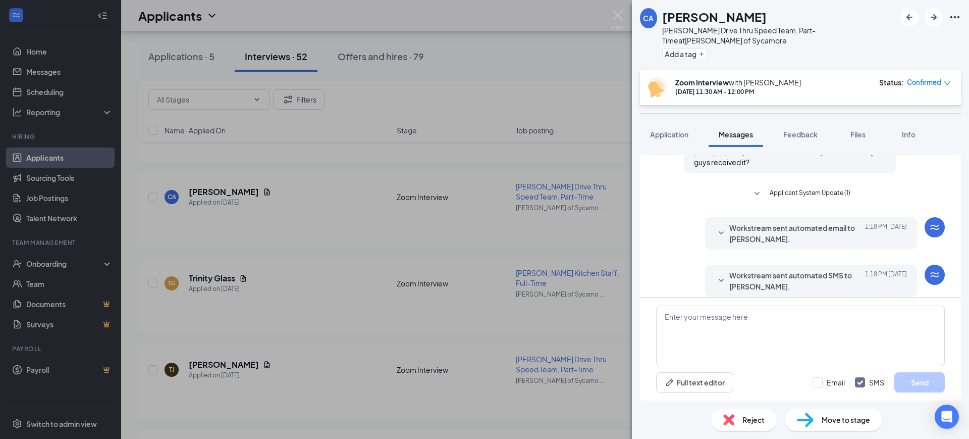
click at [820, 222] on span "Workstream sent automated email to Christopher Avila." at bounding box center [795, 233] width 132 height 22
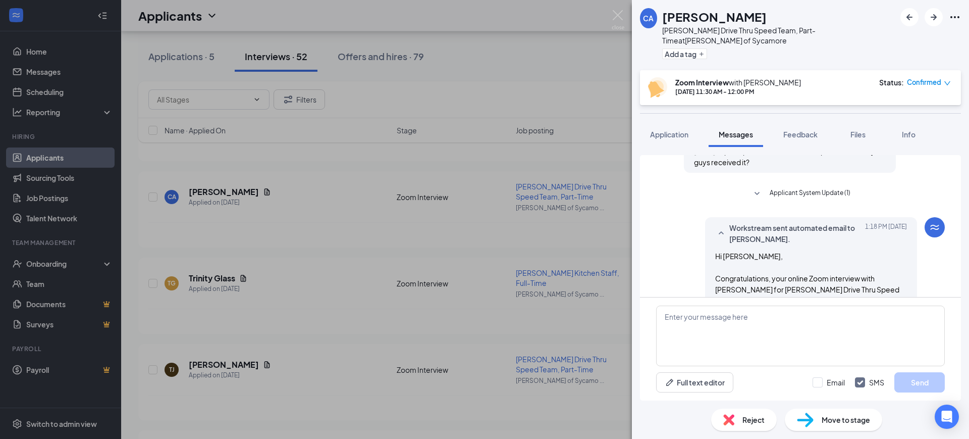
click at [820, 224] on span "Workstream sent automated email to Christopher Avila." at bounding box center [795, 233] width 132 height 22
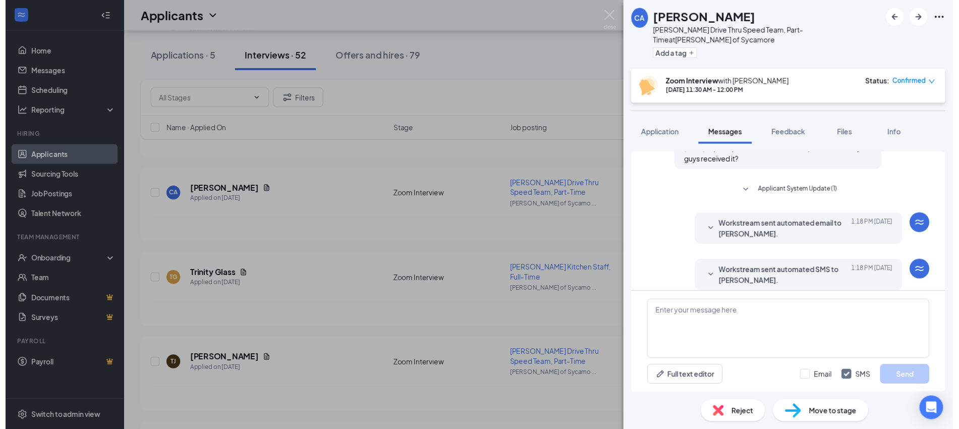
scroll to position [781, 0]
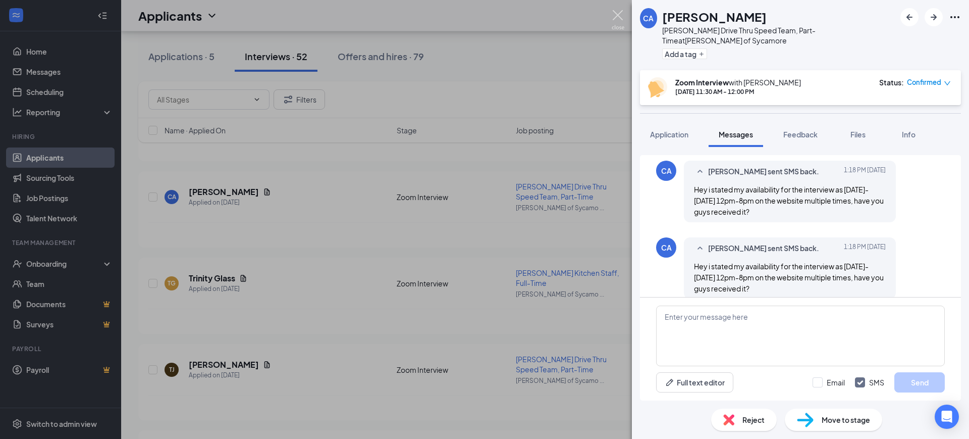
click at [620, 14] on img at bounding box center [618, 20] width 13 height 20
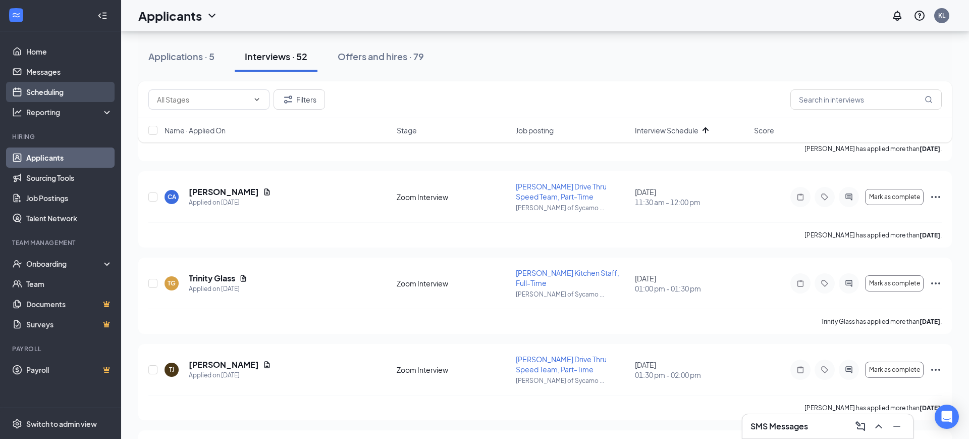
click at [50, 97] on link "Scheduling" at bounding box center [69, 92] width 86 height 20
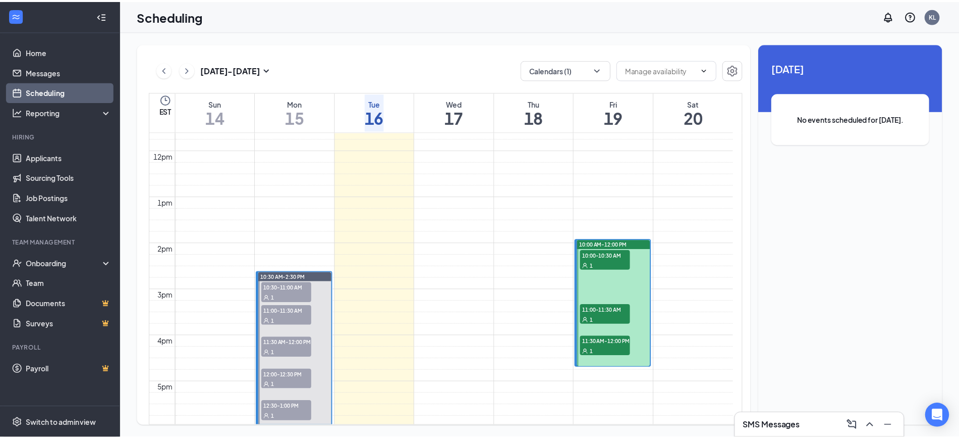
scroll to position [559, 0]
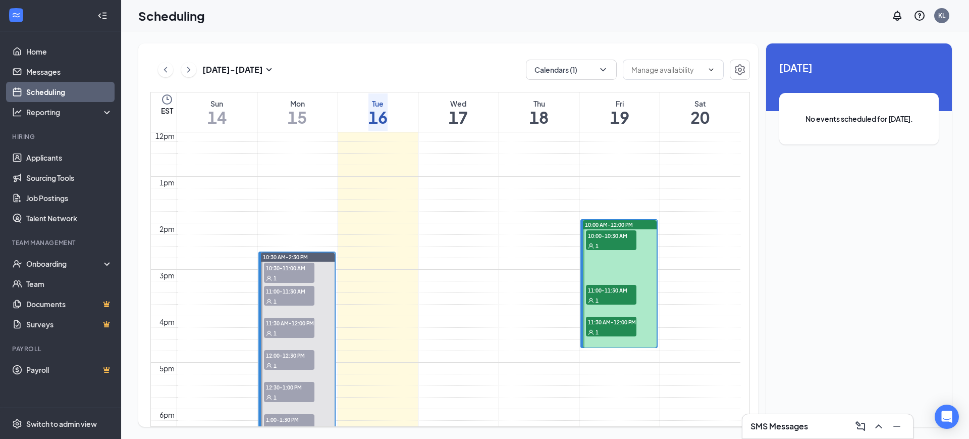
click at [607, 295] on div "1" at bounding box center [611, 300] width 50 height 10
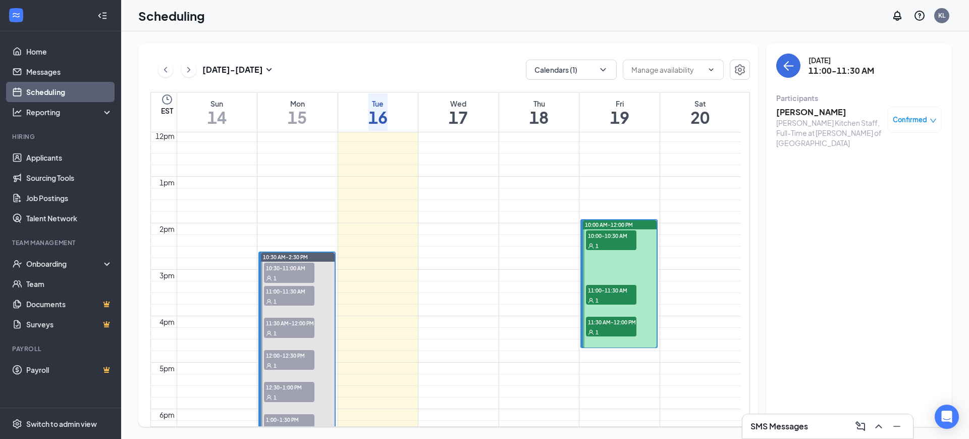
click at [609, 237] on span "10:00-10:30 AM" at bounding box center [611, 235] width 50 height 10
click at [610, 317] on span "11:30 AM-12:00 PM" at bounding box center [611, 321] width 50 height 10
click at [44, 156] on link "Applicants" at bounding box center [69, 157] width 86 height 20
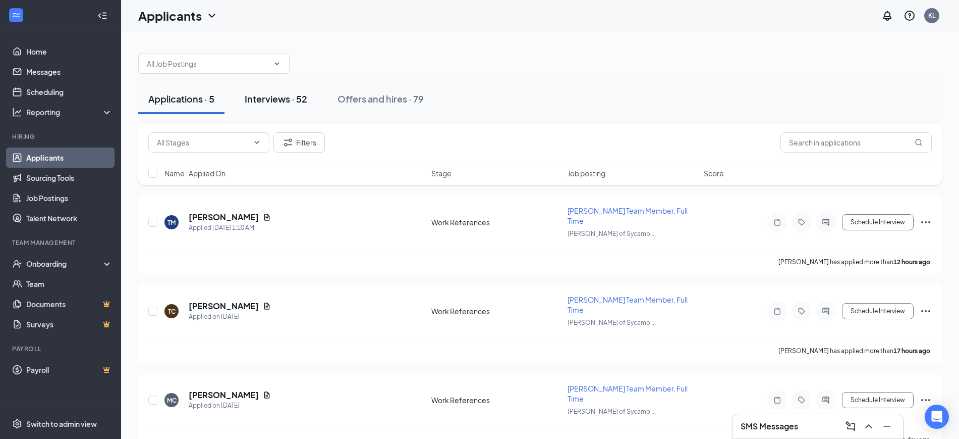
click at [276, 101] on div "Interviews · 52" at bounding box center [276, 98] width 63 height 13
